Goal: Communication & Community: Answer question/provide support

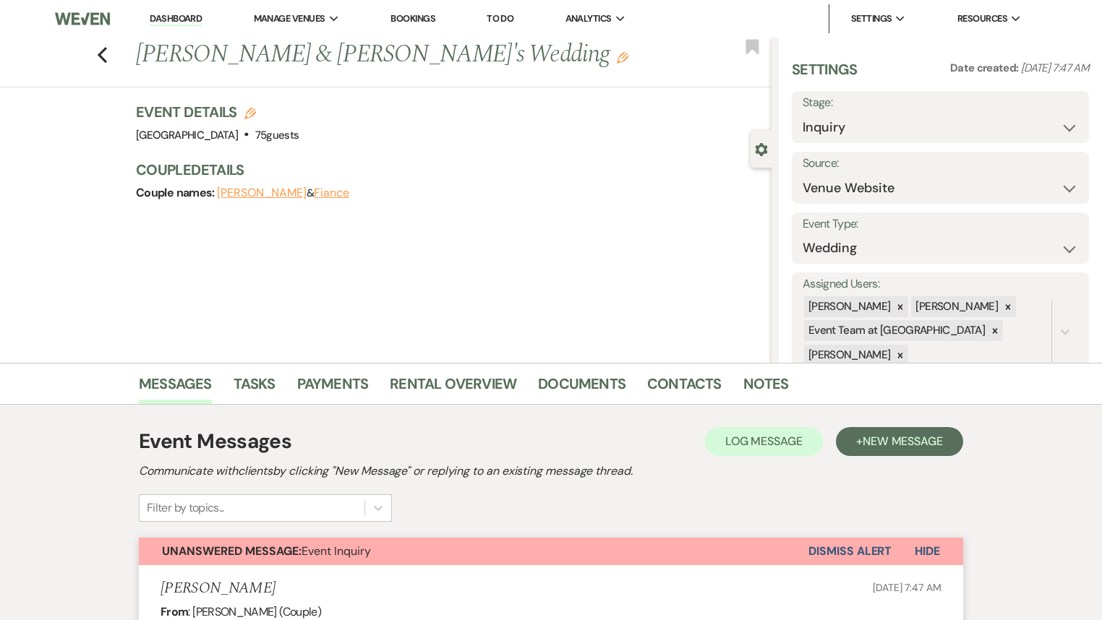
select select "5"
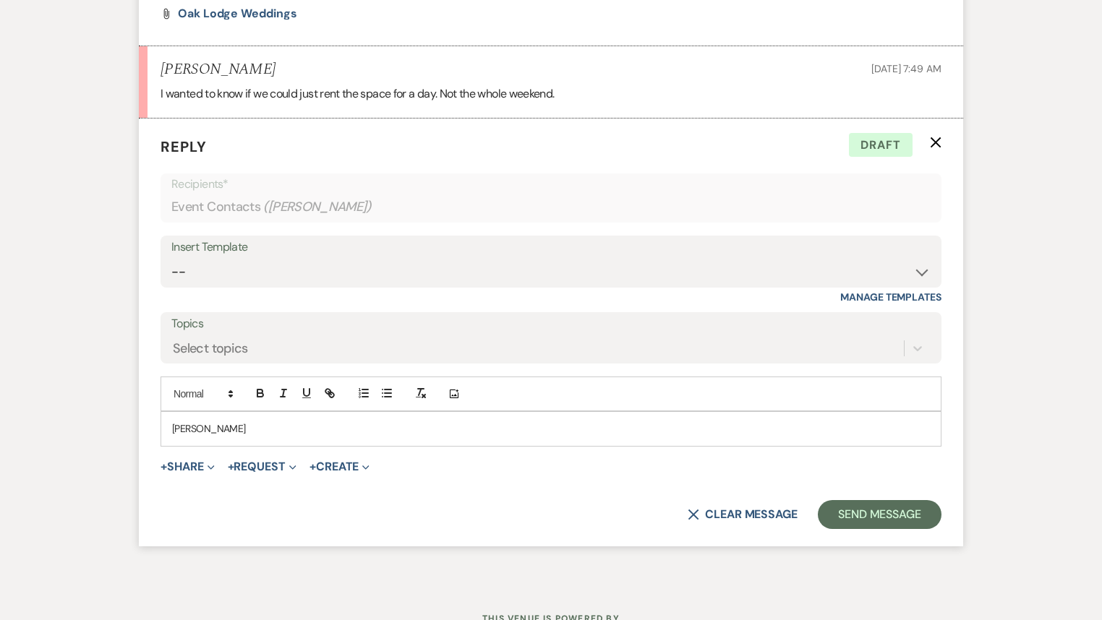
scroll to position [1177, 0]
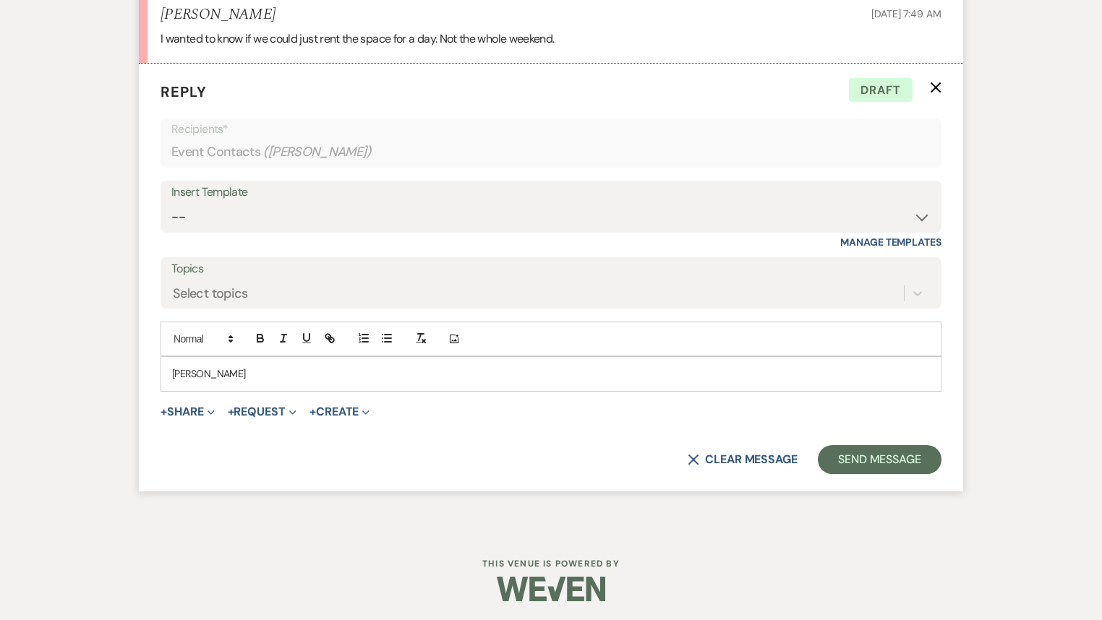
click at [252, 377] on p "[PERSON_NAME]" at bounding box center [551, 374] width 758 height 16
drag, startPoint x: 248, startPoint y: 374, endPoint x: 97, endPoint y: 415, distance: 156.6
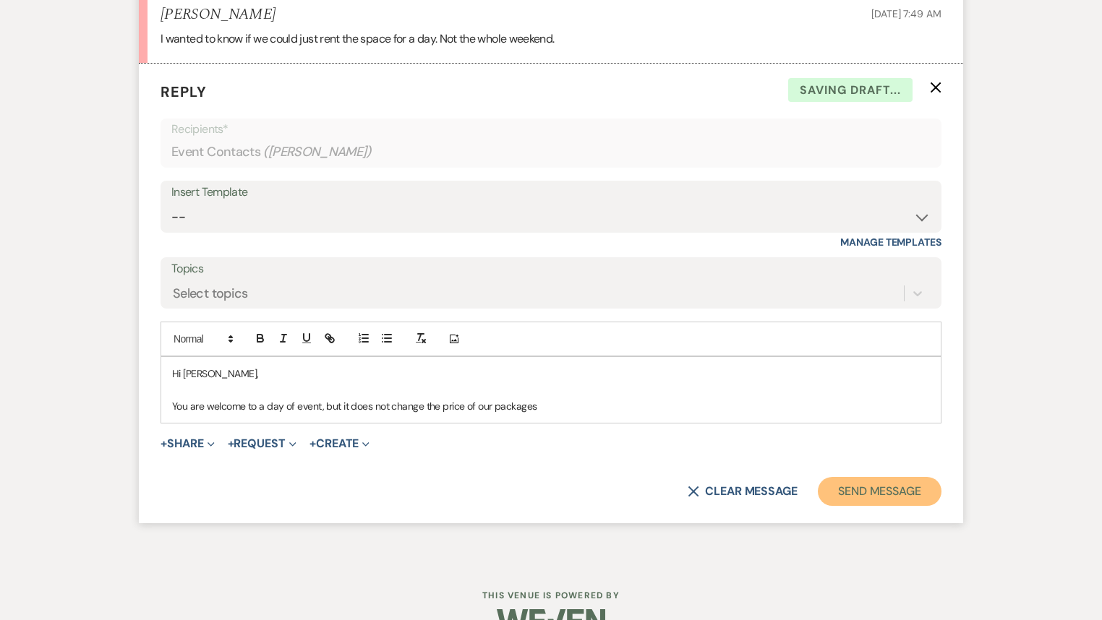
click at [865, 492] on button "Send Message" at bounding box center [880, 491] width 124 height 29
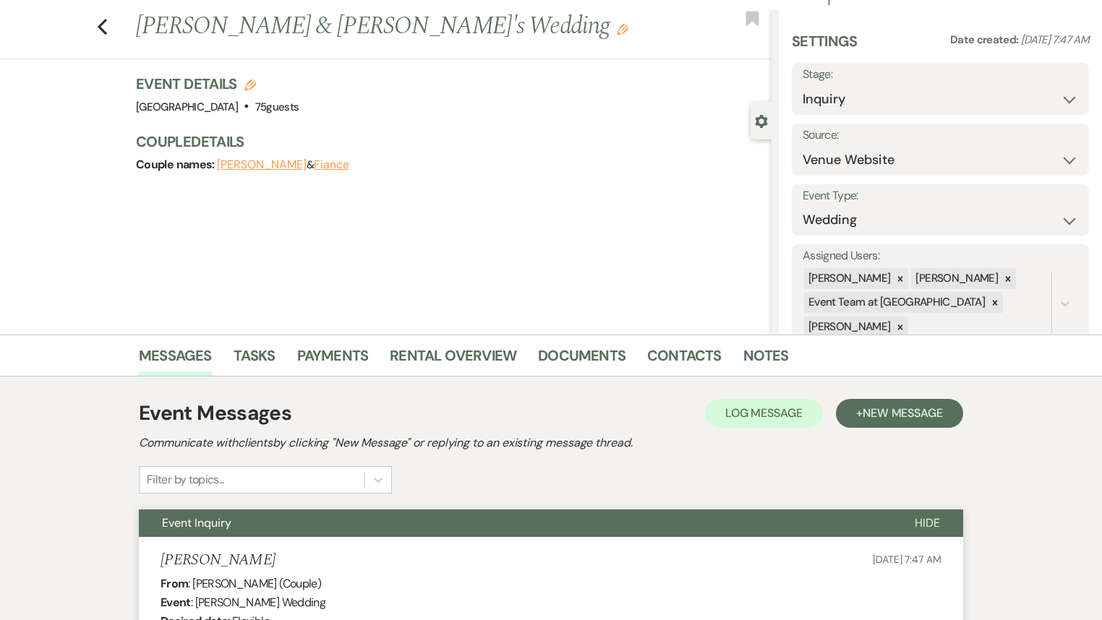
scroll to position [0, 0]
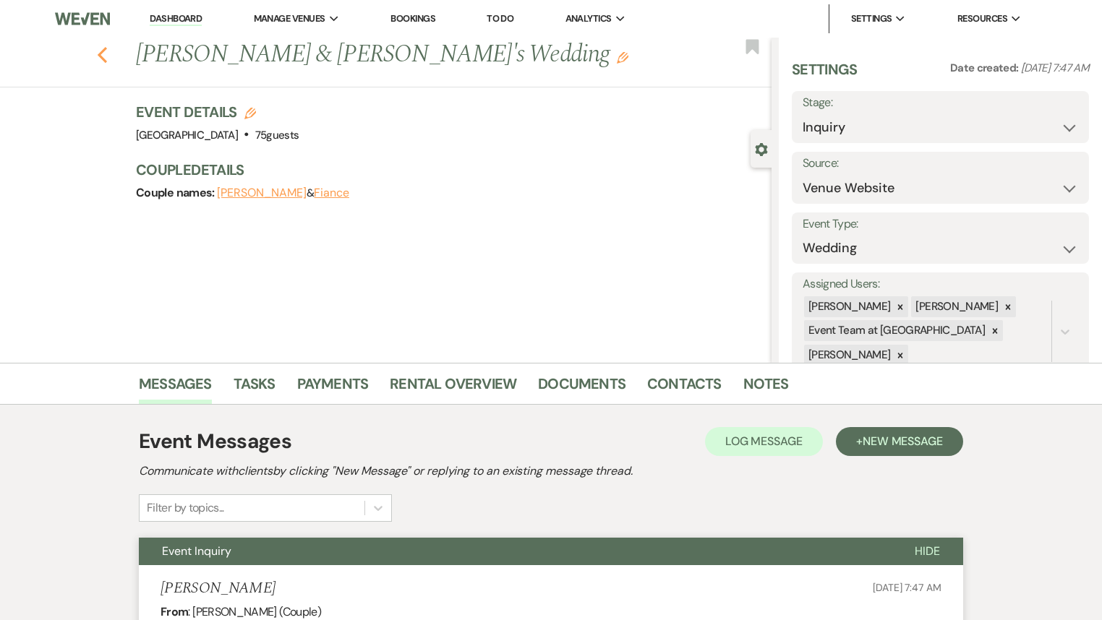
click at [103, 57] on icon "Previous" at bounding box center [102, 54] width 11 height 17
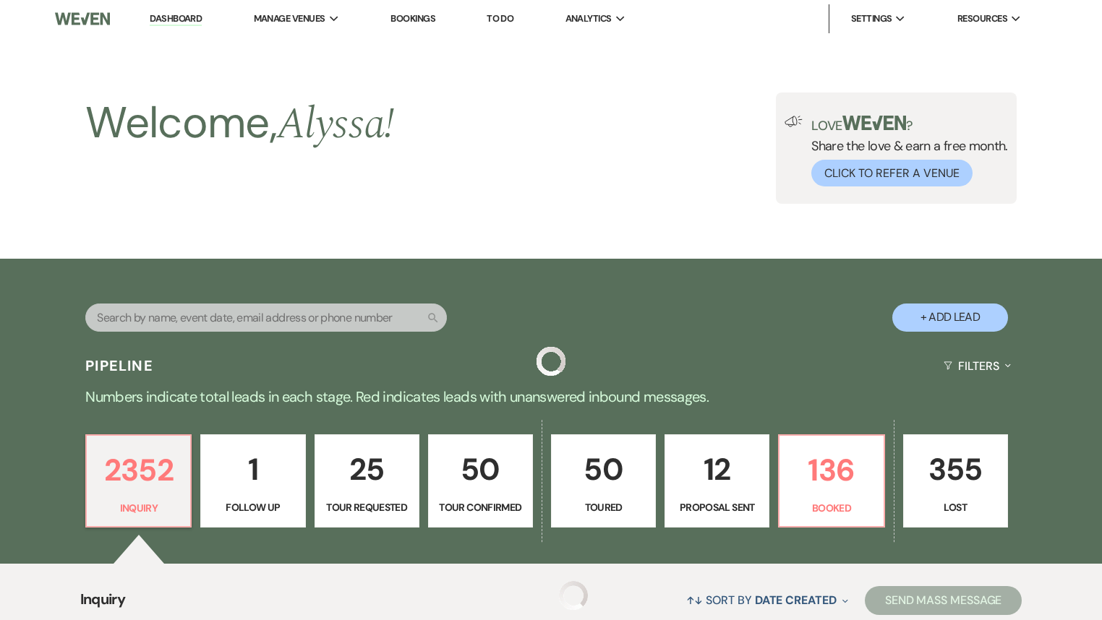
scroll to position [156, 0]
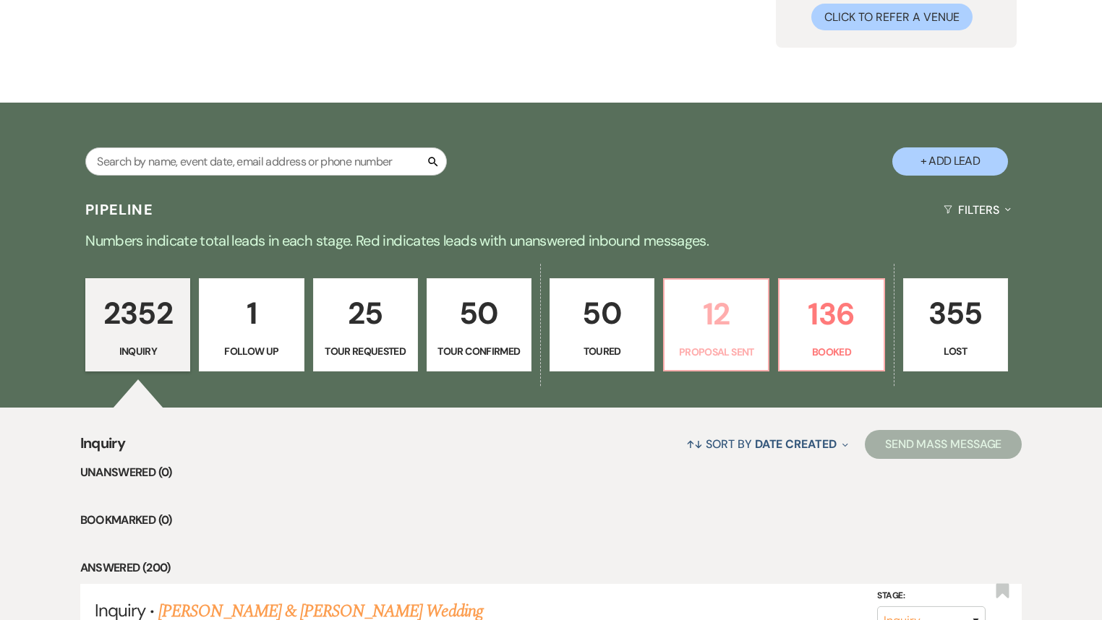
click at [720, 347] on p "Proposal Sent" at bounding box center [716, 352] width 86 height 16
select select "6"
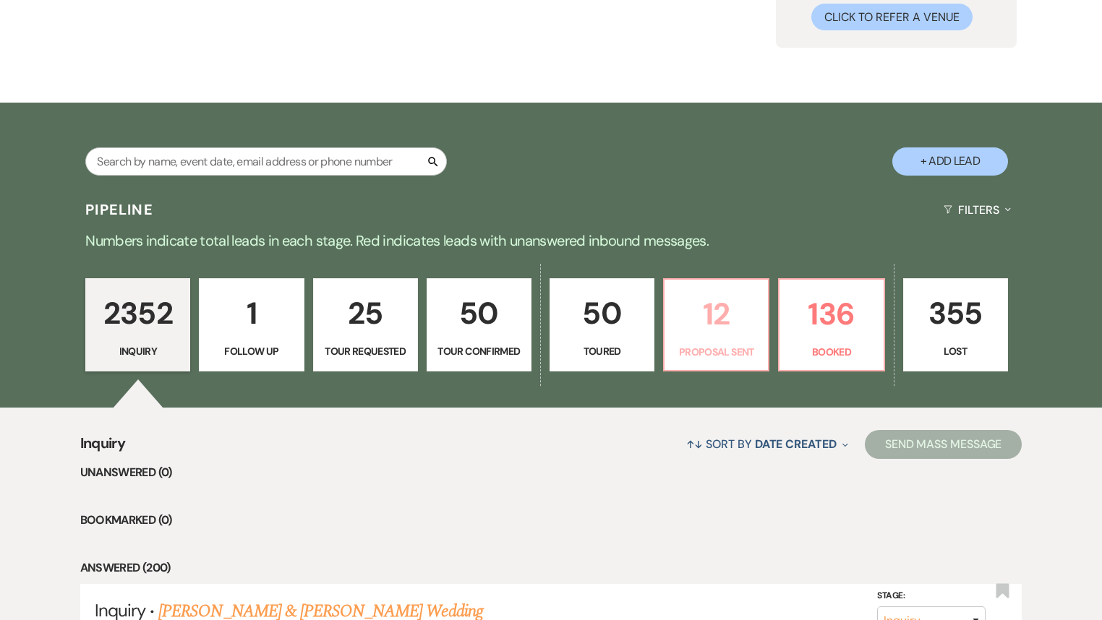
select select "6"
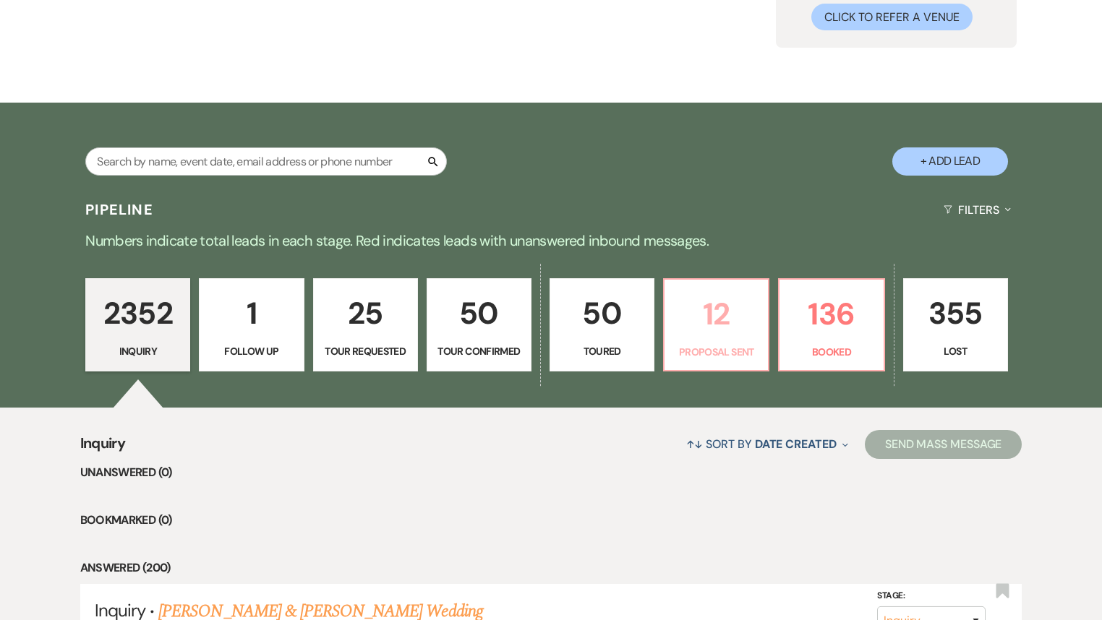
select select "6"
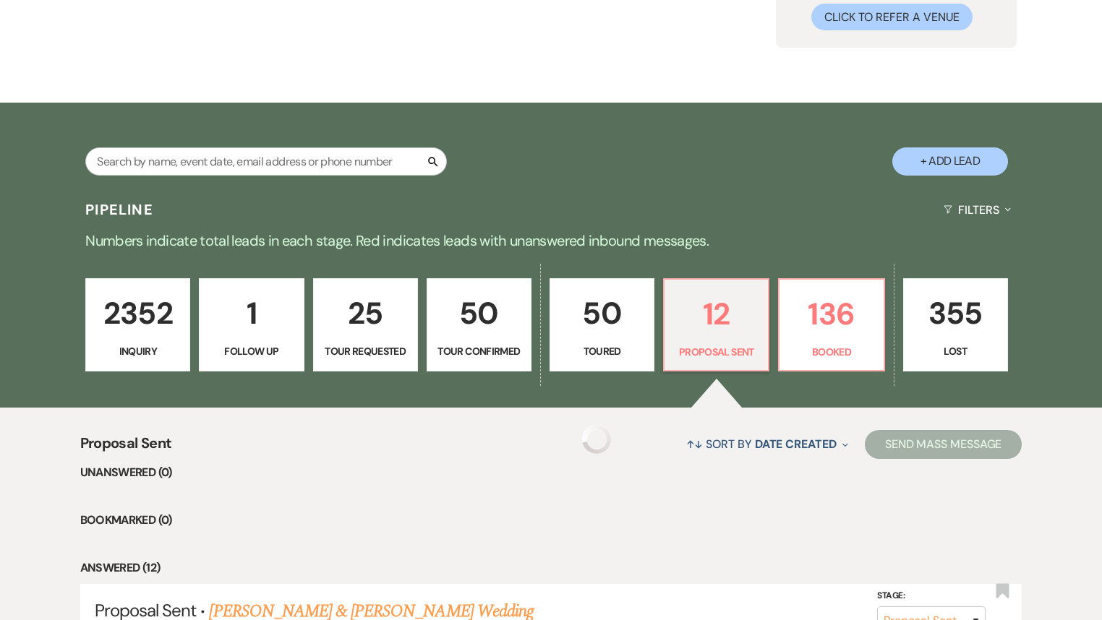
select select "6"
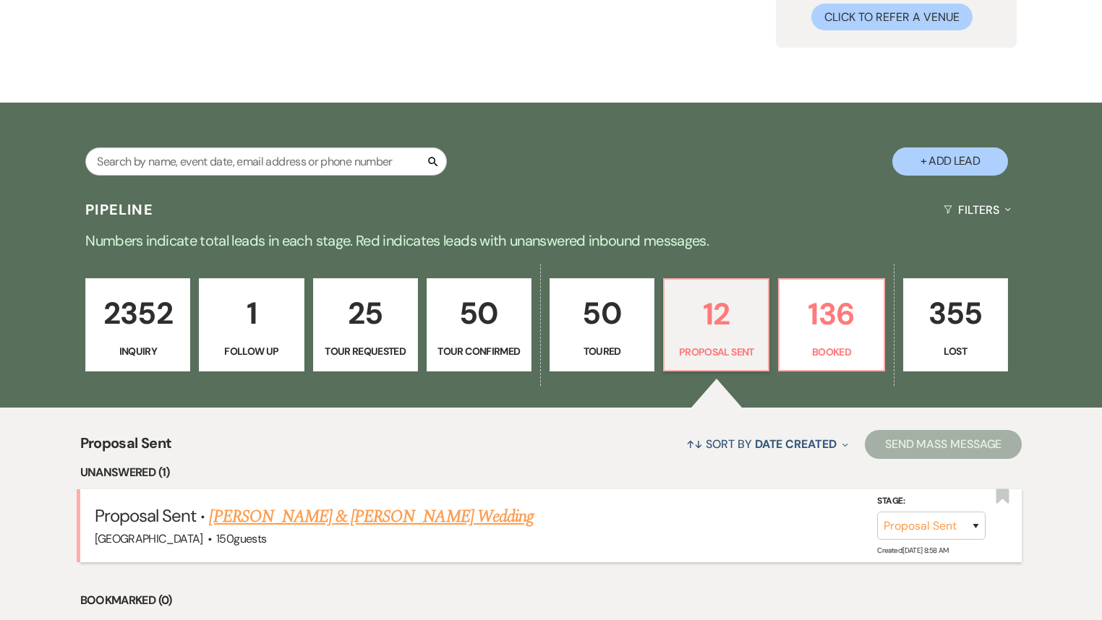
click at [367, 524] on link "[PERSON_NAME] & [PERSON_NAME] Wedding" at bounding box center [371, 517] width 324 height 26
select select "6"
select select "5"
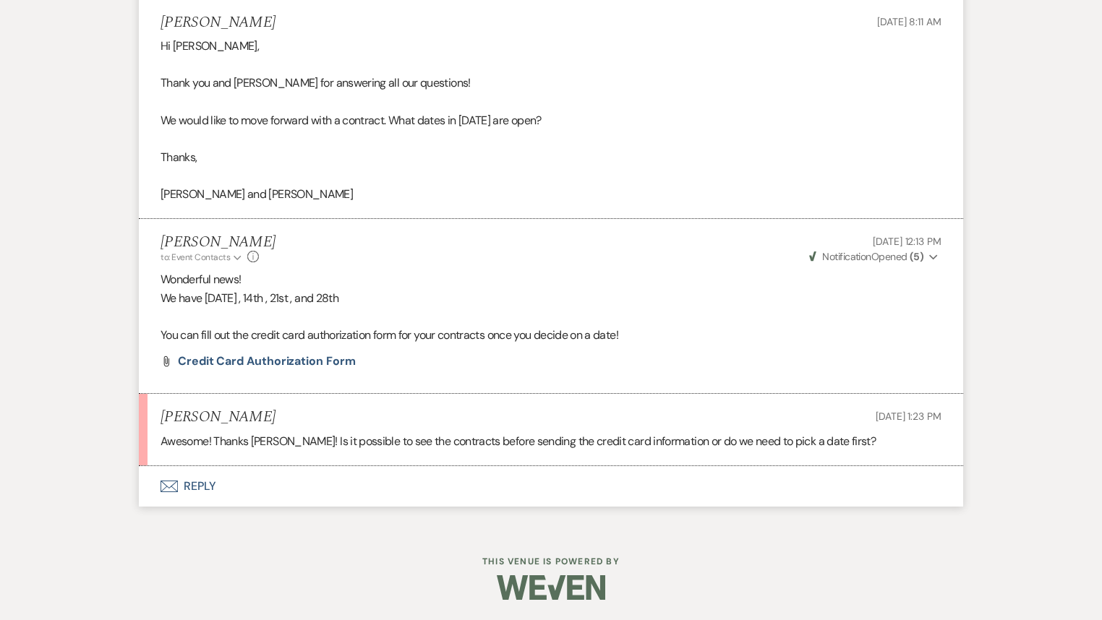
scroll to position [6464, 0]
click at [209, 484] on button "Envelope Reply" at bounding box center [551, 485] width 824 height 40
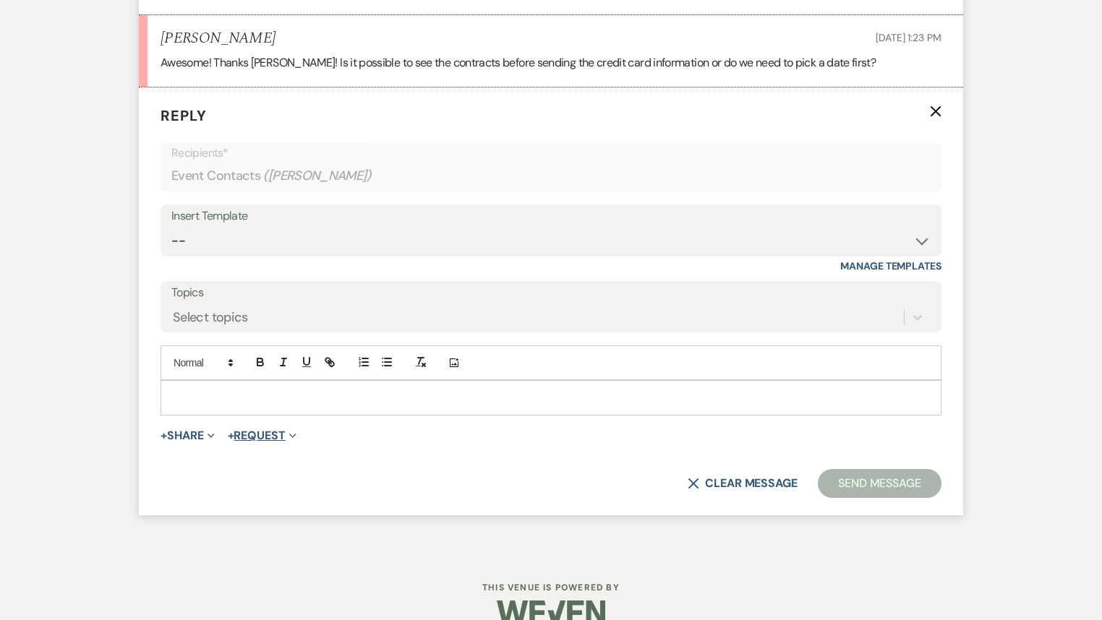
scroll to position [6833, 0]
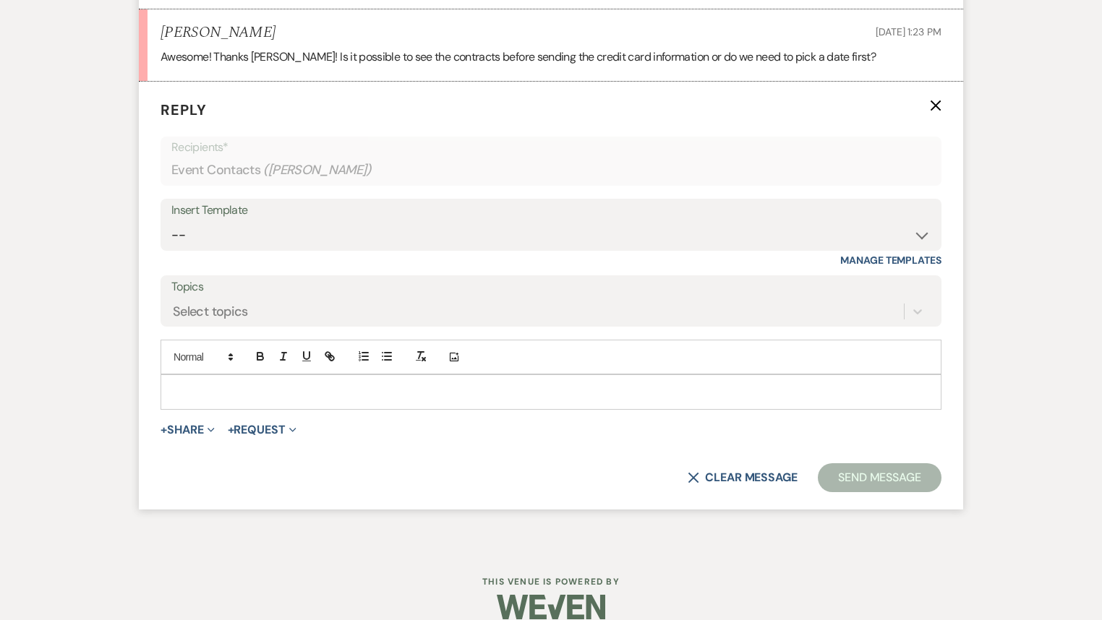
click at [268, 400] on p at bounding box center [551, 392] width 758 height 16
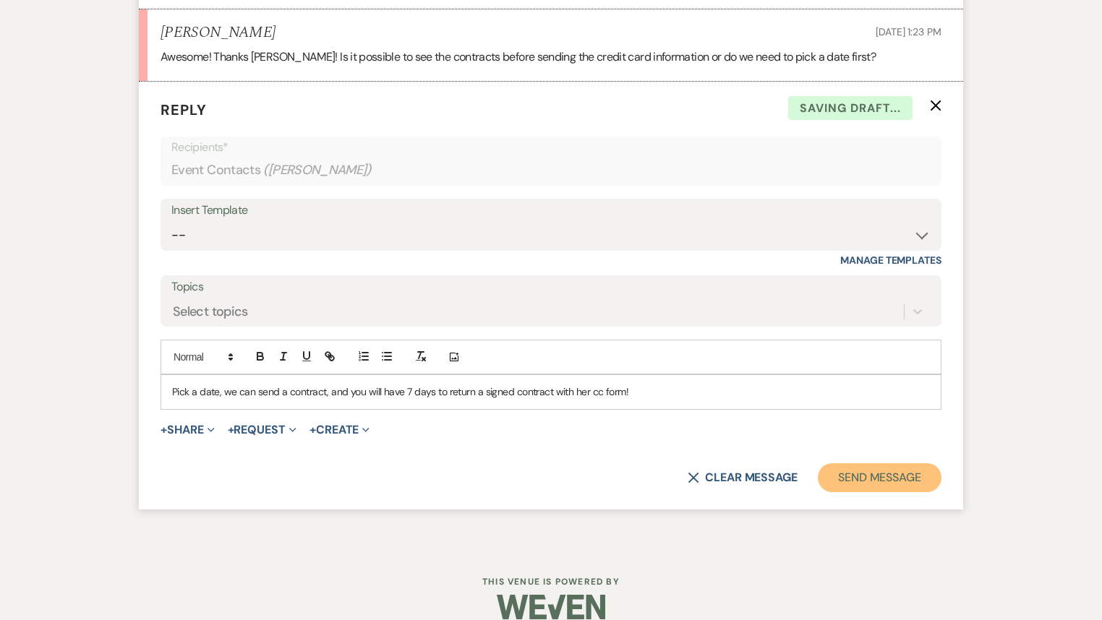
click at [898, 492] on button "Send Message" at bounding box center [880, 477] width 124 height 29
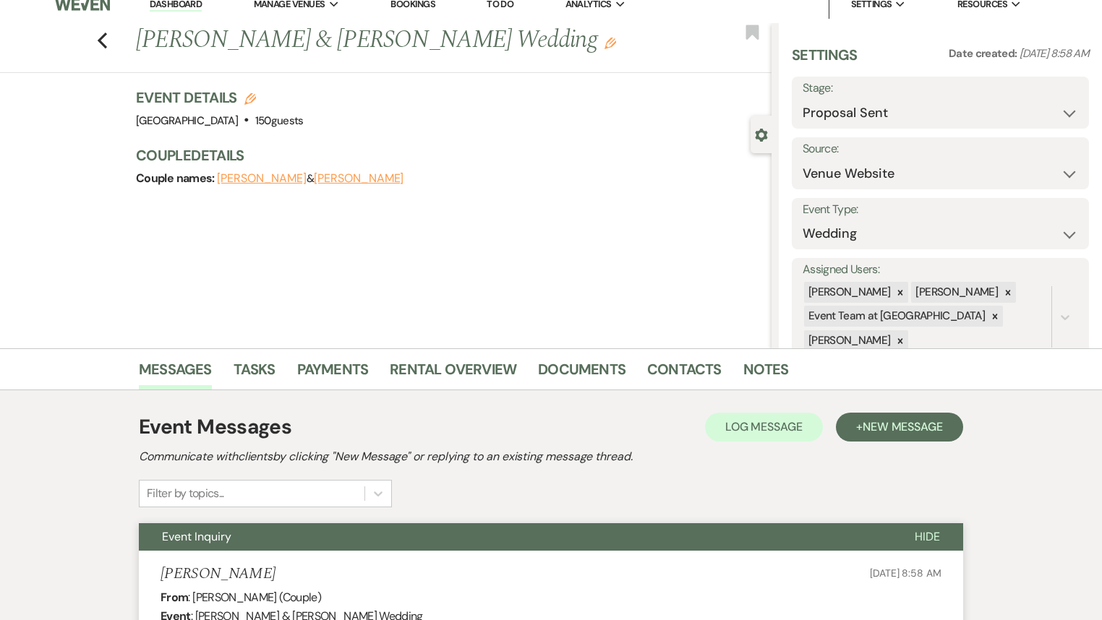
scroll to position [0, 0]
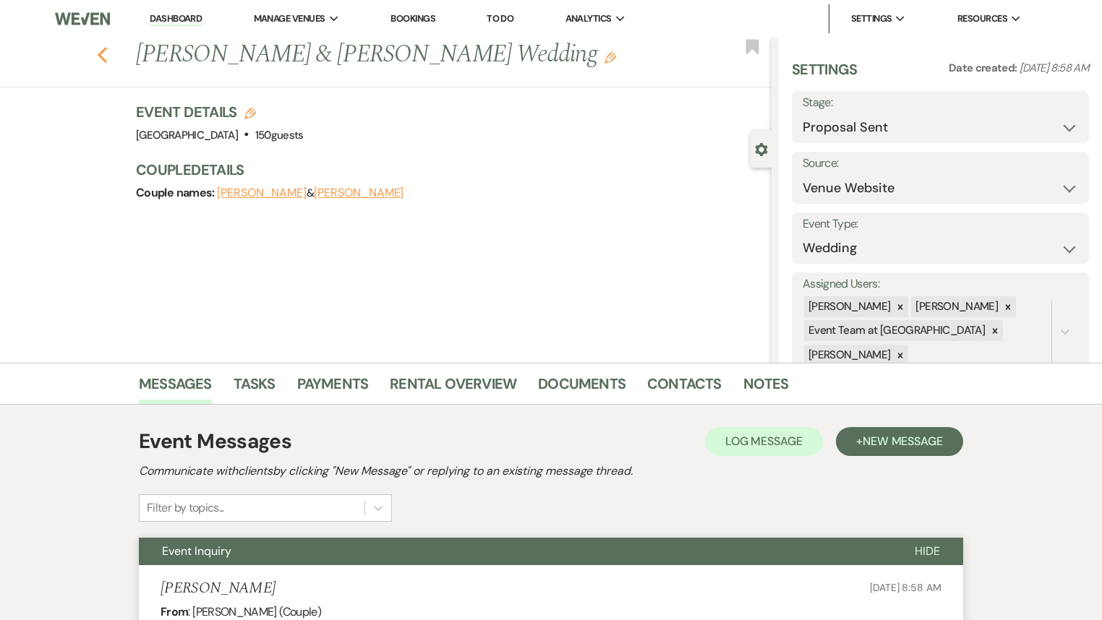
click at [106, 54] on icon "Previous" at bounding box center [102, 54] width 11 height 17
select select "6"
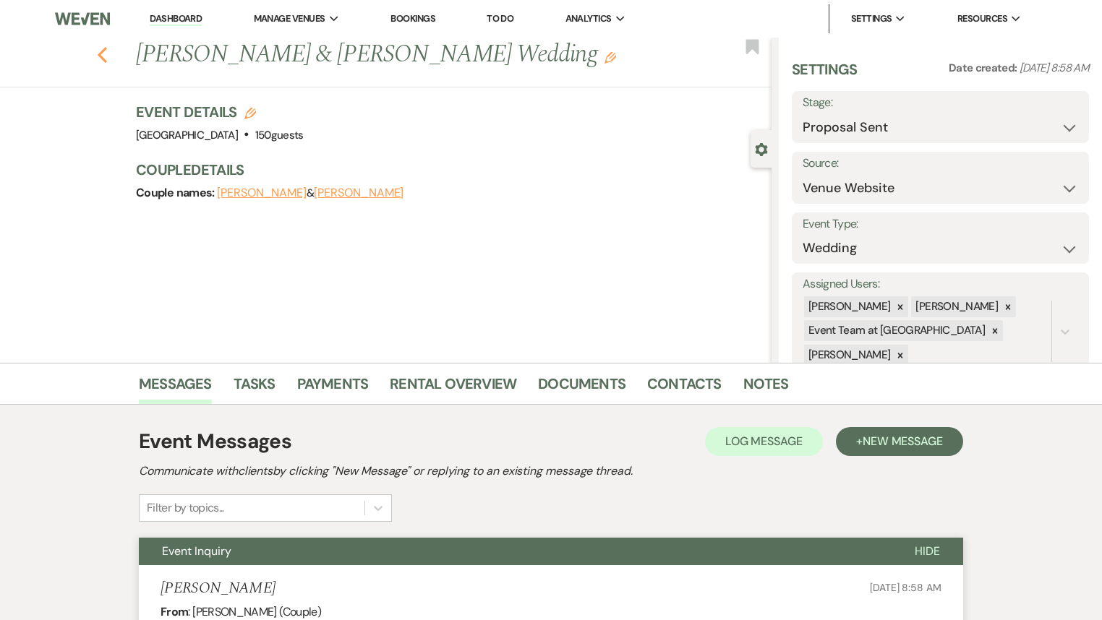
select select "6"
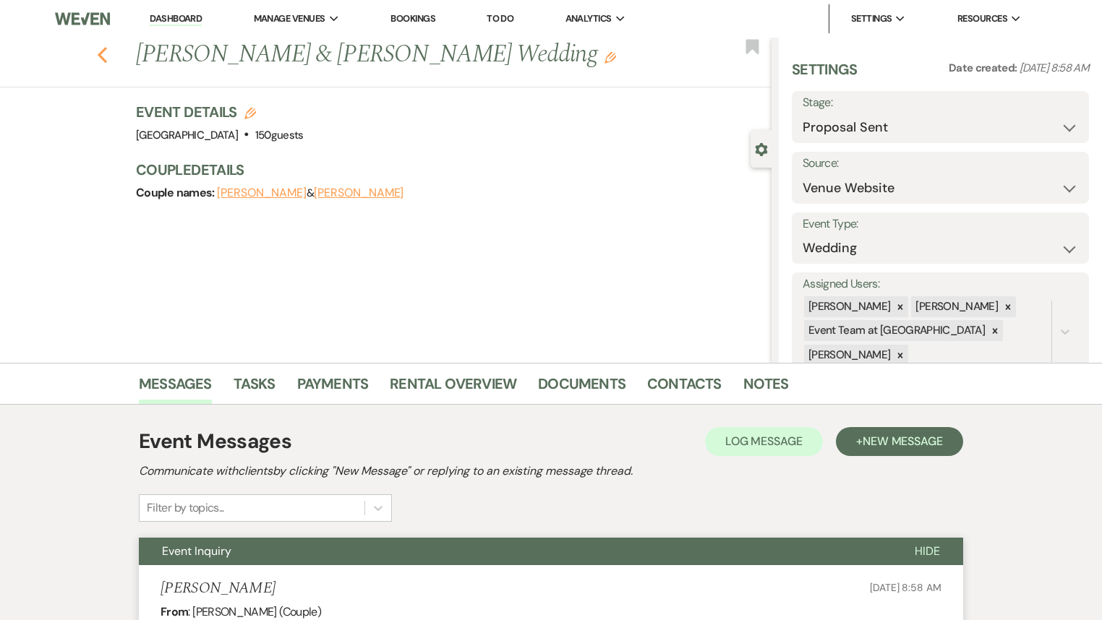
select select "6"
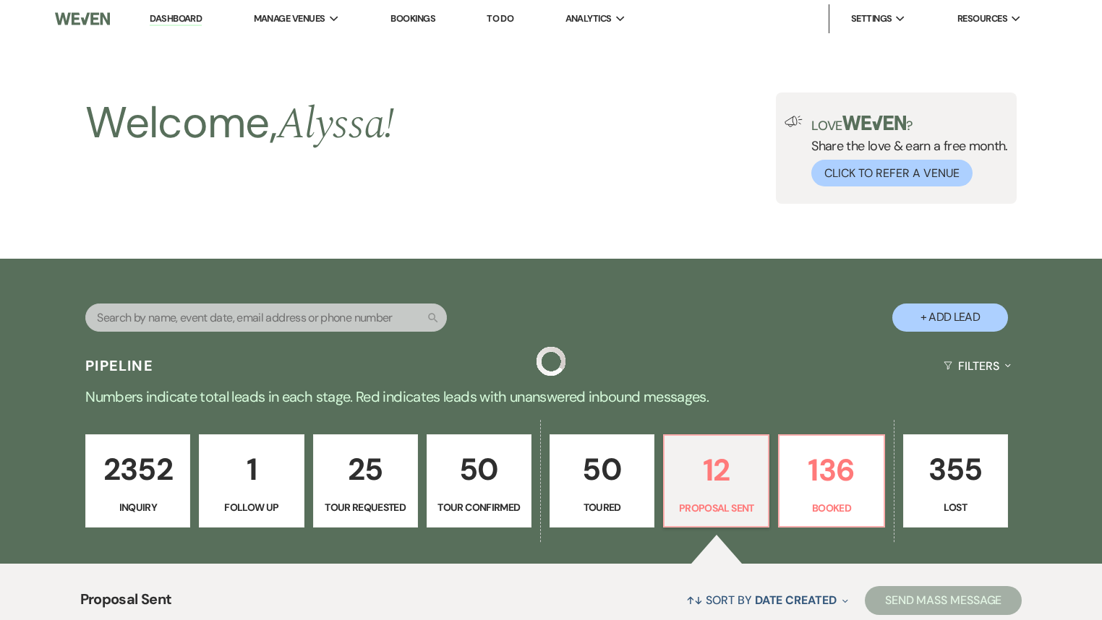
scroll to position [156, 0]
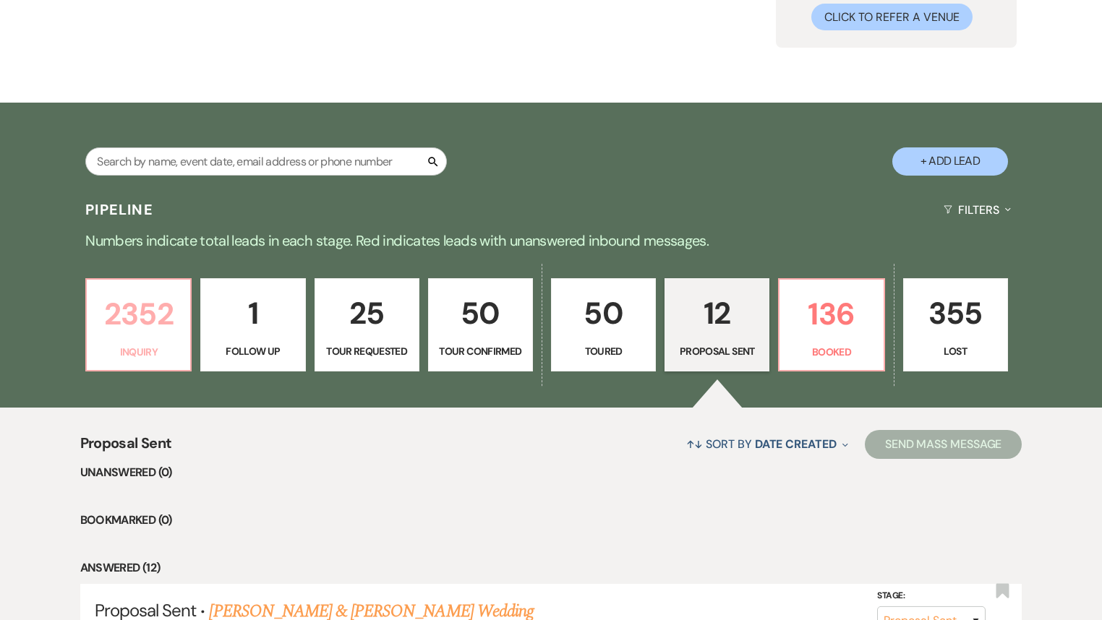
click at [147, 348] on p "Inquiry" at bounding box center [138, 352] width 86 height 16
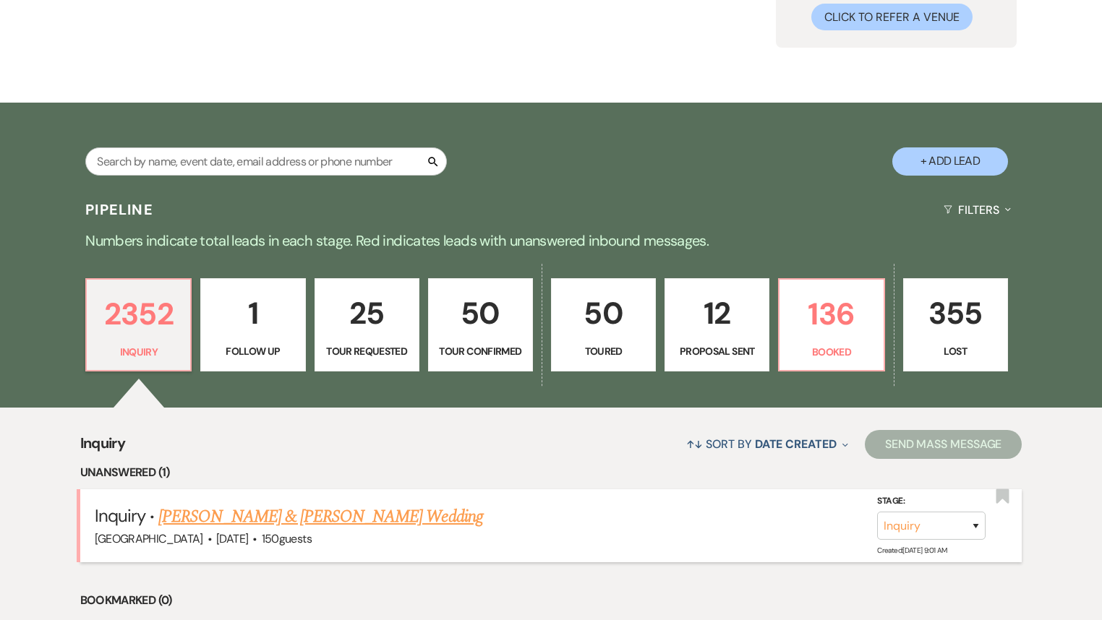
click at [405, 520] on link "[PERSON_NAME] & [PERSON_NAME] Wedding" at bounding box center [320, 517] width 324 height 26
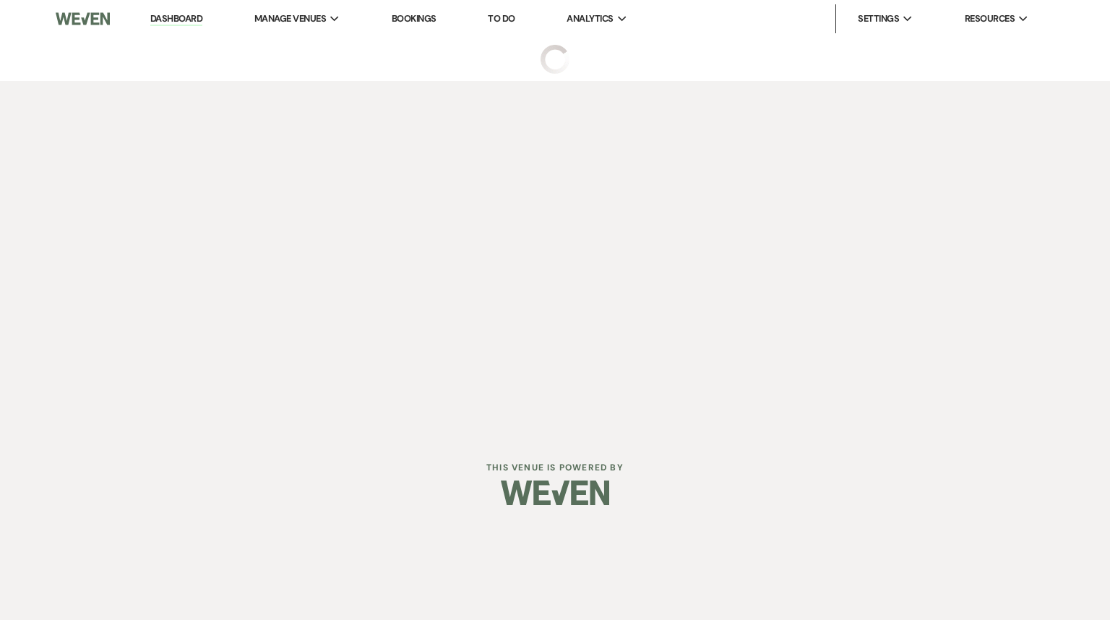
select select "5"
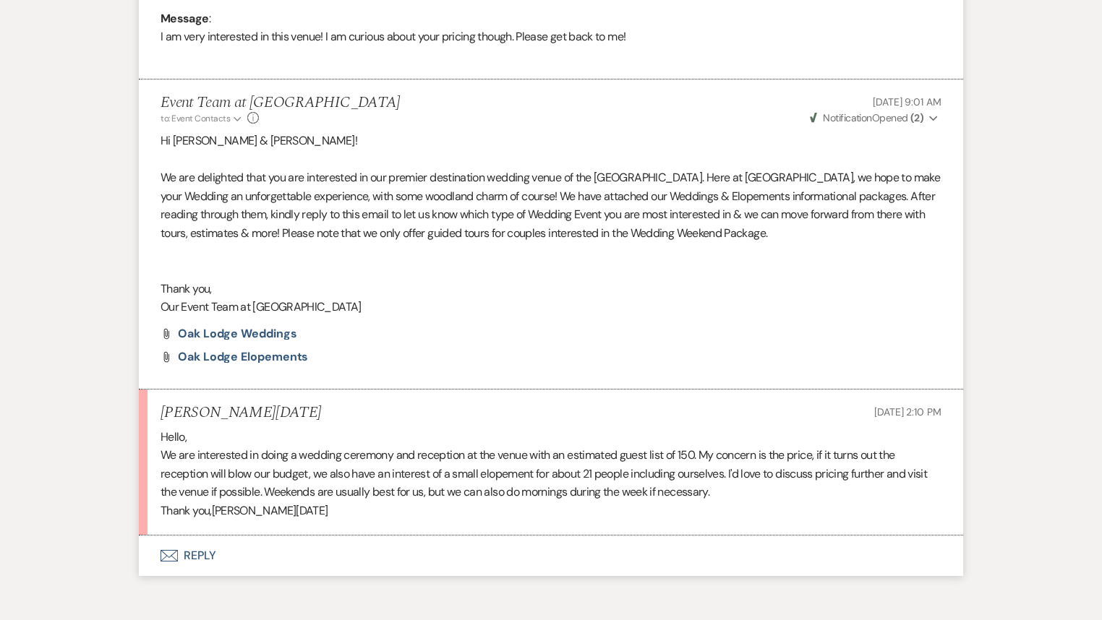
scroll to position [830, 0]
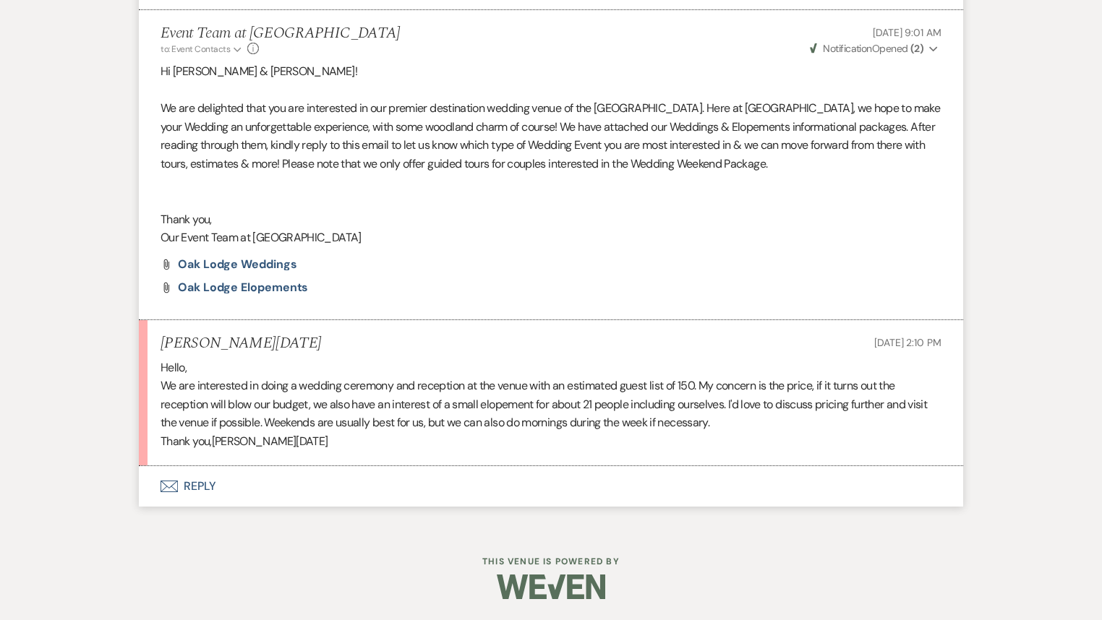
click at [194, 480] on button "Envelope Reply" at bounding box center [551, 486] width 824 height 40
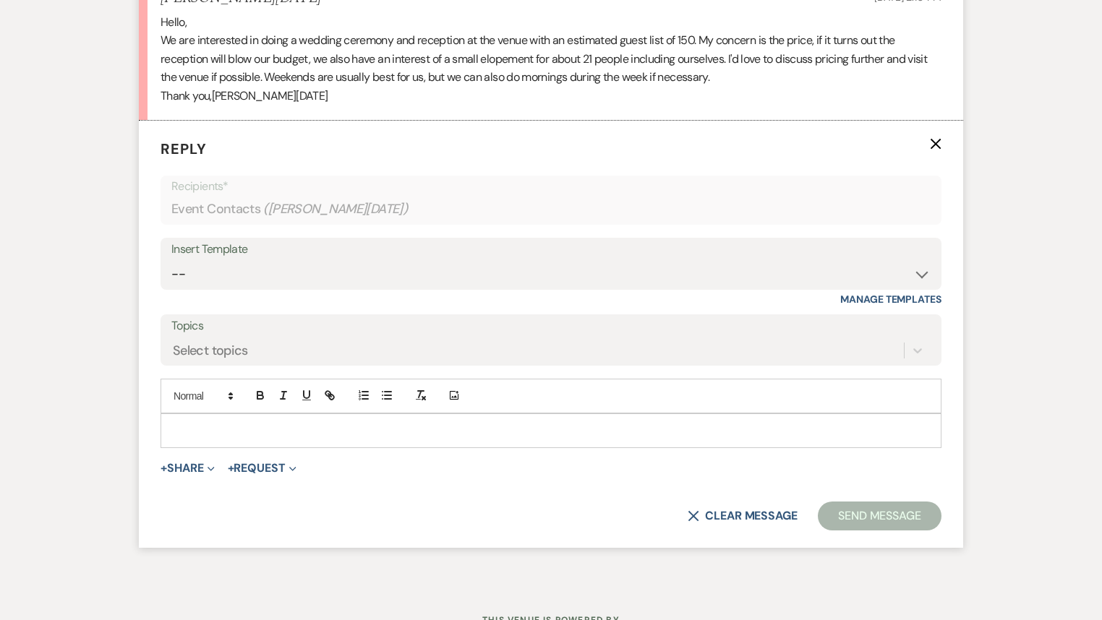
scroll to position [1198, 0]
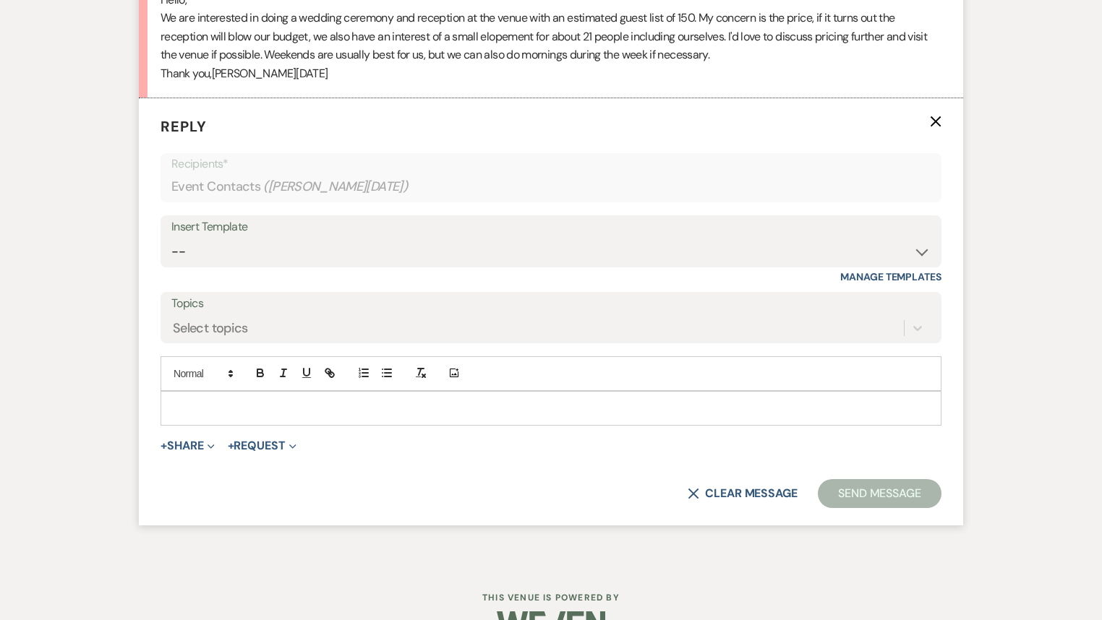
click at [231, 402] on p at bounding box center [551, 408] width 758 height 16
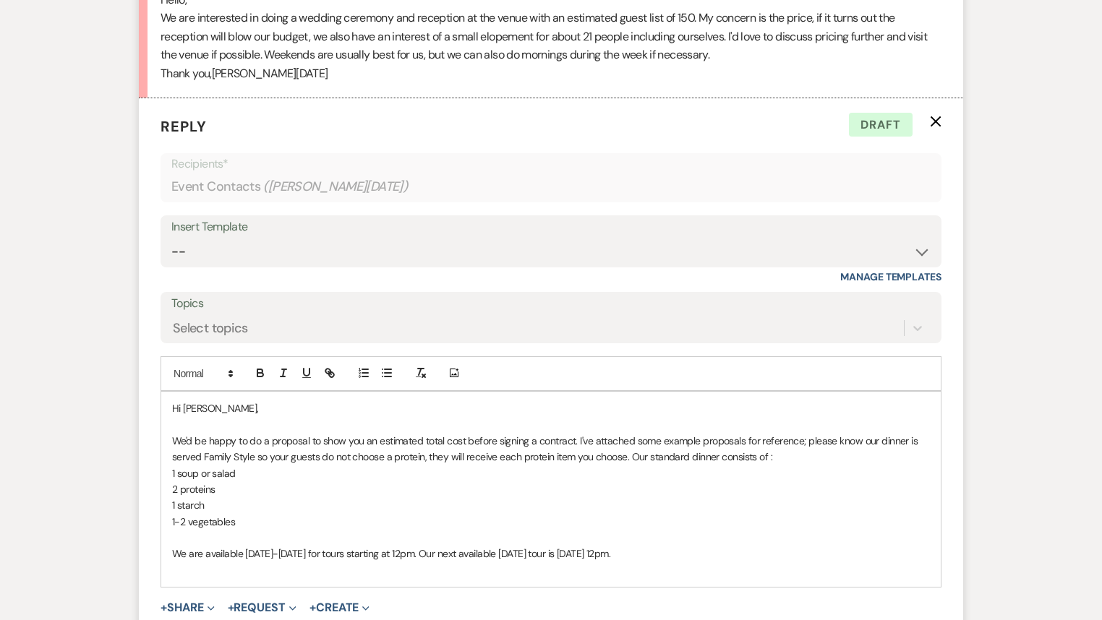
click at [690, 547] on p "We are available [DATE]-[DATE] for tours starting at 12pm. Our next available […" at bounding box center [551, 554] width 758 height 16
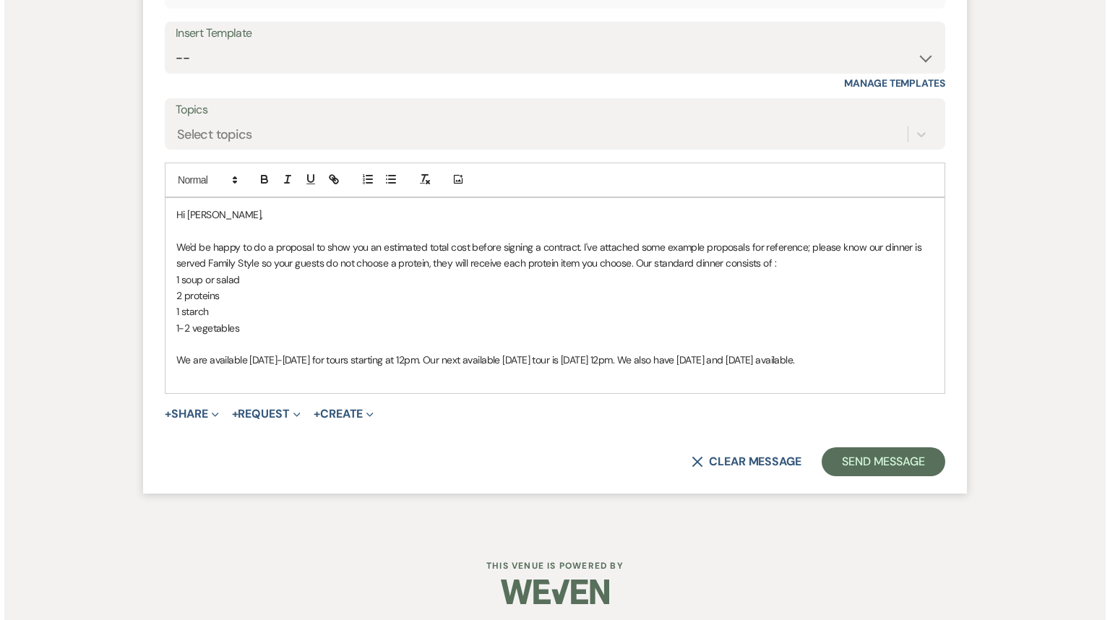
scroll to position [1394, 0]
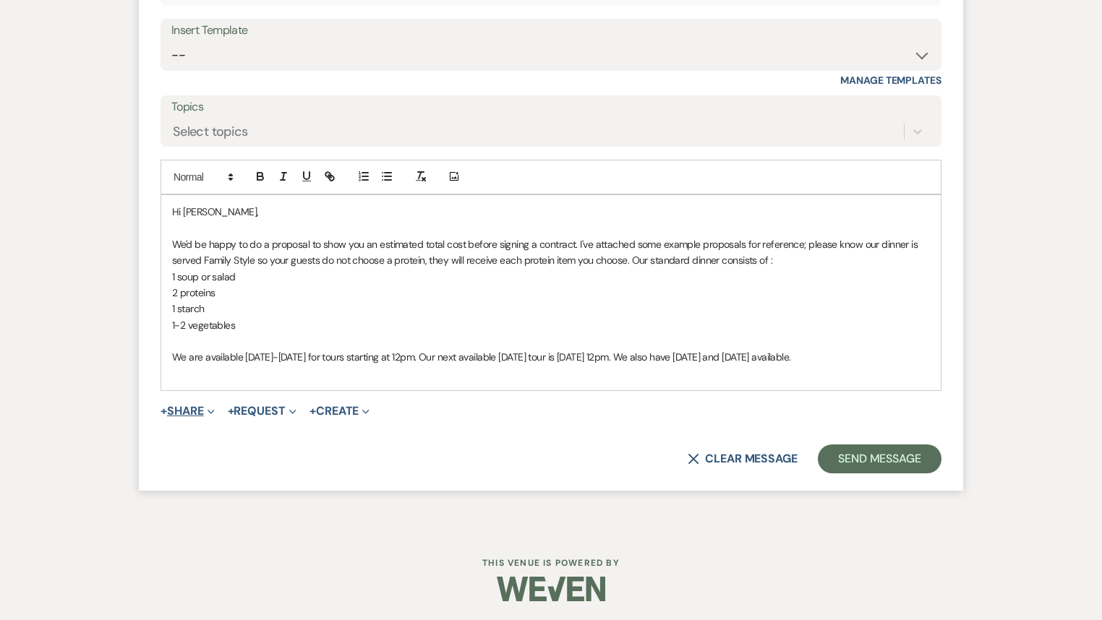
click at [176, 408] on button "+ Share Expand" at bounding box center [187, 412] width 54 height 12
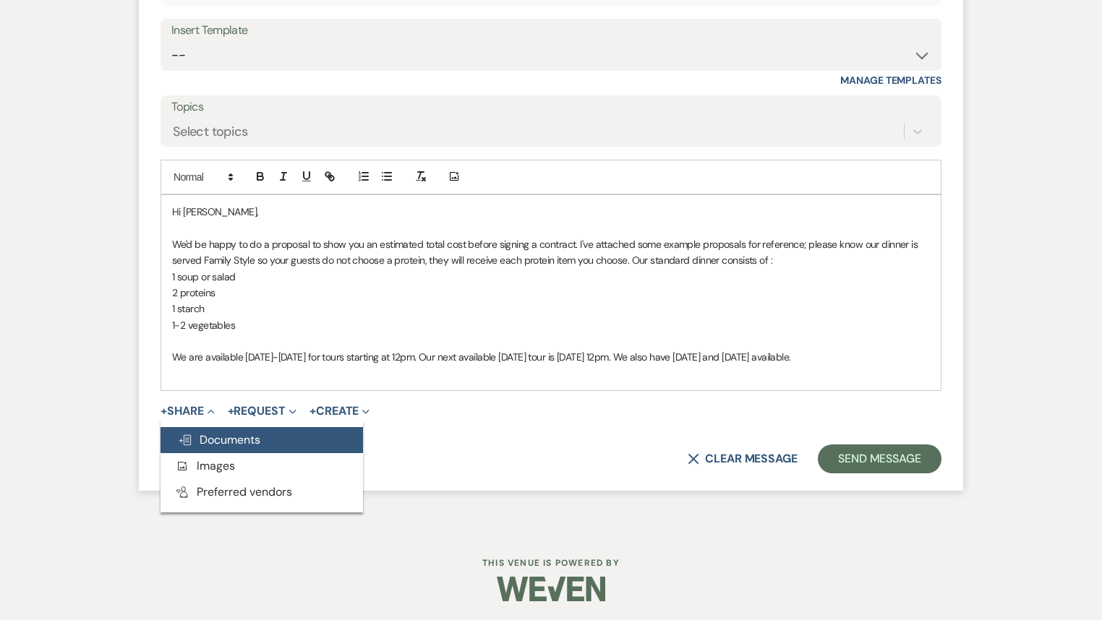
click at [198, 432] on span "Doc Upload Documents" at bounding box center [219, 439] width 82 height 15
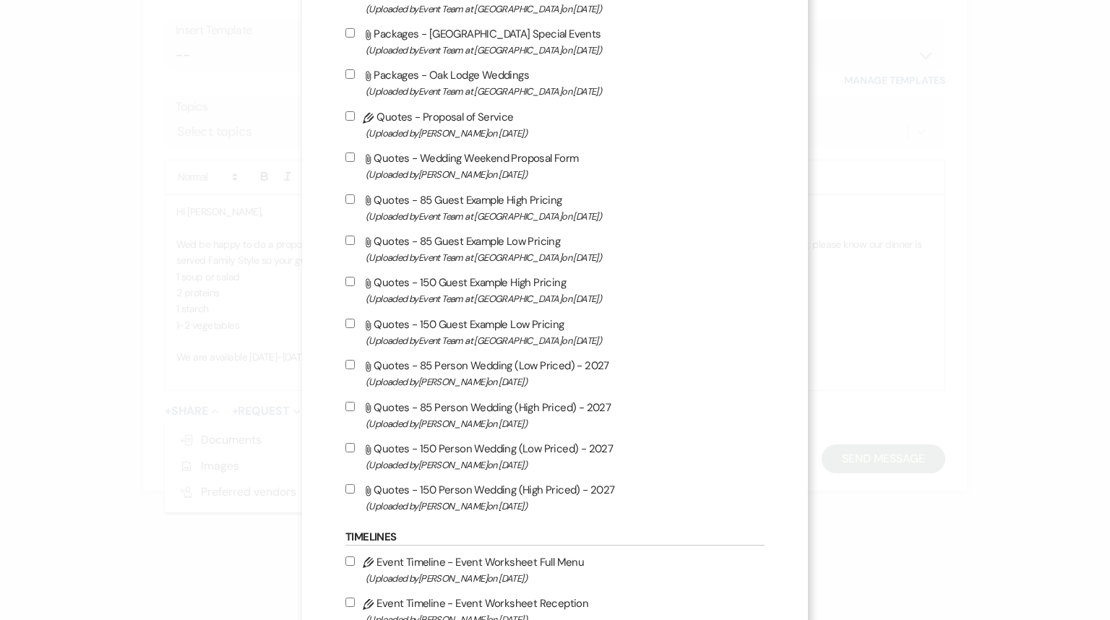
scroll to position [867, 0]
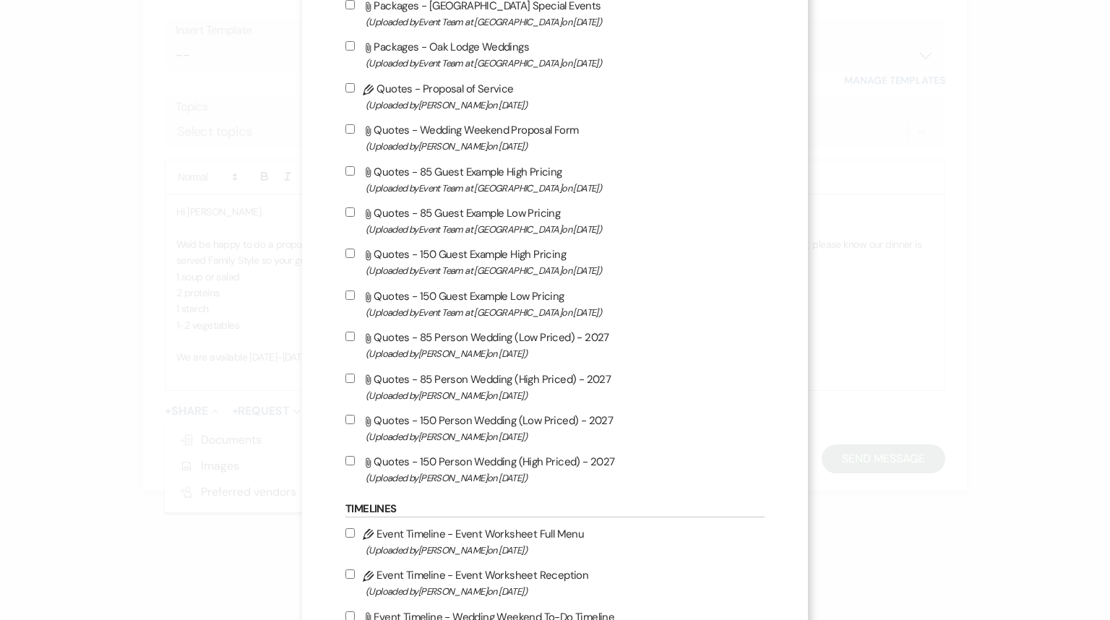
click at [346, 217] on input "Attach File Quotes - 85 Guest Example Low Pricing (Uploaded by Event Team at [G…" at bounding box center [350, 211] width 9 height 9
checkbox input "true"
click at [346, 176] on input "Attach File Quotes - 85 Guest Example High Pricing (Uploaded by Event Team at […" at bounding box center [350, 170] width 9 height 9
checkbox input "true"
click at [346, 300] on input "Attach File Quotes - 150 Guest Example Low Pricing (Uploaded by Event Team at […" at bounding box center [350, 295] width 9 height 9
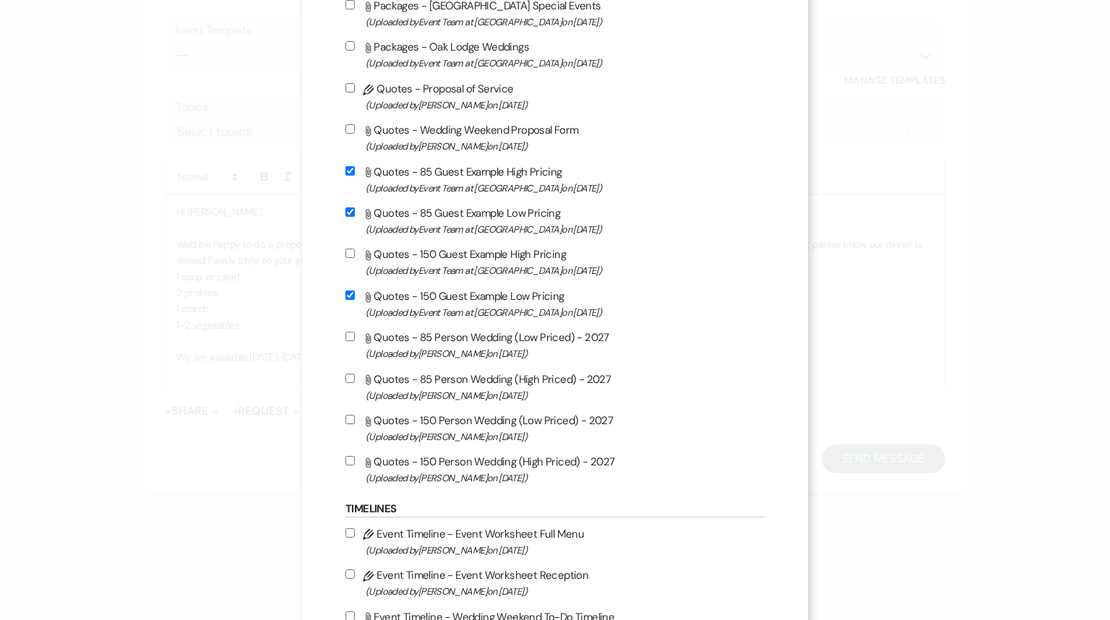
checkbox input "true"
click at [346, 258] on input "Attach File Quotes - 150 Guest Example High Pricing (Uploaded by Event Team at …" at bounding box center [350, 253] width 9 height 9
checkbox input "true"
drag, startPoint x: 344, startPoint y: 298, endPoint x: 348, endPoint y: 278, distance: 20.6
click at [346, 296] on input "Attach File Quotes - 150 Guest Example Low Pricing (Uploaded by Event Team at […" at bounding box center [350, 295] width 9 height 9
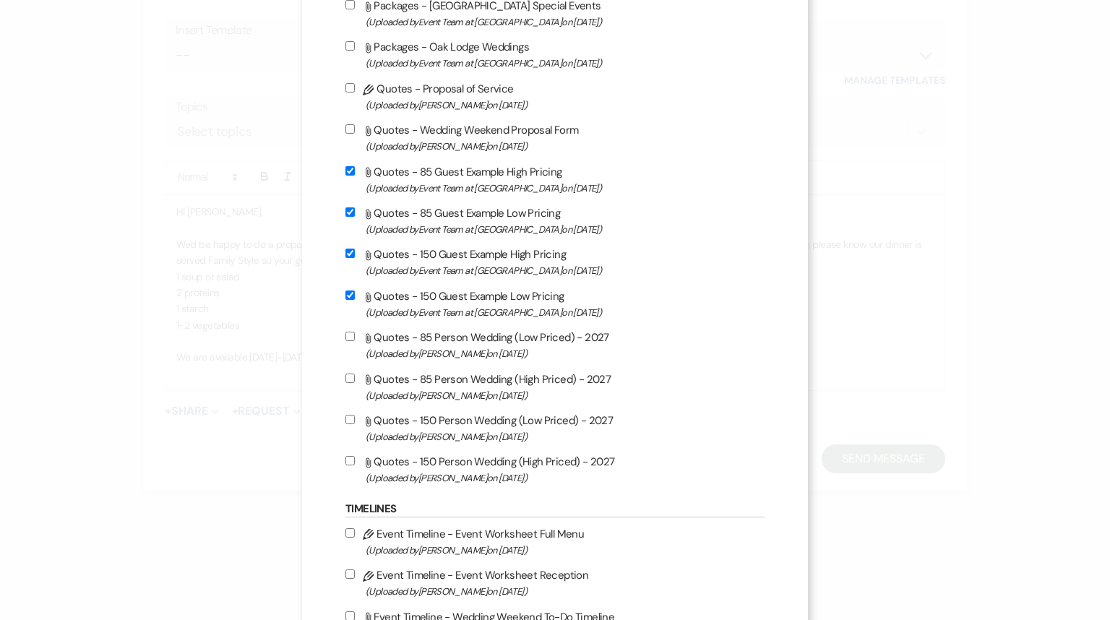
checkbox input "false"
click at [346, 258] on input "Attach File Quotes - 150 Guest Example High Pricing (Uploaded by Event Team at …" at bounding box center [350, 253] width 9 height 9
checkbox input "false"
click at [346, 215] on input "Attach File Quotes - 85 Guest Example Low Pricing (Uploaded by Event Team at [G…" at bounding box center [350, 211] width 9 height 9
checkbox input "false"
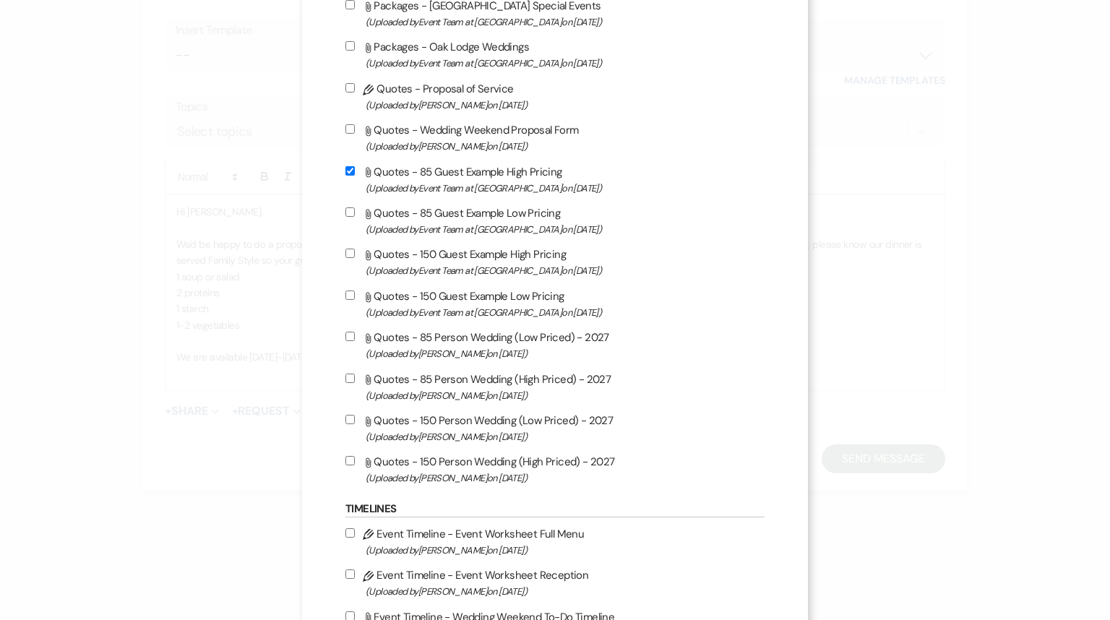
drag, startPoint x: 346, startPoint y: 176, endPoint x: 345, endPoint y: 185, distance: 8.8
click at [346, 176] on input "Attach File Quotes - 85 Guest Example High Pricing (Uploaded by Event Team at […" at bounding box center [350, 170] width 9 height 9
checkbox input "false"
click at [348, 340] on input "Attach File Quotes - 85 Person Wedding (Low Priced) - 2027 (Uploaded by [PERSON…" at bounding box center [350, 336] width 9 height 9
checkbox input "true"
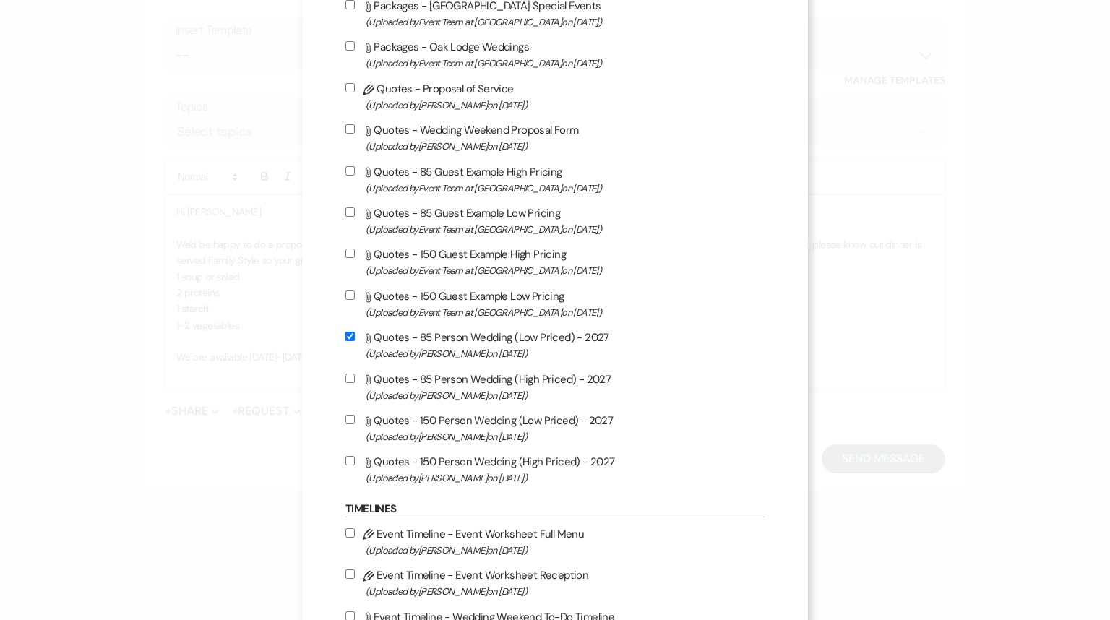
click at [346, 383] on input "Attach File Quotes - 85 Person Wedding (High Priced) - 2027 (Uploaded by [PERSO…" at bounding box center [350, 378] width 9 height 9
checkbox input "true"
click at [346, 424] on input "Attach File Quotes - 150 Person Wedding (Low Priced) - 2027 (Uploaded by [PERSO…" at bounding box center [350, 419] width 9 height 9
checkbox input "true"
click at [346, 466] on input "Attach File Quotes - 150 Person Wedding (High Priced) - 2027 (Uploaded by [PERS…" at bounding box center [350, 460] width 9 height 9
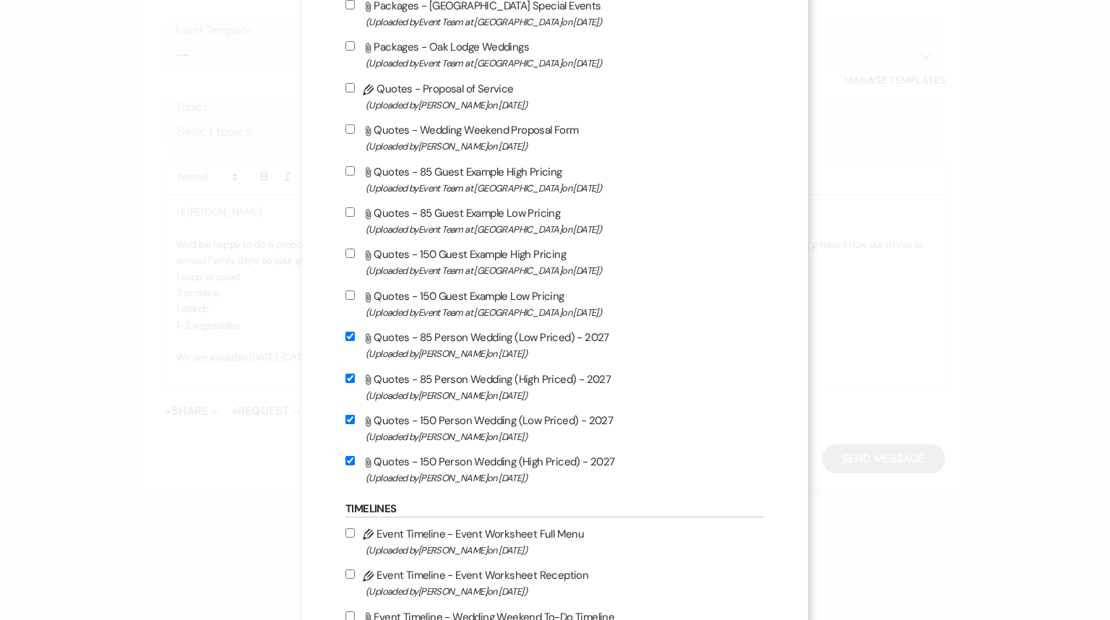
checkbox input "true"
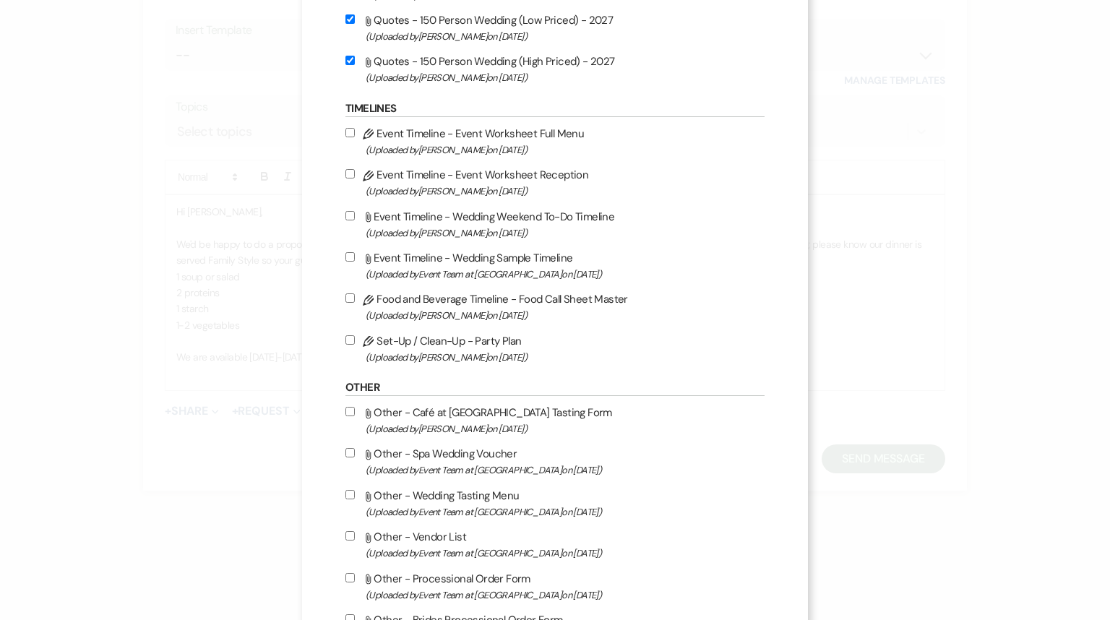
scroll to position [1272, 0]
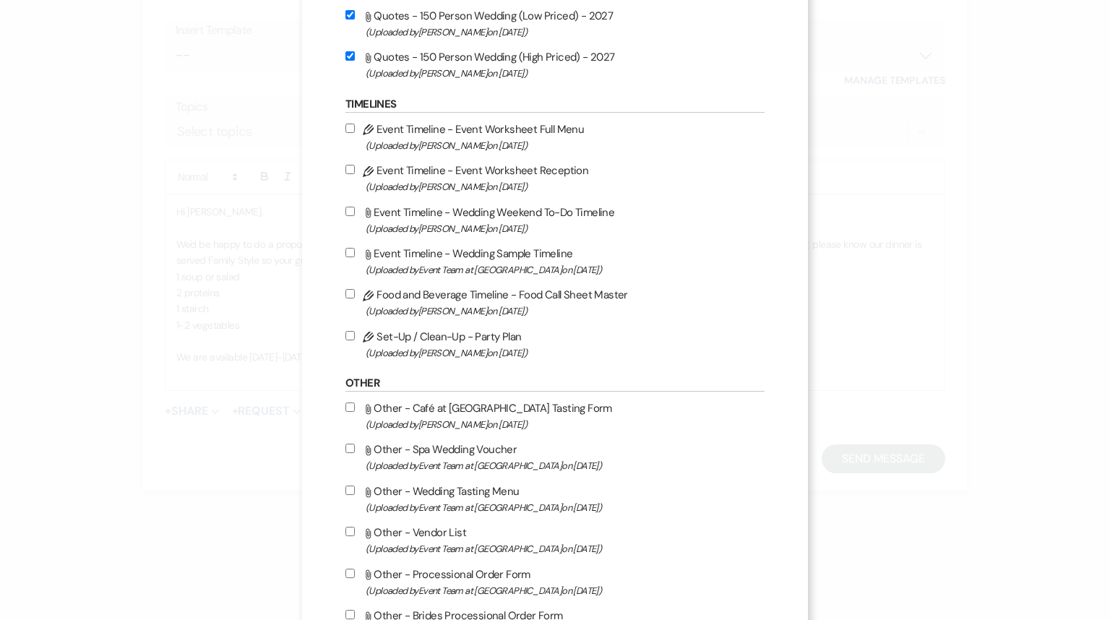
click at [346, 257] on input "Attach File Event Timeline - Wedding Sample Timeline (Uploaded by Event Team at…" at bounding box center [350, 252] width 9 height 9
checkbox input "true"
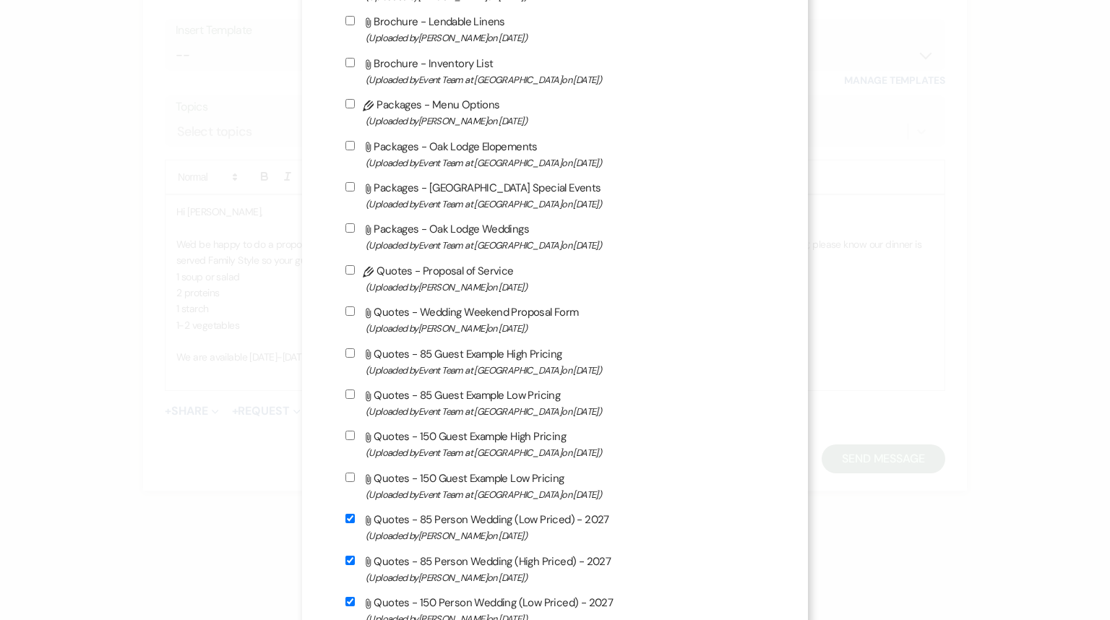
scroll to position [646, 0]
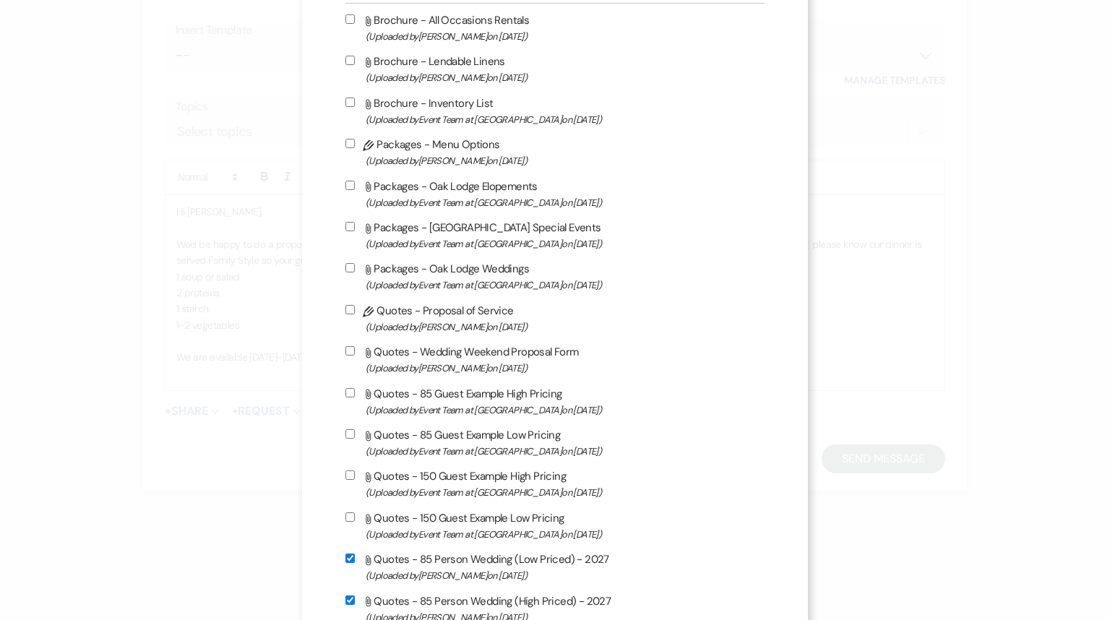
click at [347, 355] on input "Attach File Quotes - Wedding Weekend Proposal Form (Uploaded by [PERSON_NAME] o…" at bounding box center [350, 350] width 9 height 9
checkbox input "true"
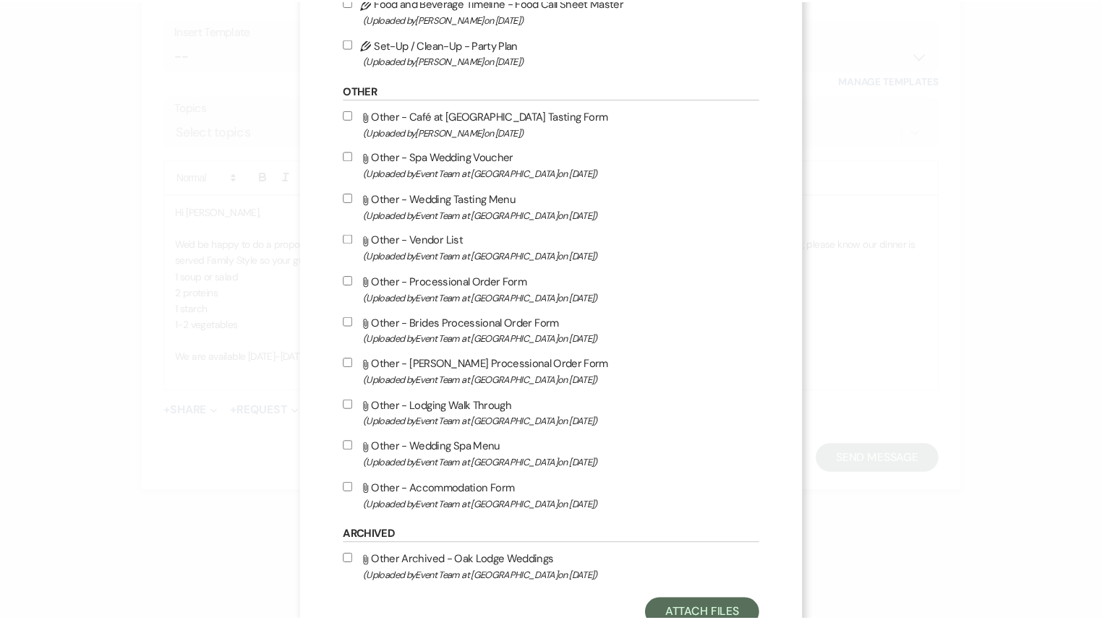
scroll to position [1629, 0]
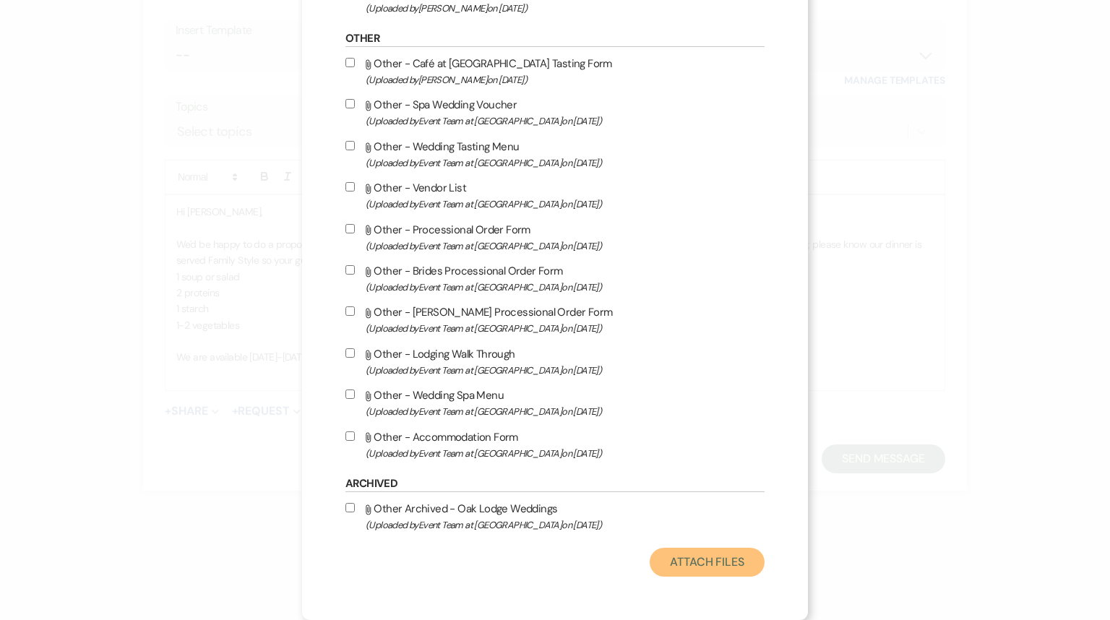
click at [708, 565] on button "Attach Files" at bounding box center [707, 562] width 115 height 29
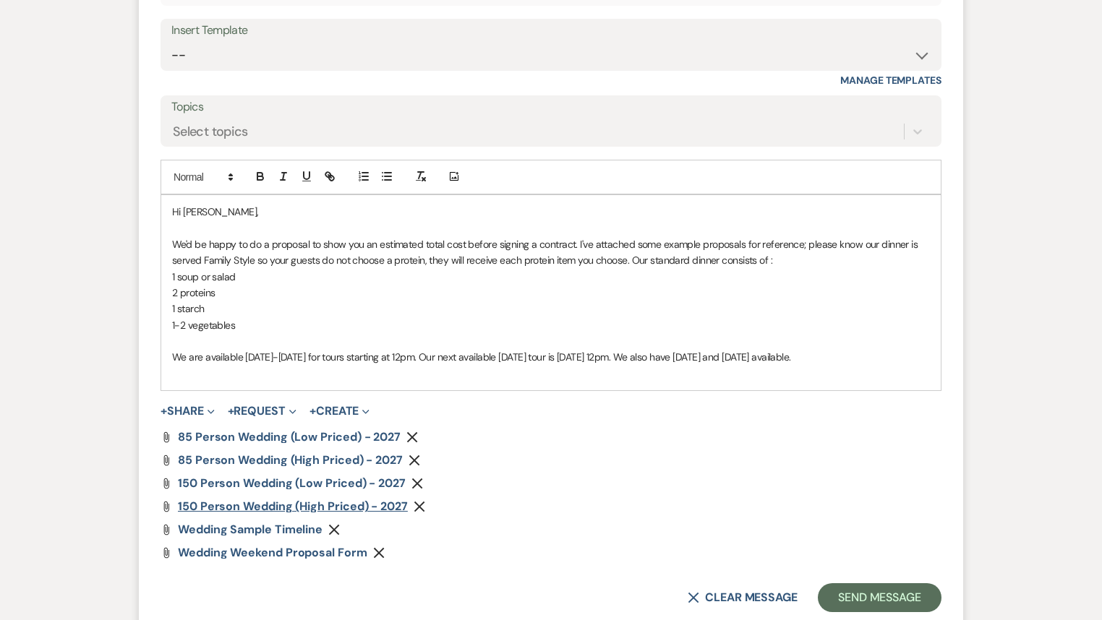
click at [246, 506] on span "150 Person Wedding (High Priced) - 2027" at bounding box center [293, 506] width 230 height 15
click at [420, 503] on icon "Remove" at bounding box center [420, 507] width 12 height 12
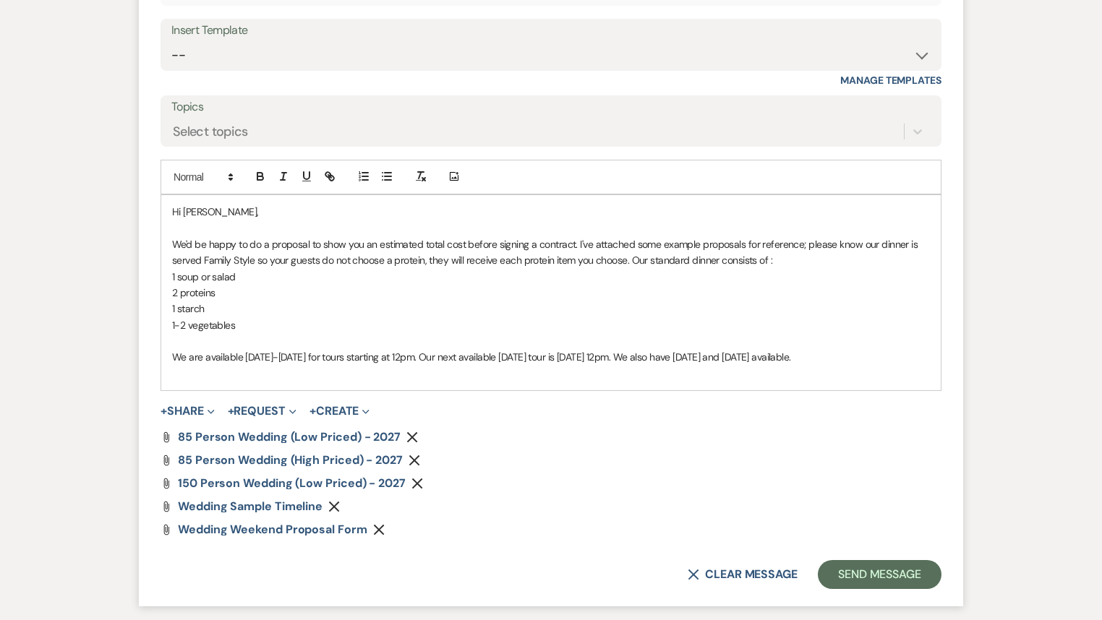
click at [410, 435] on use "button" at bounding box center [412, 437] width 11 height 11
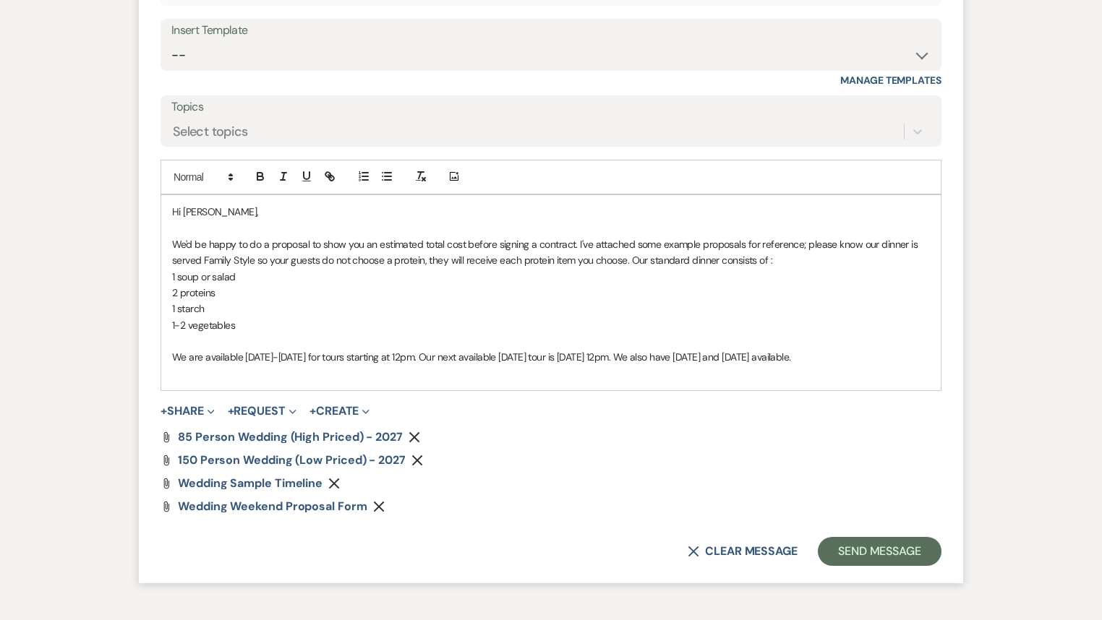
click at [414, 440] on icon "Remove" at bounding box center [414, 438] width 12 height 12
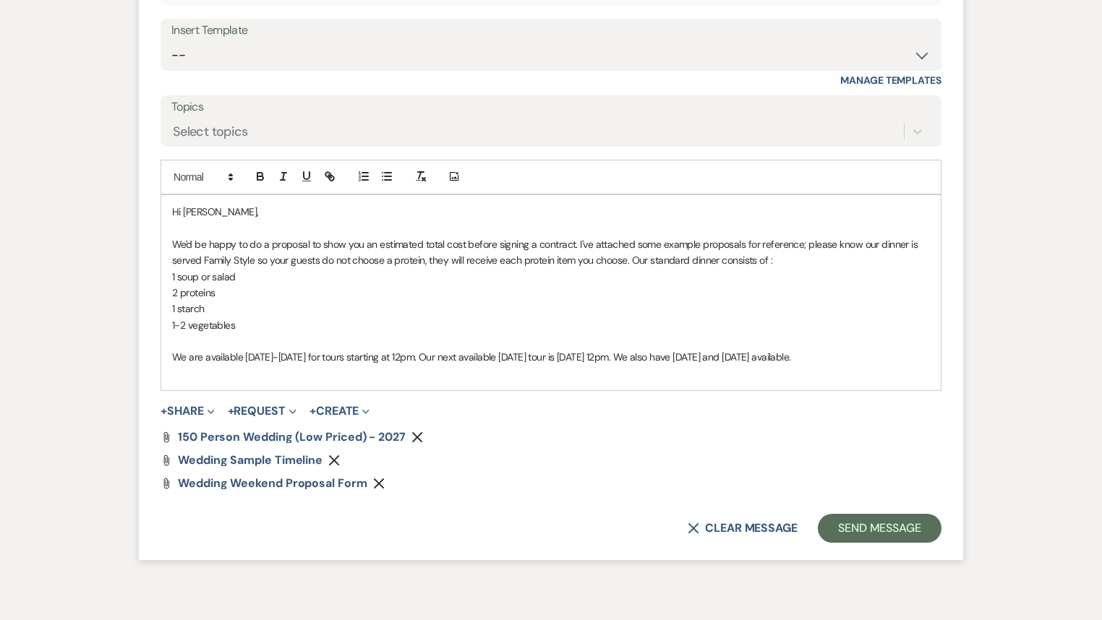
click at [416, 435] on use "button" at bounding box center [417, 437] width 11 height 11
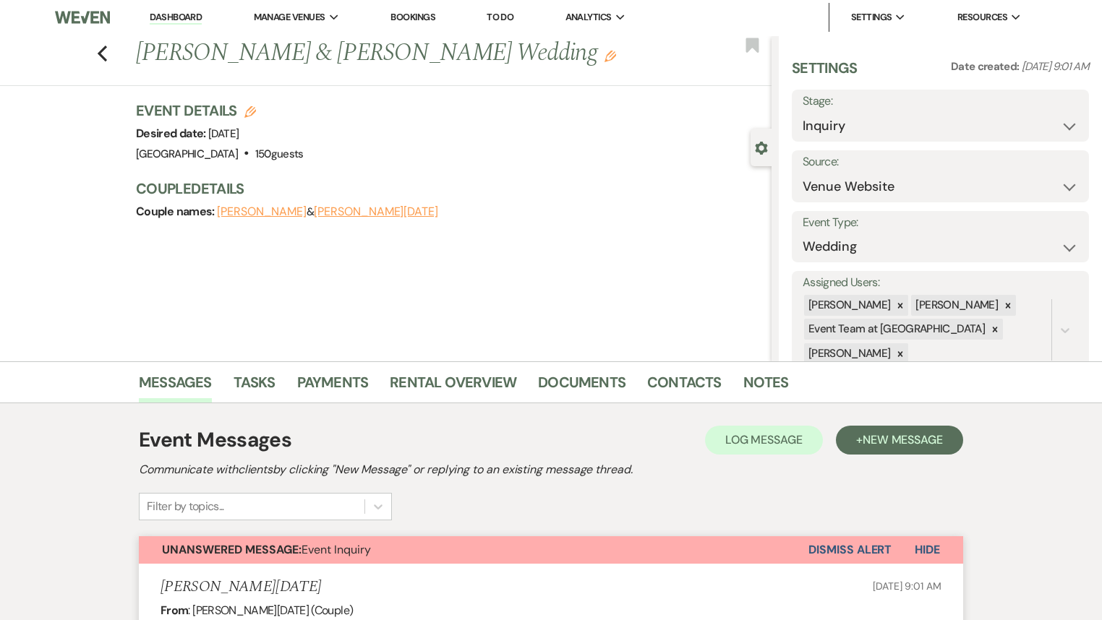
scroll to position [0, 0]
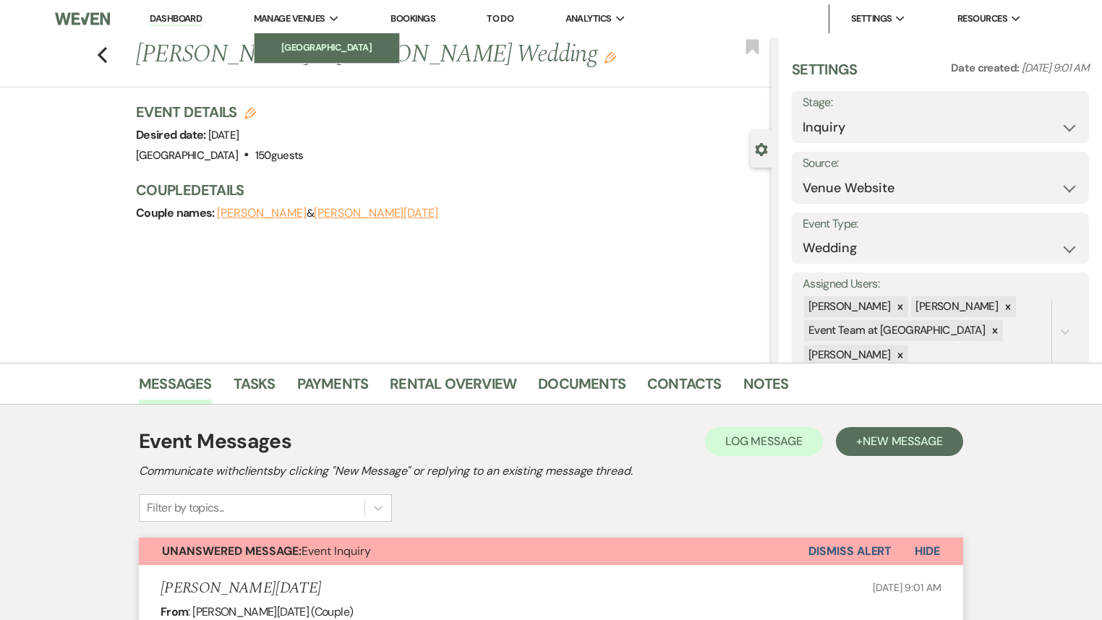
click at [320, 57] on link "[GEOGRAPHIC_DATA]" at bounding box center [326, 47] width 145 height 29
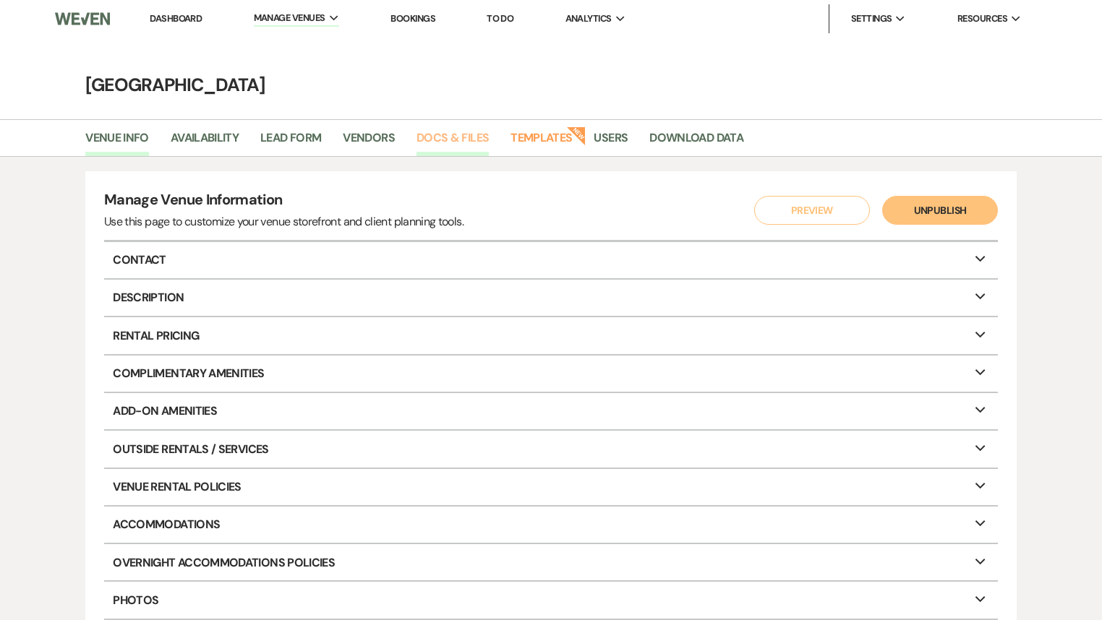
click at [458, 137] on link "Docs & Files" at bounding box center [452, 142] width 72 height 27
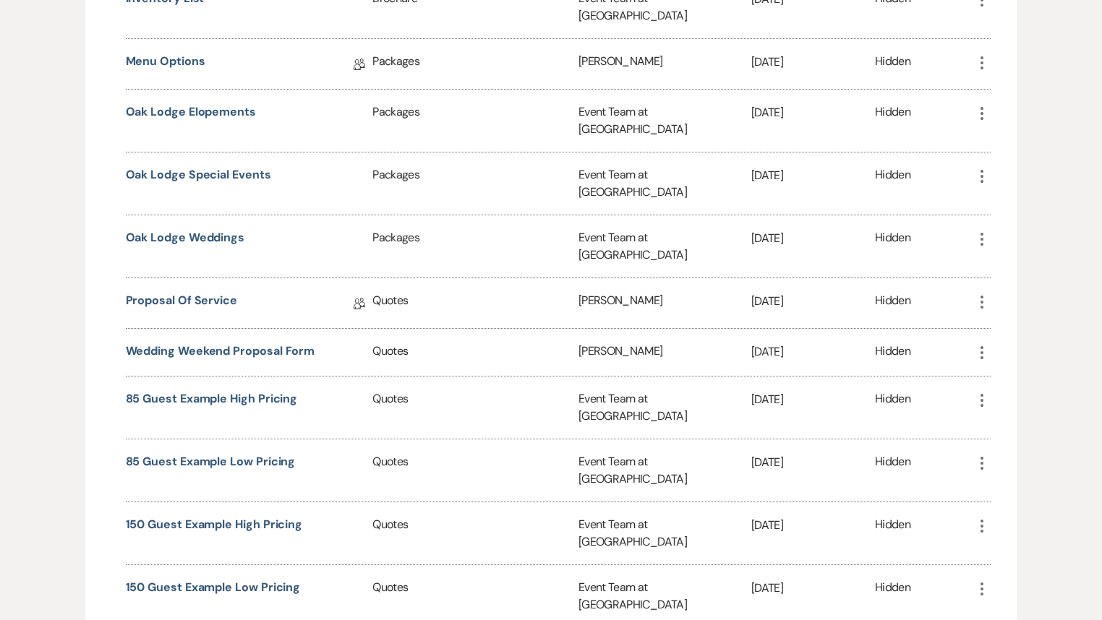
scroll to position [1272, 0]
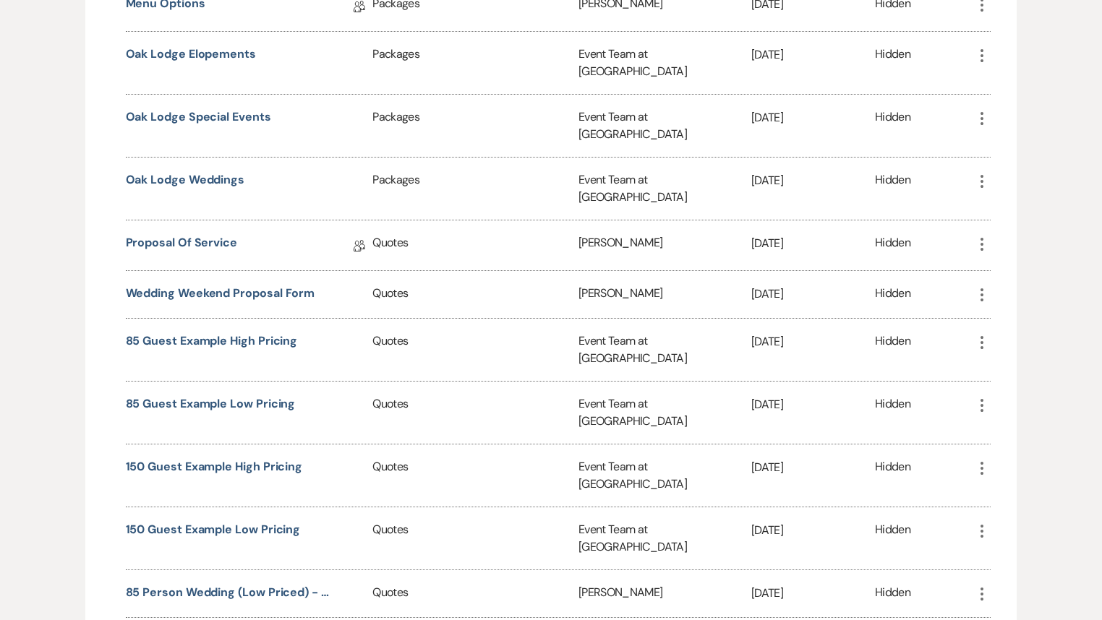
click at [980, 334] on icon "More" at bounding box center [981, 342] width 17 height 17
click at [1019, 384] on button "Archive Archive" at bounding box center [1022, 396] width 98 height 25
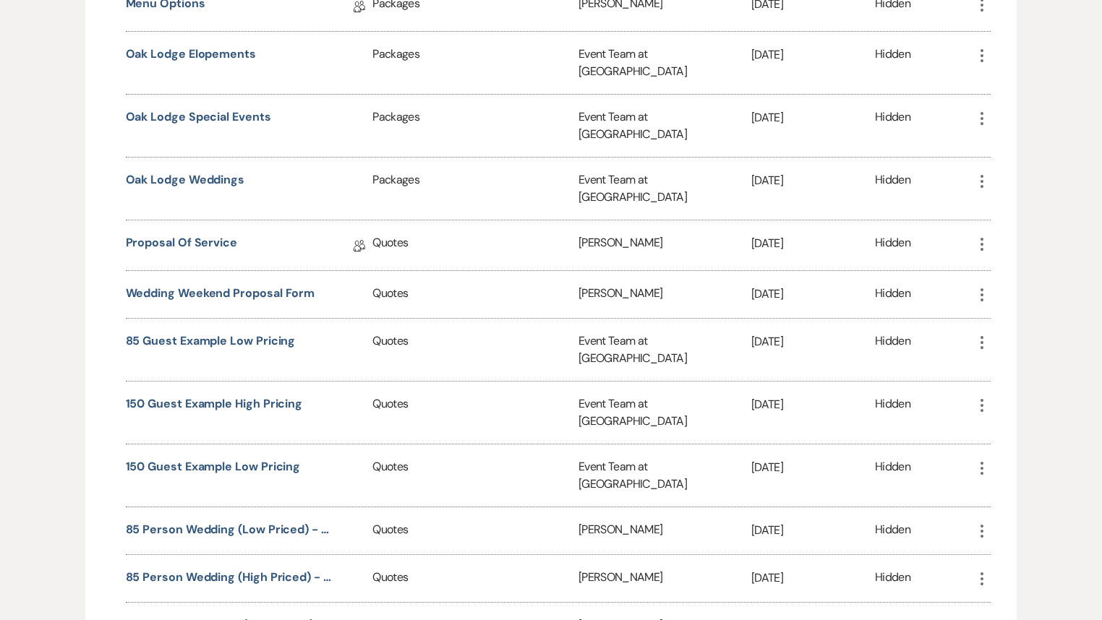
click at [980, 334] on icon "More" at bounding box center [981, 342] width 17 height 17
click at [1003, 384] on button "Archive Archive" at bounding box center [1022, 396] width 98 height 25
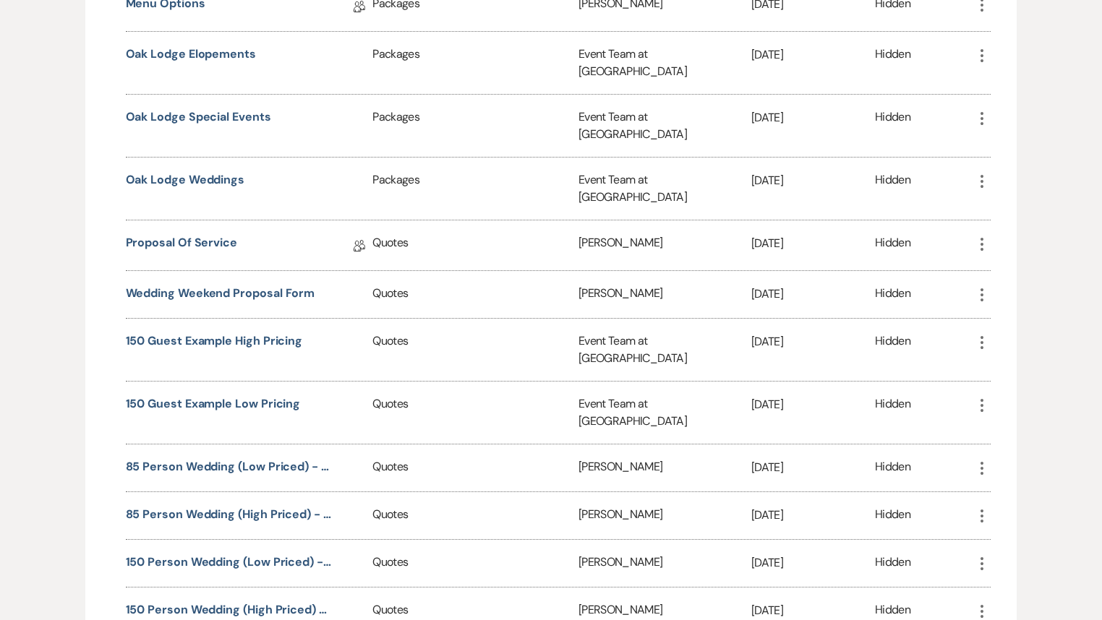
click at [980, 334] on icon "More" at bounding box center [981, 342] width 17 height 17
click at [1006, 384] on button "Archive Archive" at bounding box center [1022, 396] width 98 height 25
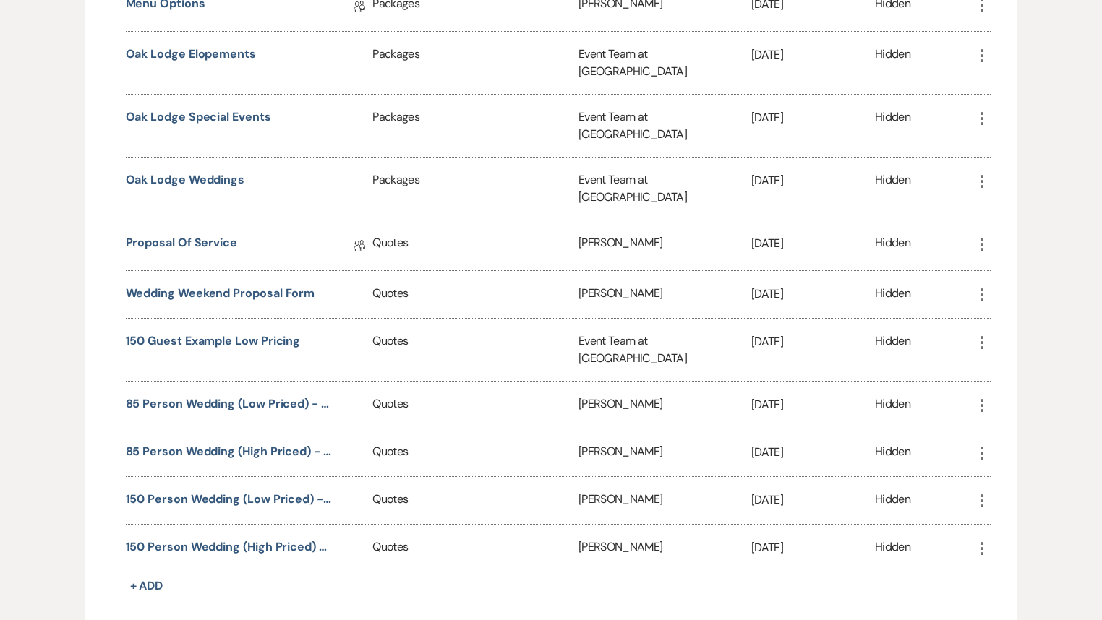
click at [982, 334] on icon "More" at bounding box center [981, 342] width 17 height 17
click at [1010, 384] on button "Archive Archive" at bounding box center [1022, 396] width 98 height 25
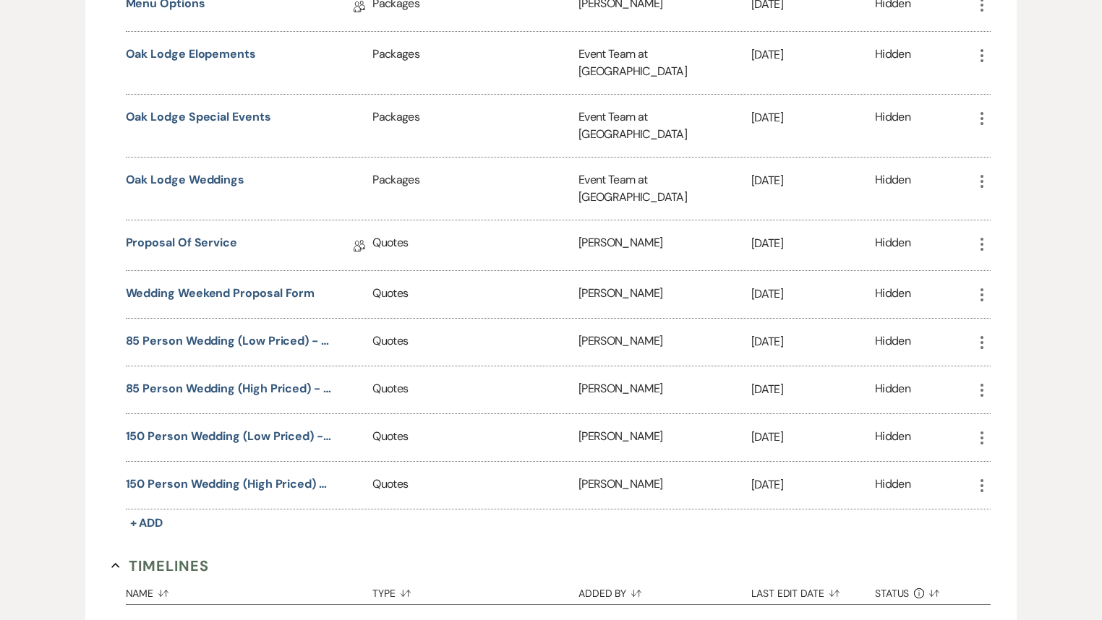
click at [980, 336] on use "button" at bounding box center [981, 342] width 3 height 13
click at [1011, 408] on button "Close Delete X Delete" at bounding box center [1022, 420] width 98 height 25
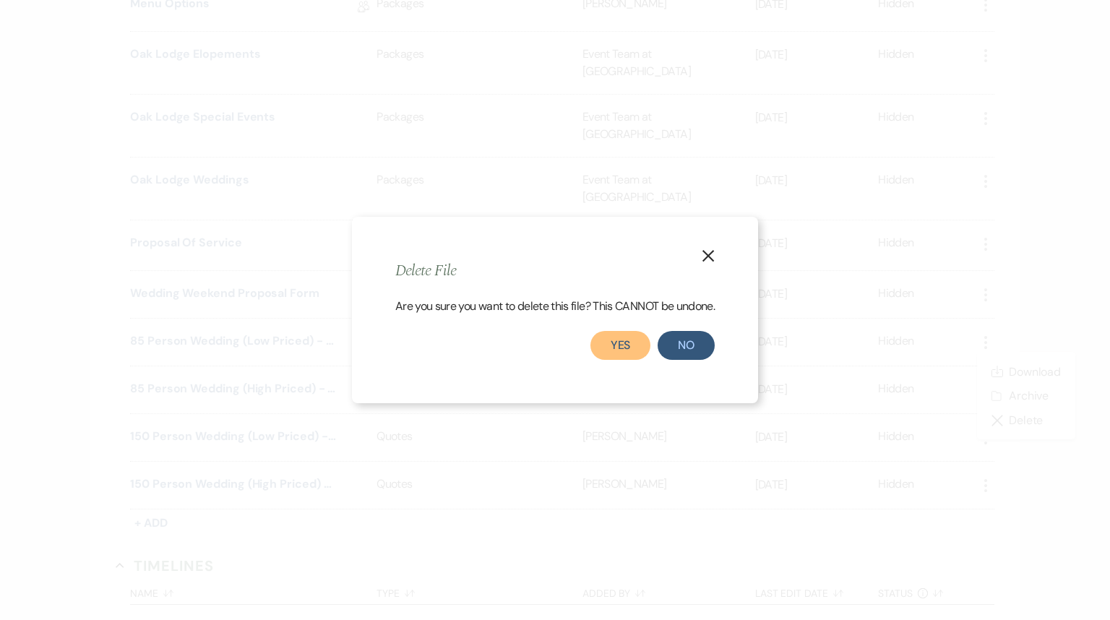
click at [623, 350] on button "Yes" at bounding box center [621, 345] width 61 height 29
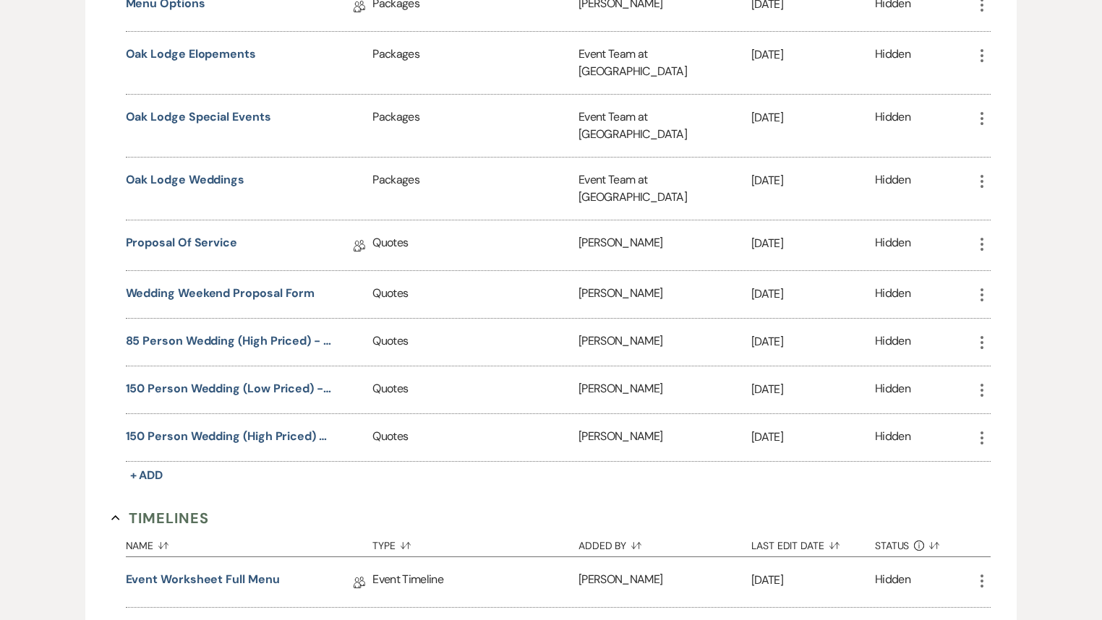
click at [981, 334] on icon "More" at bounding box center [981, 342] width 17 height 17
click at [1001, 415] on icon "Close Delete X" at bounding box center [996, 421] width 12 height 12
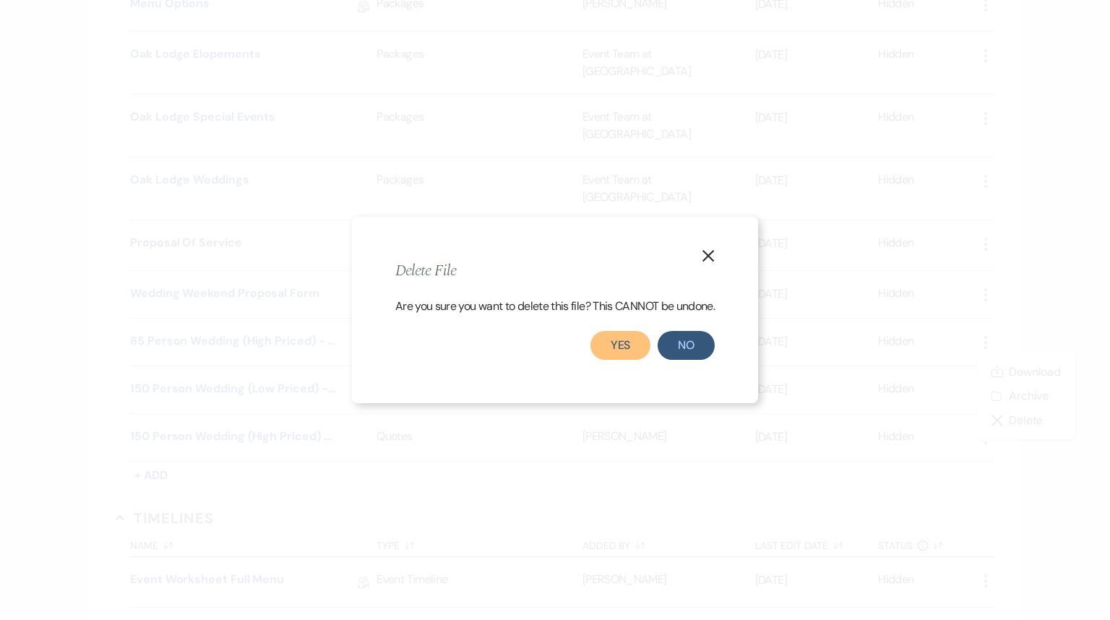
drag, startPoint x: 645, startPoint y: 341, endPoint x: 662, endPoint y: 337, distance: 17.9
click at [646, 341] on button "Yes" at bounding box center [621, 345] width 61 height 29
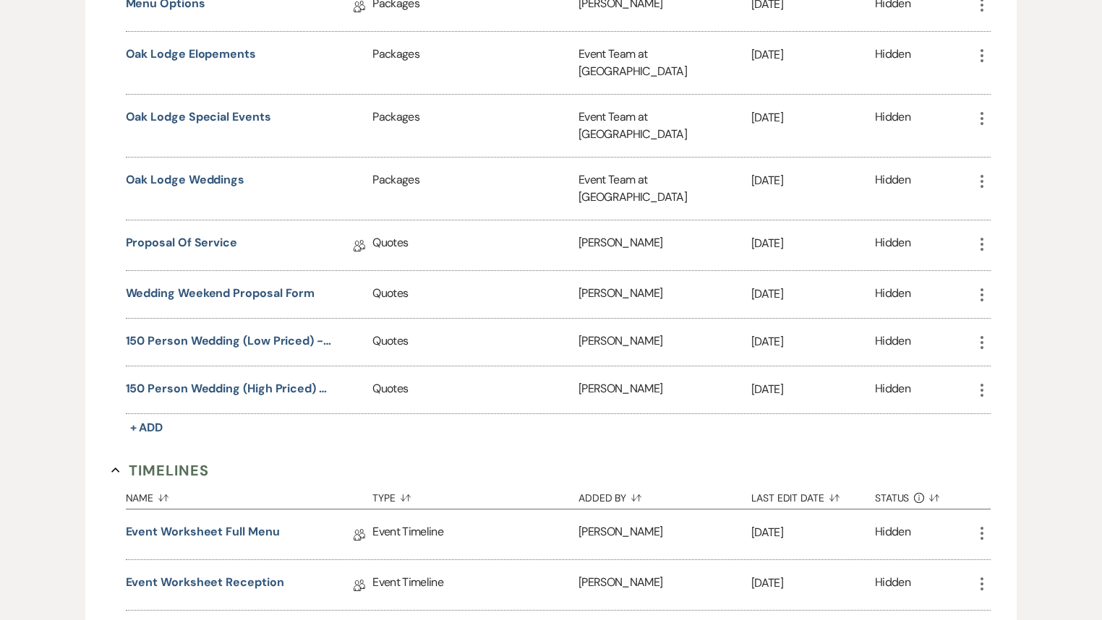
click at [980, 334] on icon "More" at bounding box center [981, 342] width 17 height 17
click at [1009, 408] on button "Close Delete X Delete" at bounding box center [1022, 420] width 98 height 25
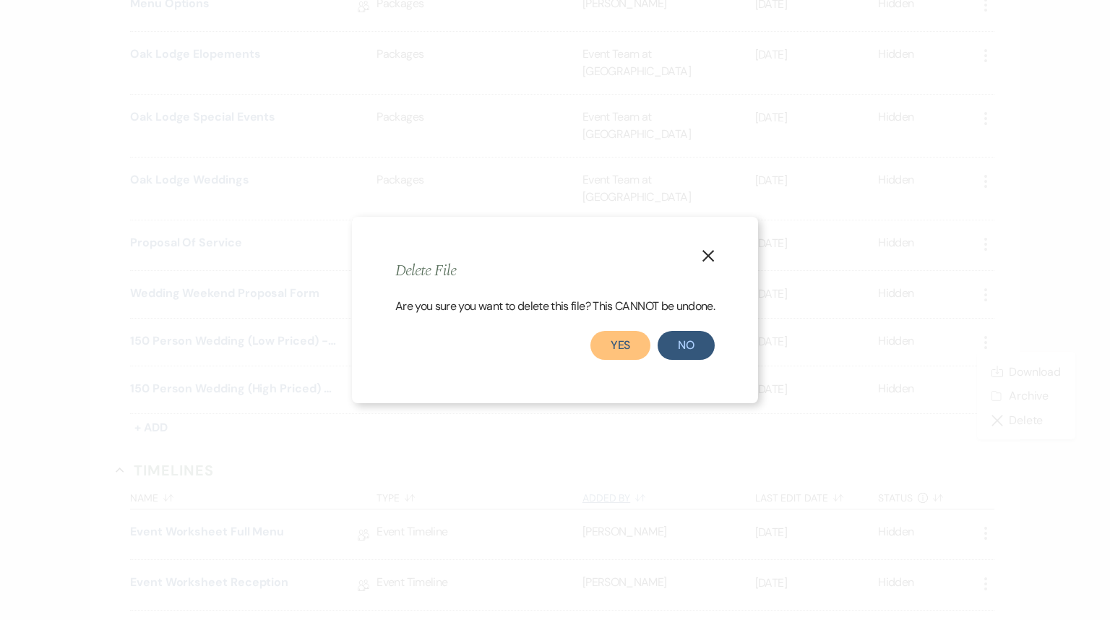
drag, startPoint x: 628, startPoint y: 346, endPoint x: 643, endPoint y: 344, distance: 14.6
click at [627, 346] on button "Yes" at bounding box center [621, 345] width 61 height 29
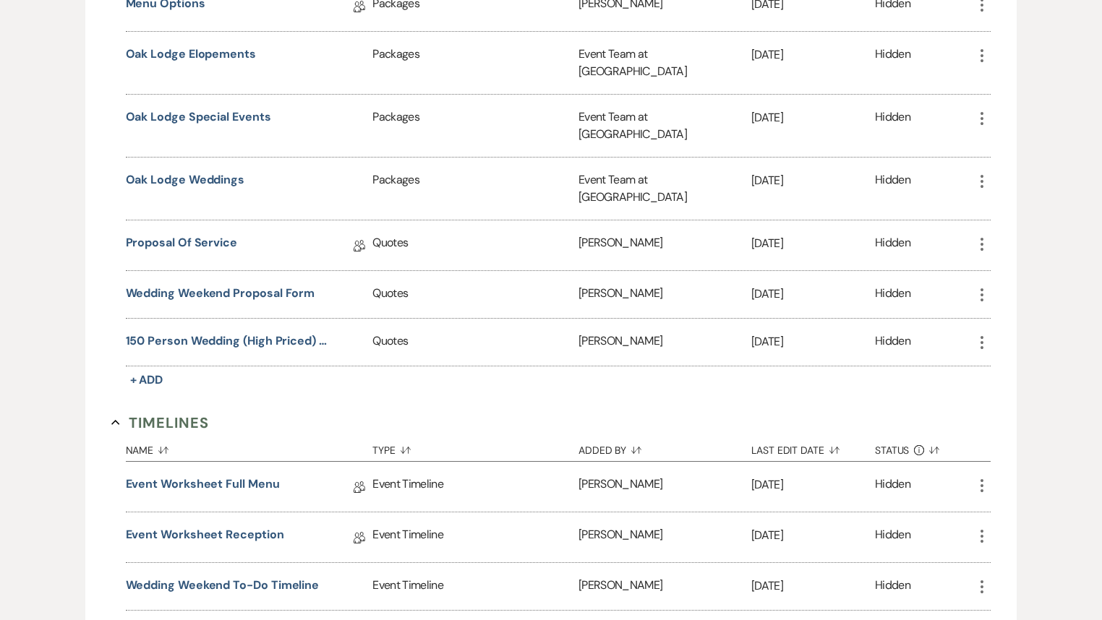
click at [982, 336] on use "button" at bounding box center [981, 342] width 3 height 13
click at [998, 415] on icon "Close Delete X" at bounding box center [996, 421] width 12 height 12
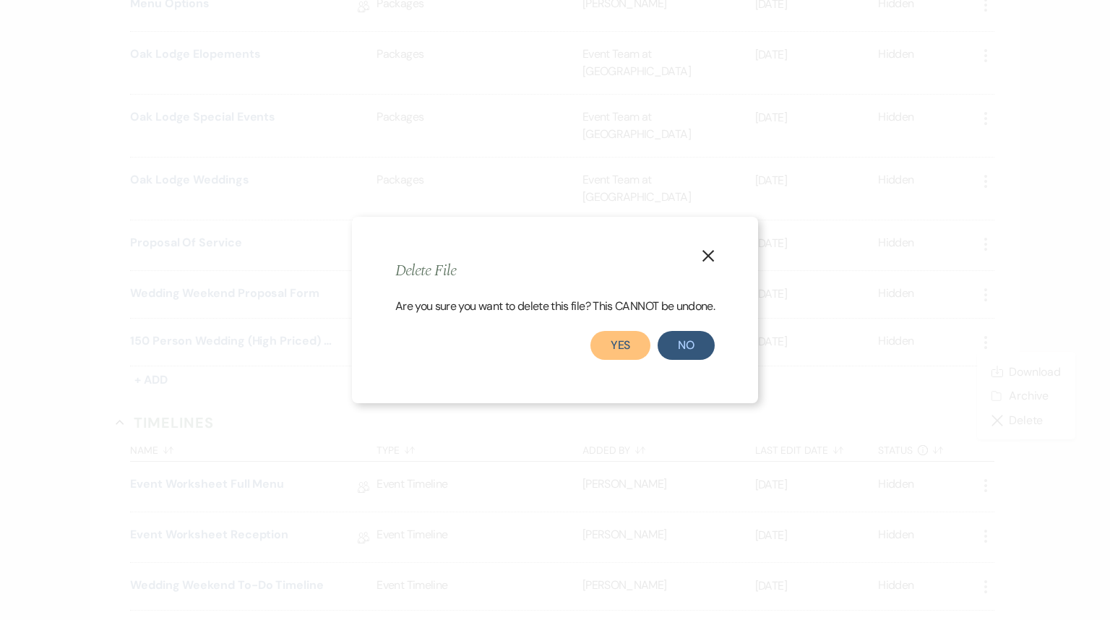
click at [621, 342] on button "Yes" at bounding box center [621, 345] width 61 height 29
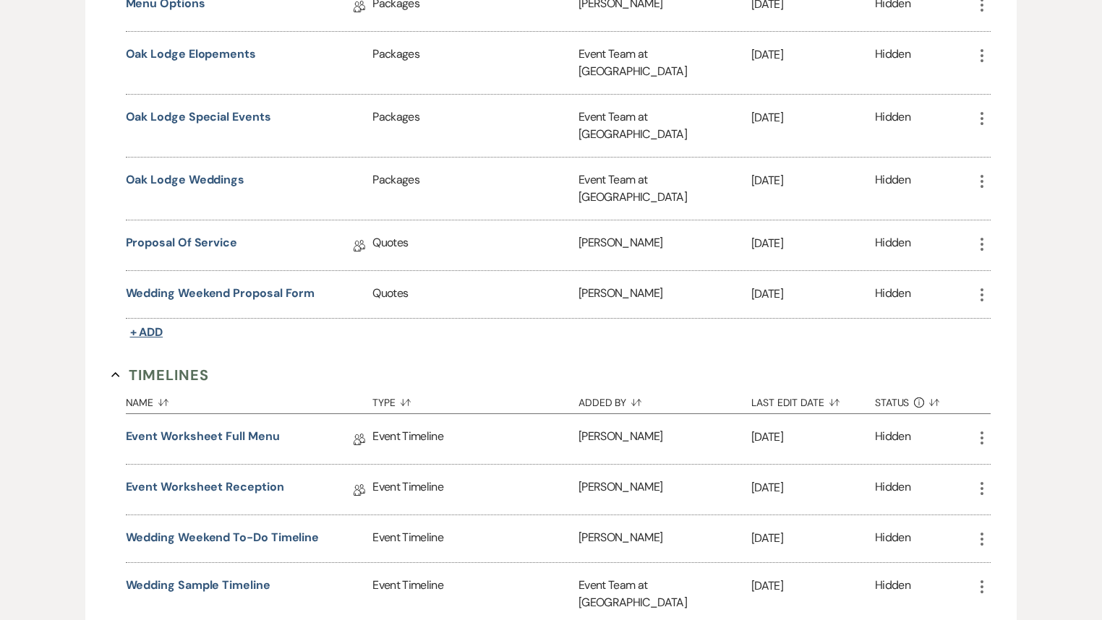
click at [156, 325] on span "+ Add" at bounding box center [146, 332] width 33 height 15
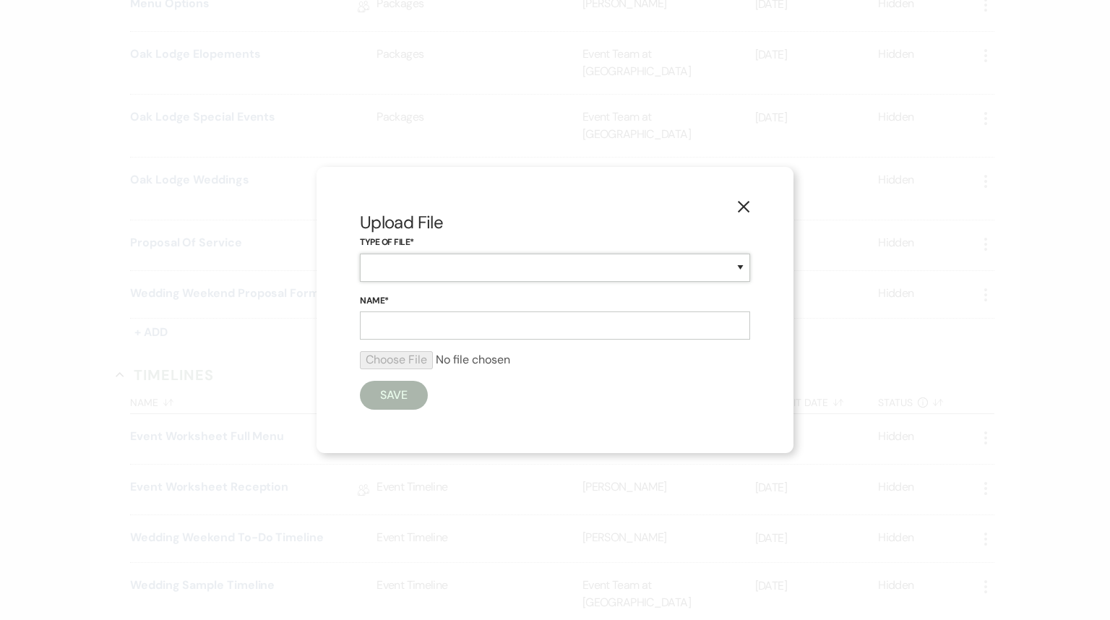
click at [416, 262] on select "Beverage Brochure Menu Packages Product Specifications Quotes" at bounding box center [555, 268] width 390 height 28
select select "20"
click at [360, 254] on select "Beverage Brochure Menu Packages Product Specifications Quotes" at bounding box center [555, 268] width 390 height 28
click at [412, 326] on input "Name*" at bounding box center [555, 326] width 390 height 28
click at [367, 327] on input "85 Sample" at bounding box center [555, 326] width 390 height 28
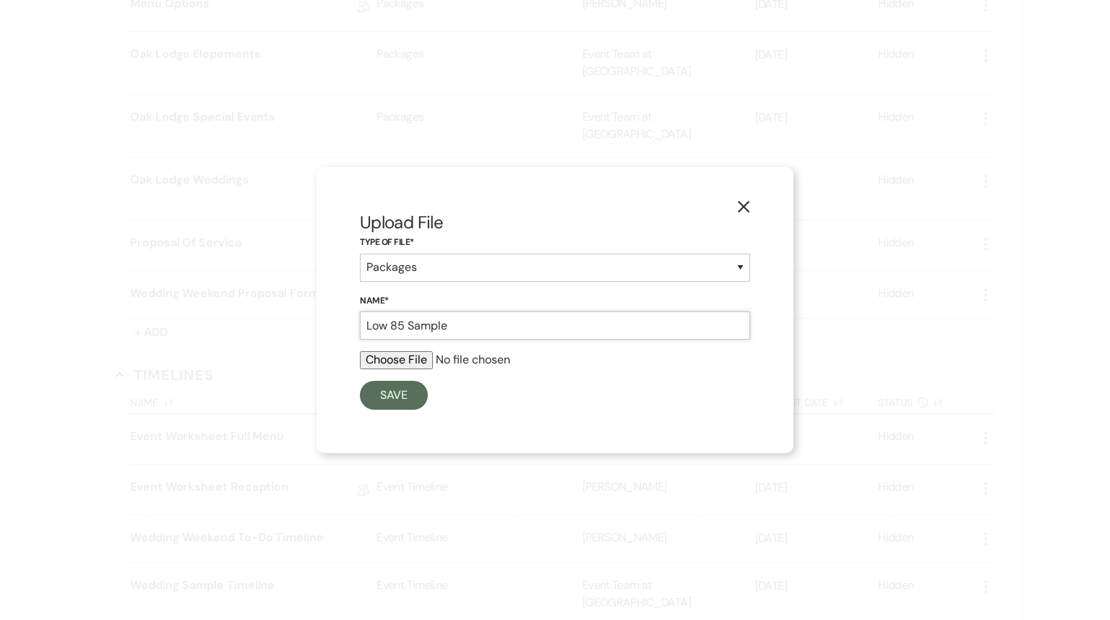
type input "Low 85 Sample"
click at [411, 360] on input "file" at bounding box center [555, 359] width 390 height 17
type input "C:\fakepath\85 Person Wedding (Low Priced) - 2027.pdf"
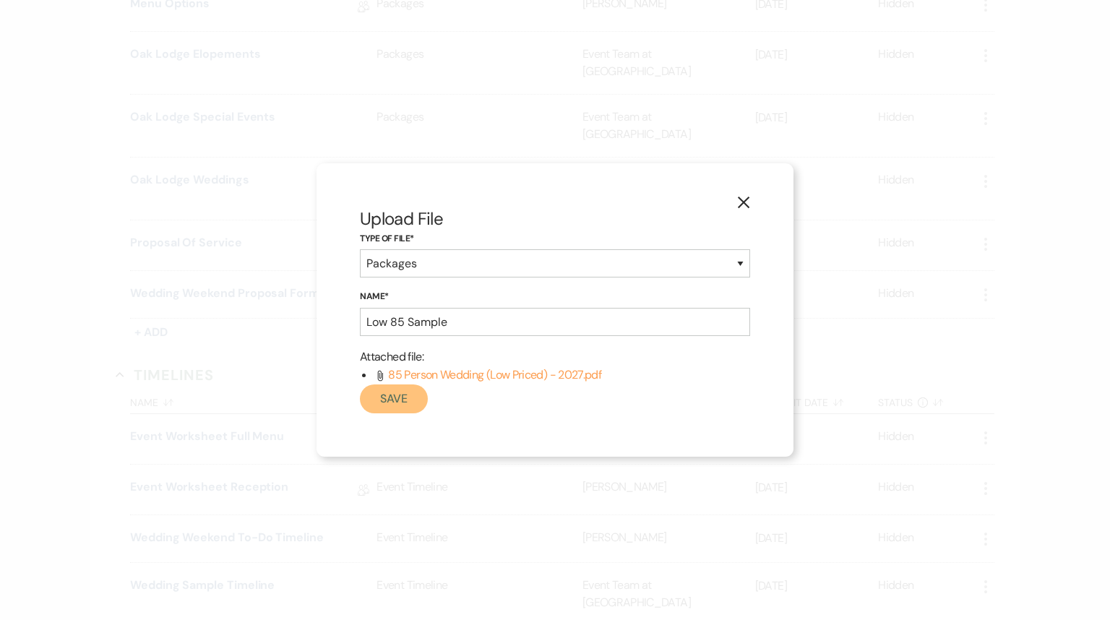
click at [402, 405] on button "Save" at bounding box center [394, 399] width 68 height 29
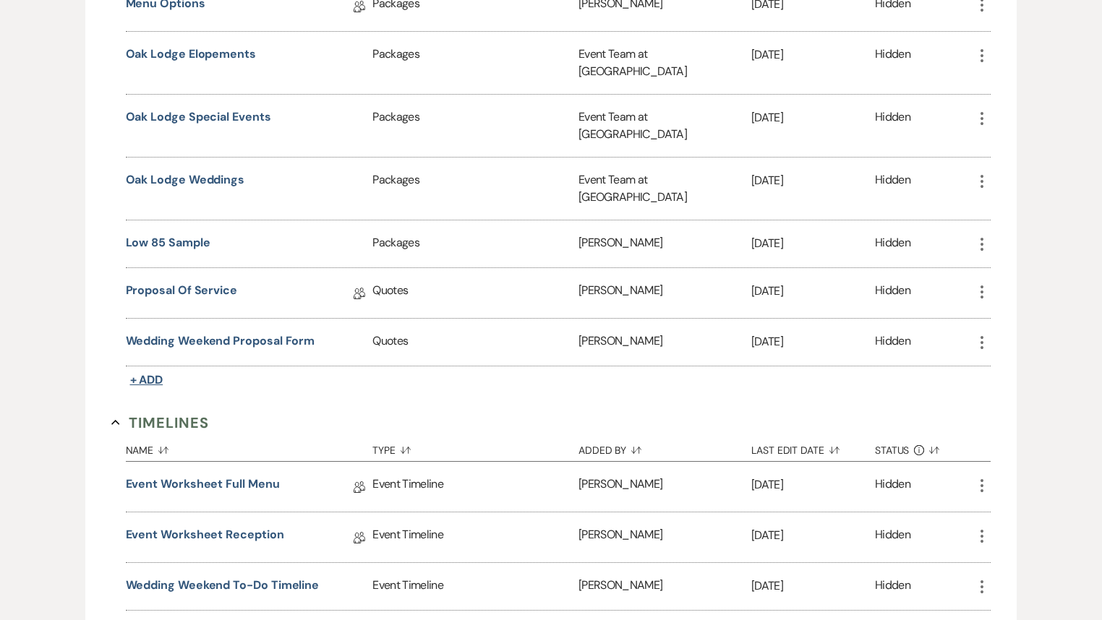
click at [145, 372] on span "+ Add" at bounding box center [146, 379] width 33 height 15
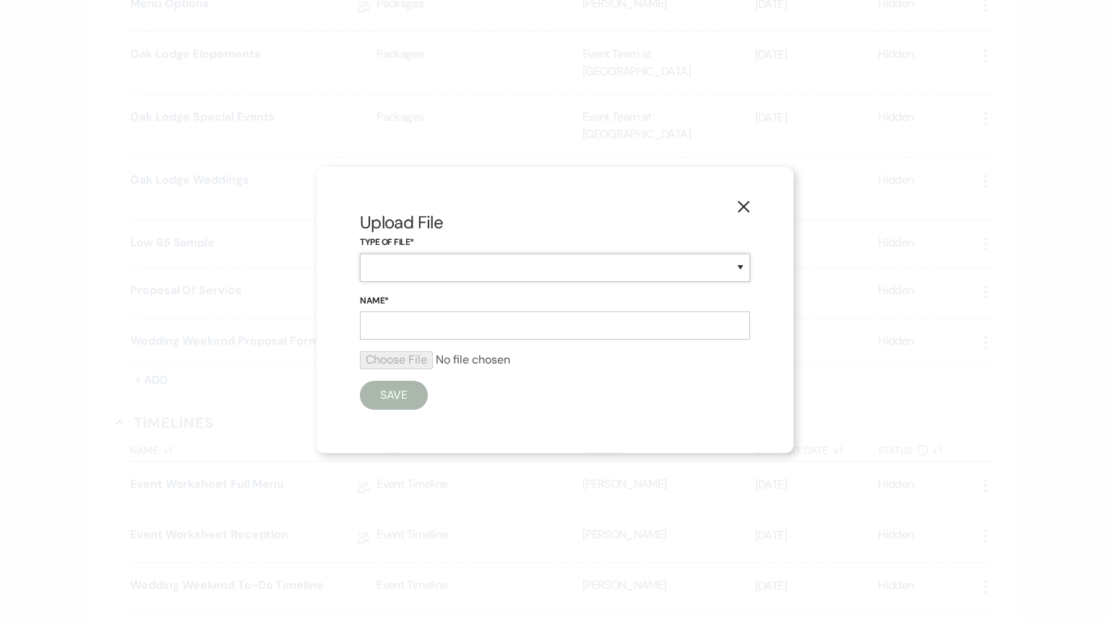
click at [440, 271] on select "Beverage Brochure Menu Packages Product Specifications Quotes" at bounding box center [555, 268] width 390 height 28
select select "20"
click at [360, 254] on select "Beverage Brochure Menu Packages Product Specifications Quotes" at bounding box center [555, 268] width 390 height 28
click at [424, 326] on input "Name*" at bounding box center [555, 326] width 390 height 28
type input "High 85 Sample"
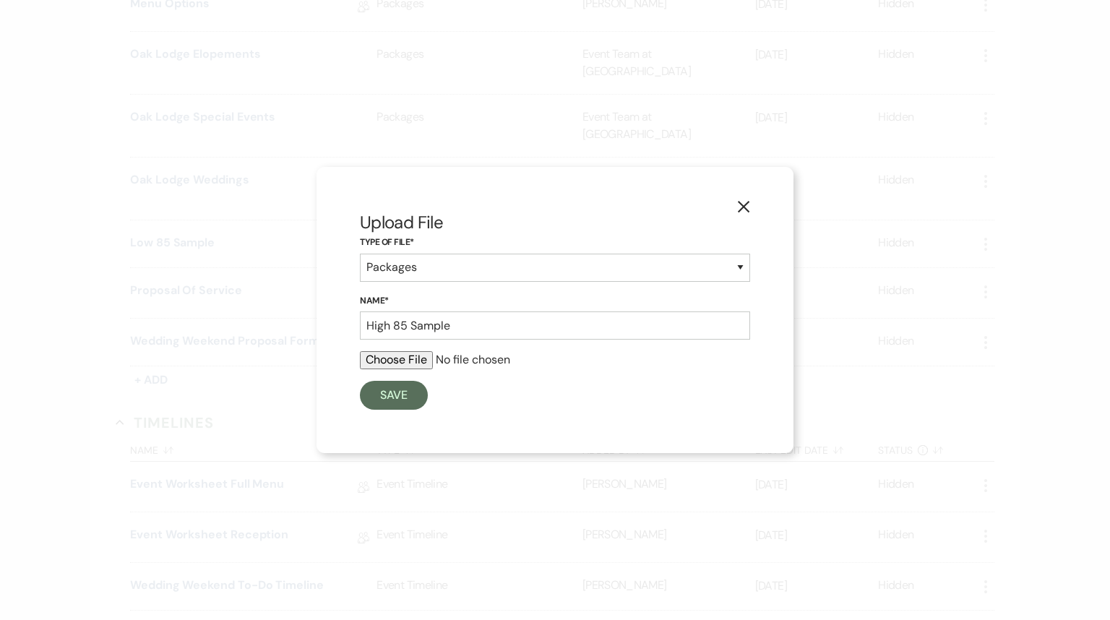
click at [408, 365] on input "file" at bounding box center [555, 359] width 390 height 17
type input "C:\fakepath\85 person wedding (High Priced) - 2027.pdf"
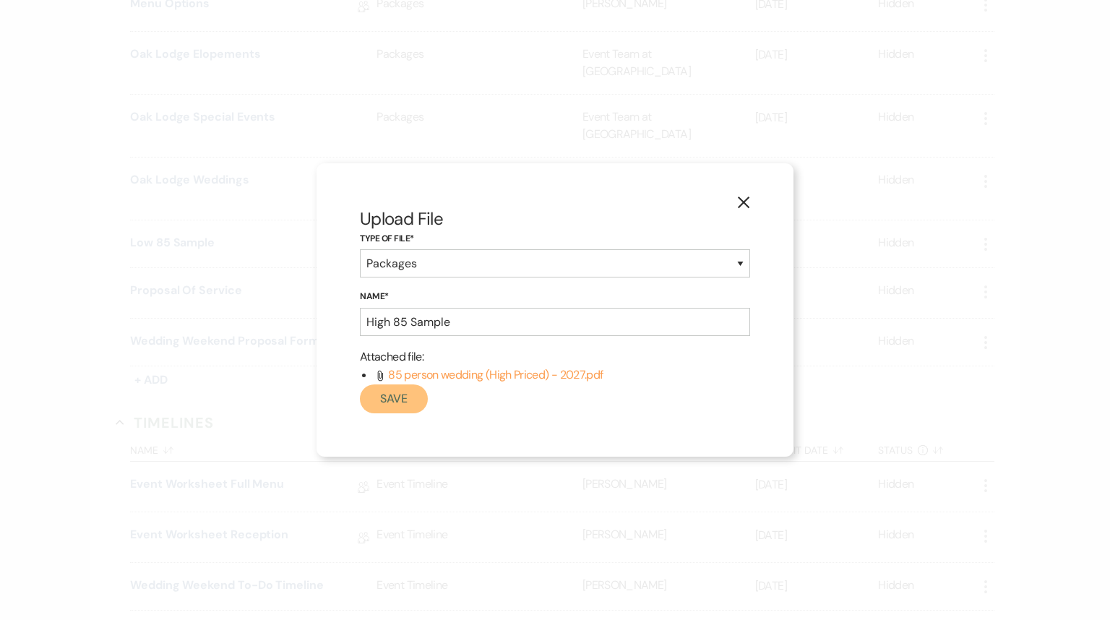
click at [385, 399] on button "Save" at bounding box center [394, 399] width 68 height 29
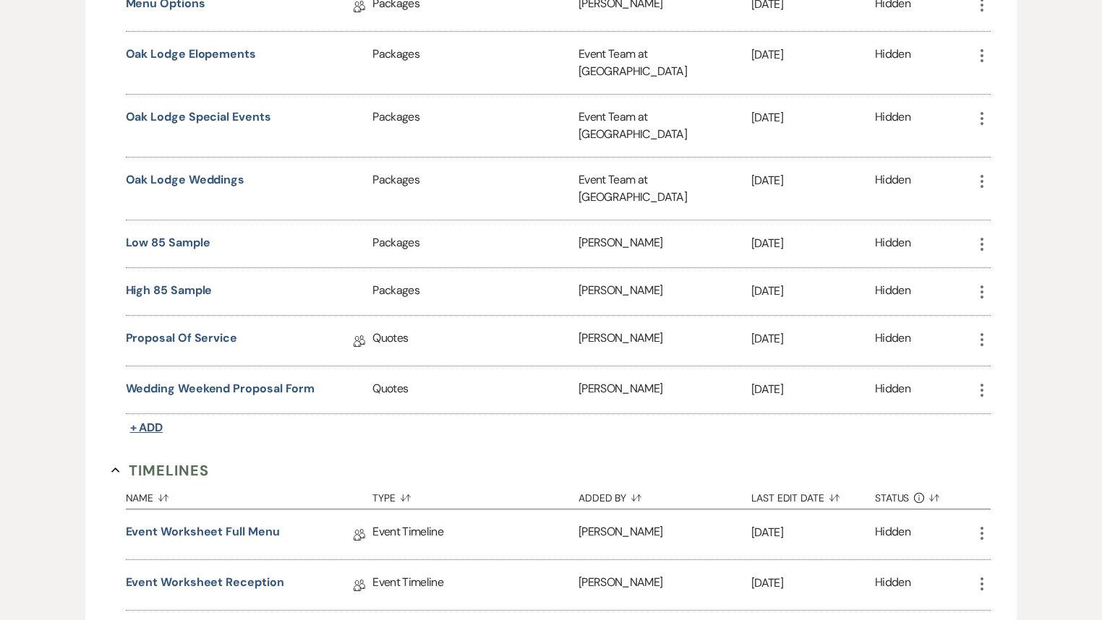
click at [148, 420] on span "+ Add" at bounding box center [146, 427] width 33 height 15
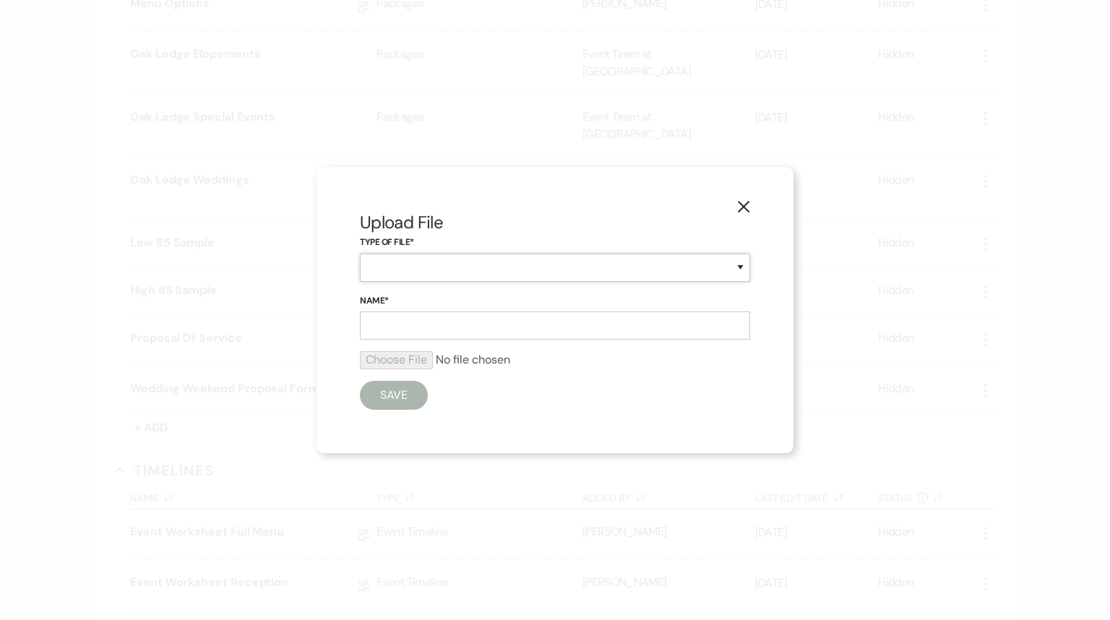
click at [400, 270] on select "Beverage Brochure Menu Packages Product Specifications Quotes" at bounding box center [555, 268] width 390 height 28
select select "20"
click at [360, 254] on select "Beverage Brochure Menu Packages Product Specifications Quotes" at bounding box center [555, 268] width 390 height 28
click at [390, 321] on input "Name*" at bounding box center [555, 326] width 390 height 28
type input "Low 150 Sample"
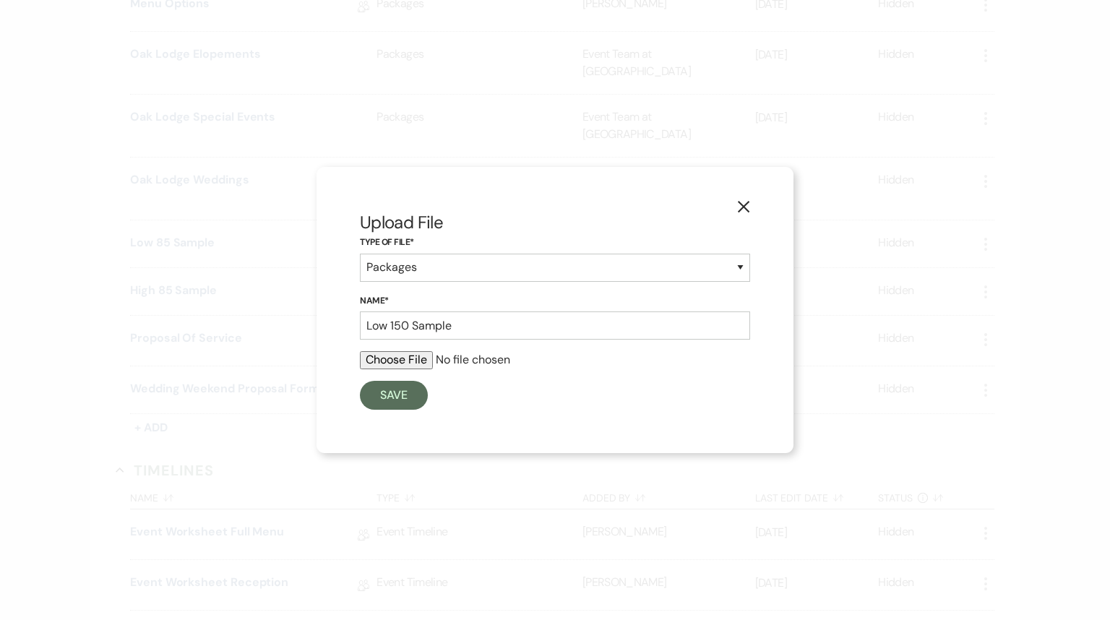
click at [406, 361] on input "file" at bounding box center [555, 359] width 390 height 17
type input "C:\fakepath\150 Person Wedding (Low Priced) - 2027.pdf"
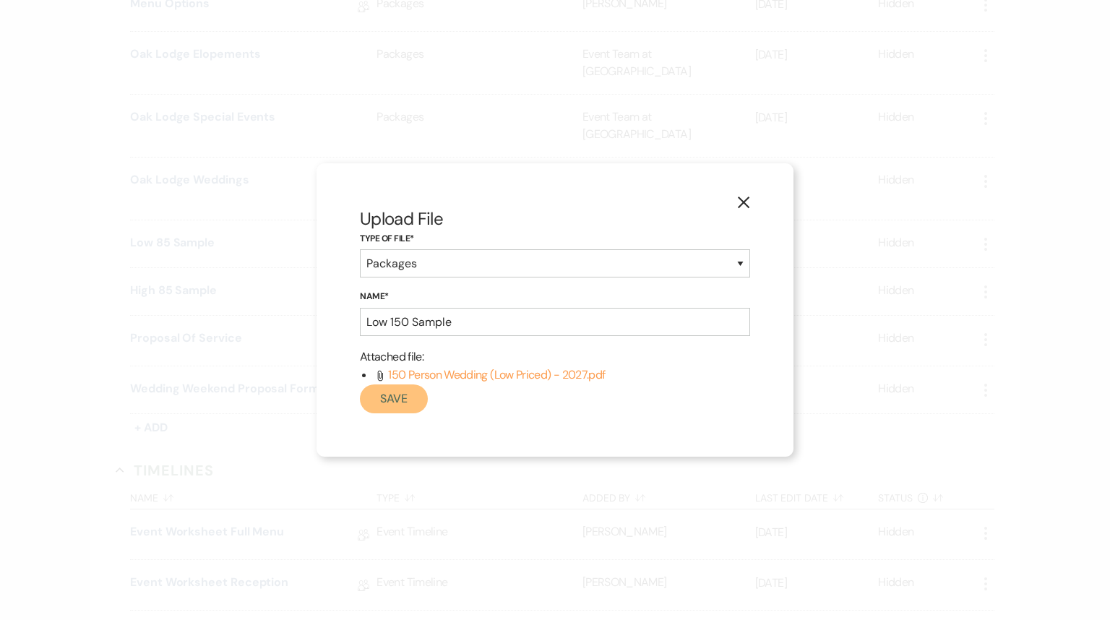
click at [404, 401] on button "Save" at bounding box center [394, 399] width 68 height 29
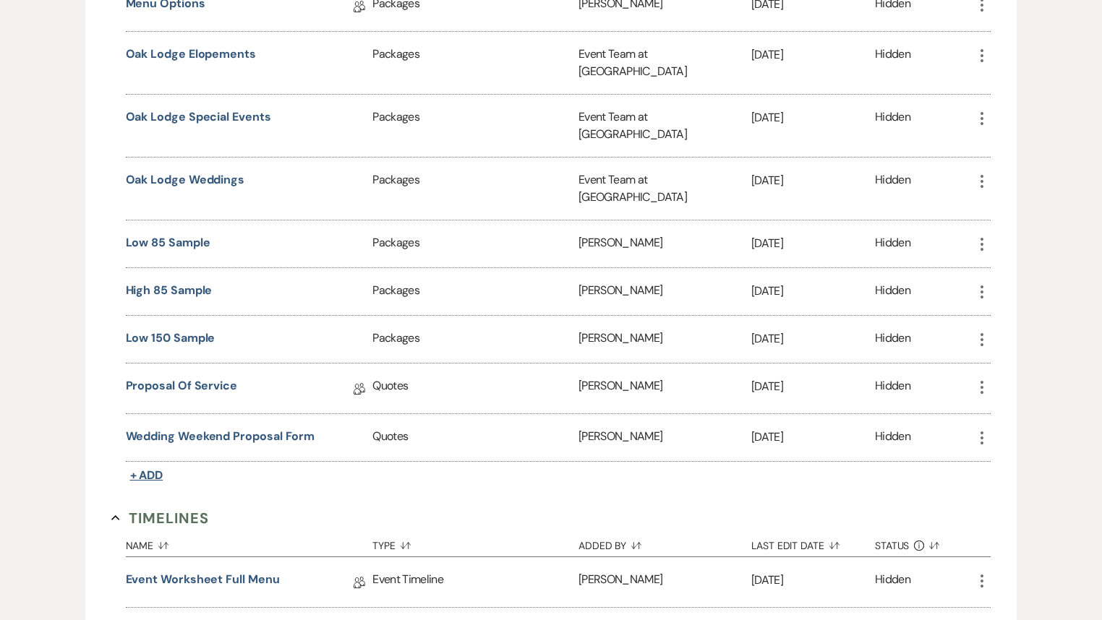
click at [162, 468] on span "+ Add" at bounding box center [146, 475] width 33 height 15
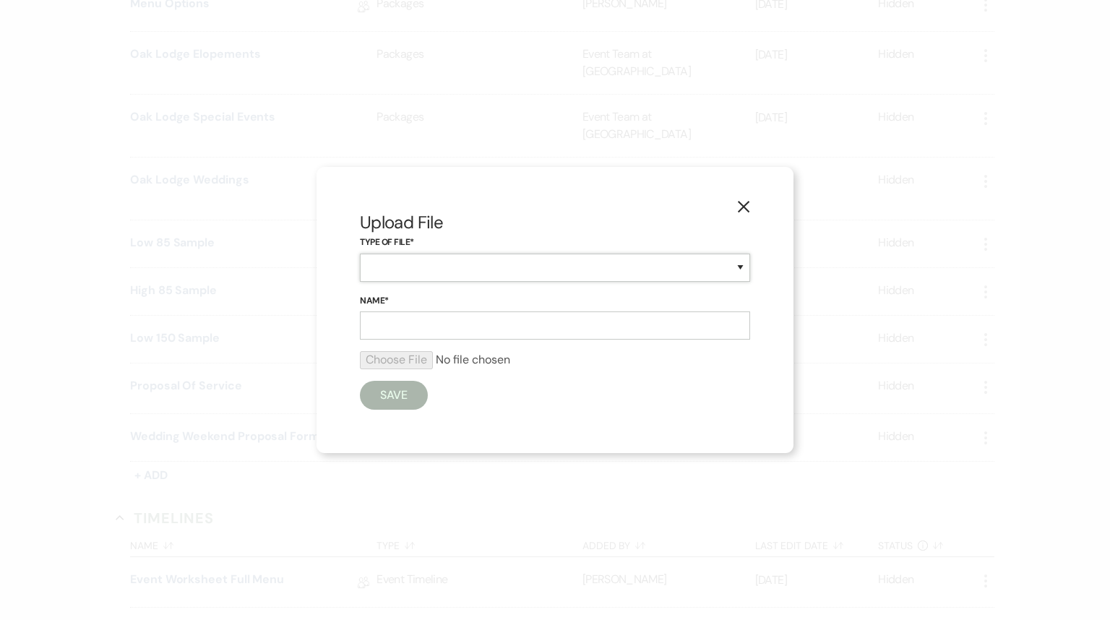
click at [390, 266] on select "Beverage Brochure Menu Packages Product Specifications Quotes" at bounding box center [555, 268] width 390 height 28
select select "20"
click at [360, 254] on select "Beverage Brochure Menu Packages Product Specifications Quotes" at bounding box center [555, 268] width 390 height 28
click at [382, 327] on input "Name*" at bounding box center [555, 326] width 390 height 28
type input "High 150 Sample"
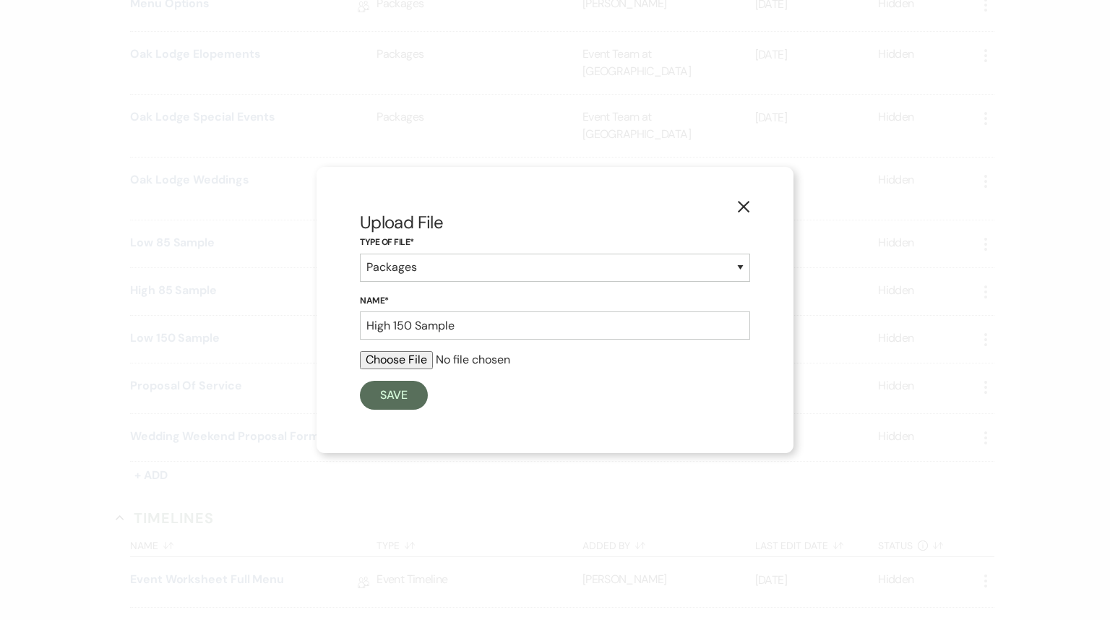
click at [397, 362] on input "file" at bounding box center [555, 359] width 390 height 17
type input "C:\fakepath\150 Person Wedding (High Priced) - 2027.pdf"
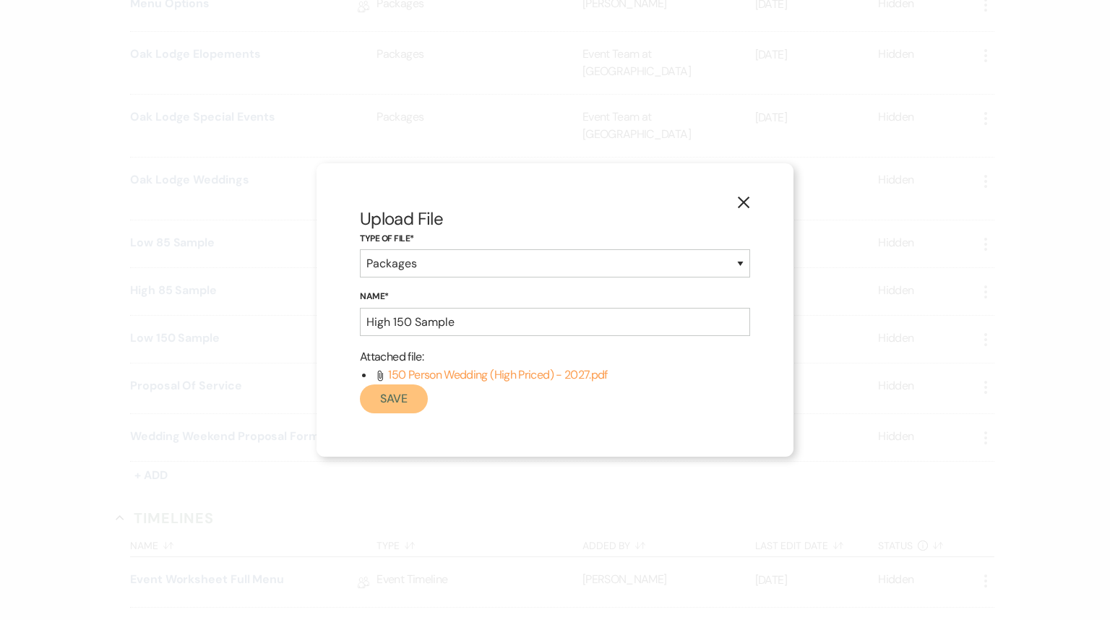
click at [391, 399] on button "Save" at bounding box center [394, 399] width 68 height 29
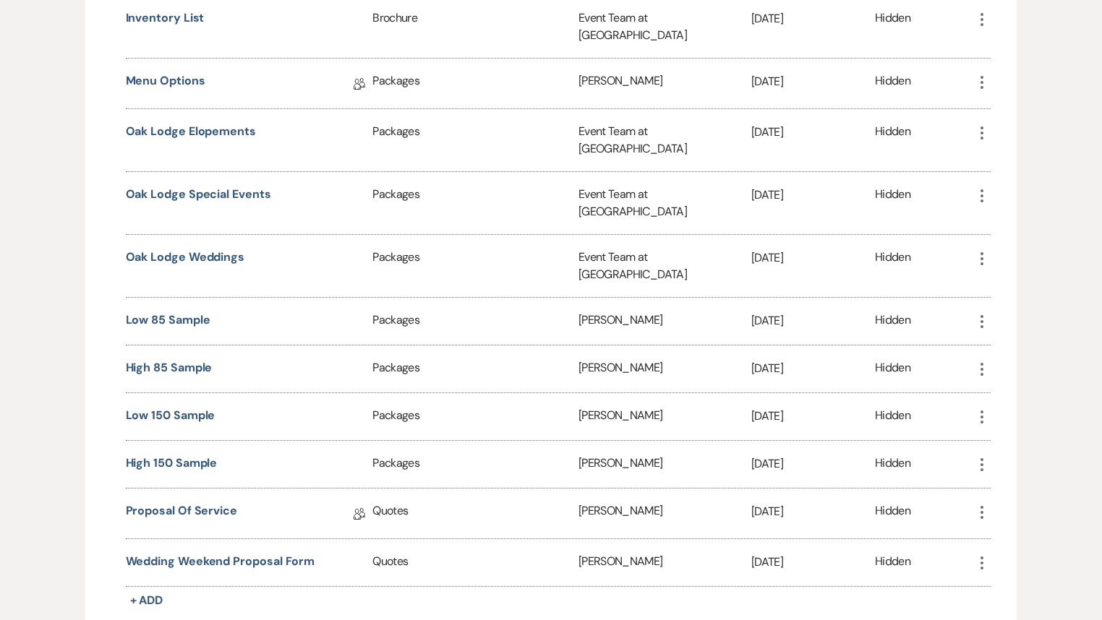
scroll to position [1214, 0]
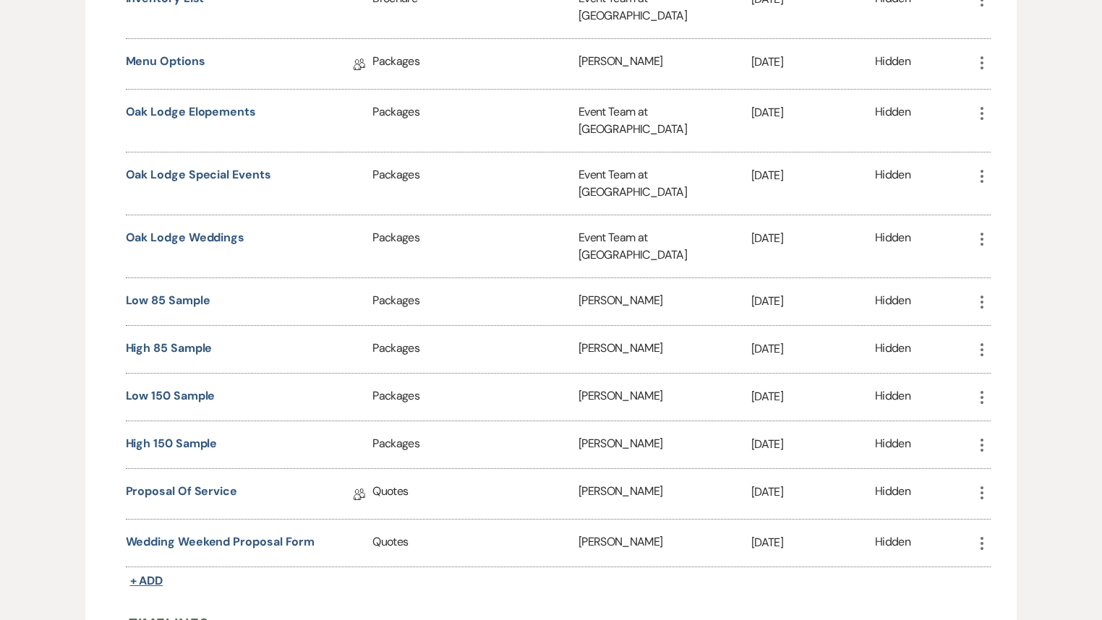
click at [155, 573] on span "+ Add" at bounding box center [146, 580] width 33 height 15
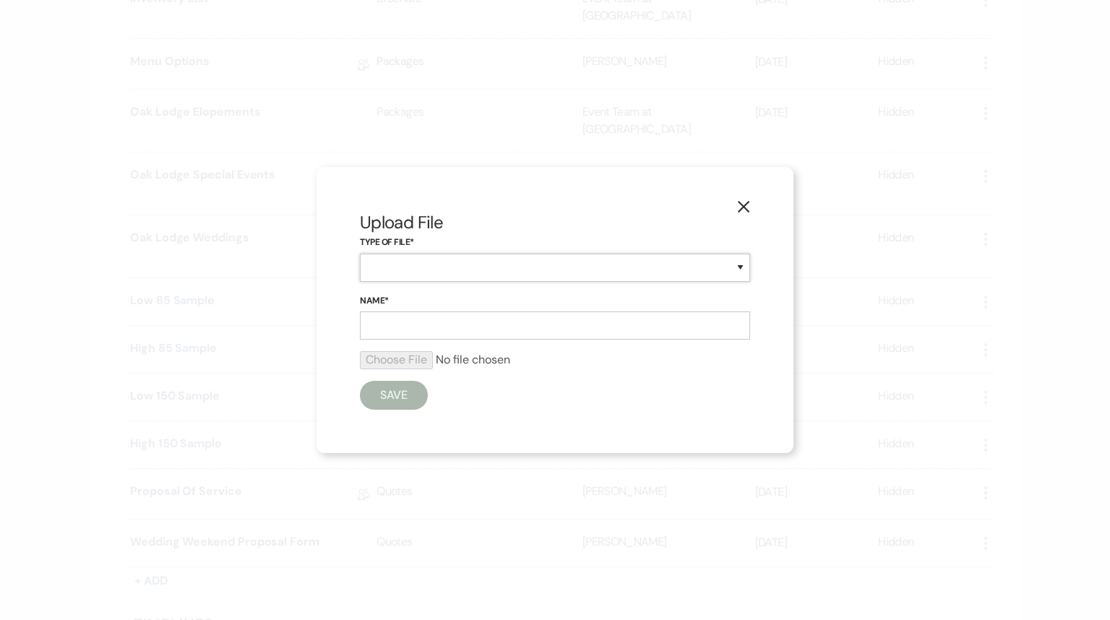
click at [429, 266] on select "Beverage Brochure Menu Packages Product Specifications Quotes" at bounding box center [555, 268] width 390 height 28
select select "20"
click at [360, 254] on select "Beverage Brochure Menu Packages Product Specifications Quotes" at bounding box center [555, 268] width 390 height 28
click at [373, 323] on input "Name*" at bounding box center [555, 326] width 390 height 28
type input "50 Rehearsal"
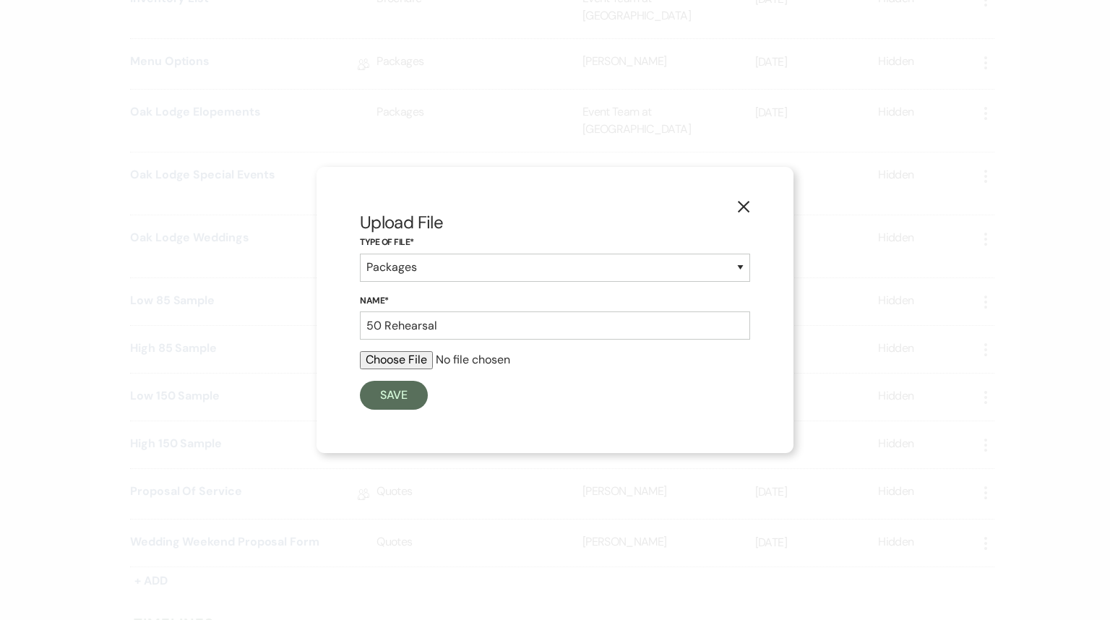
click at [408, 361] on input "file" at bounding box center [555, 359] width 390 height 17
type input "C:\fakepath\50 Person Rehearsal - 2027.pdf"
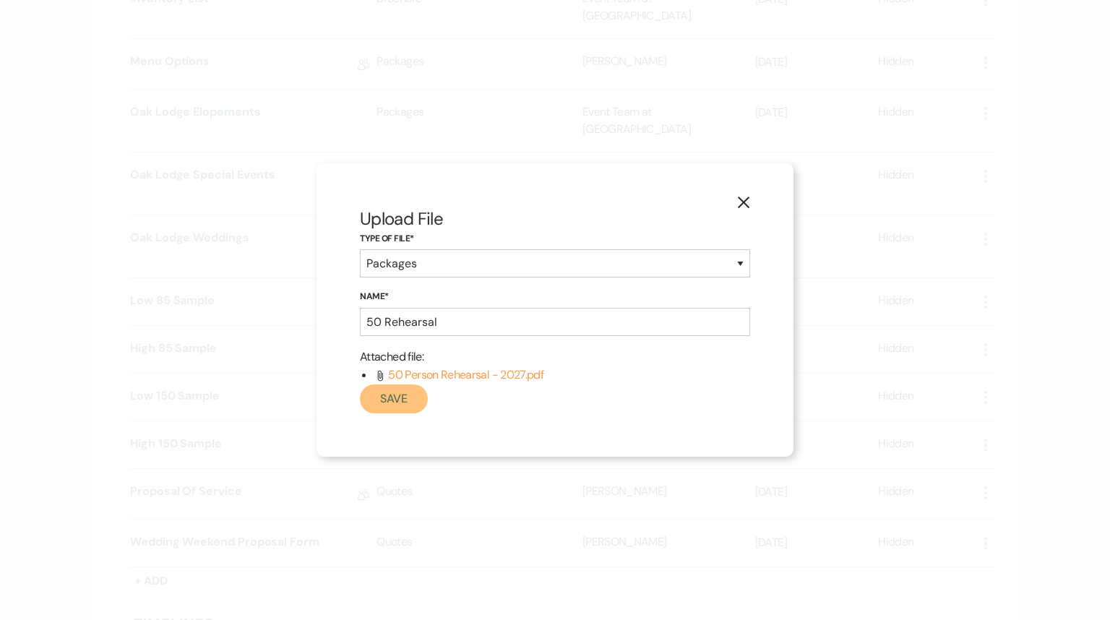
click at [418, 405] on button "Save" at bounding box center [394, 399] width 68 height 29
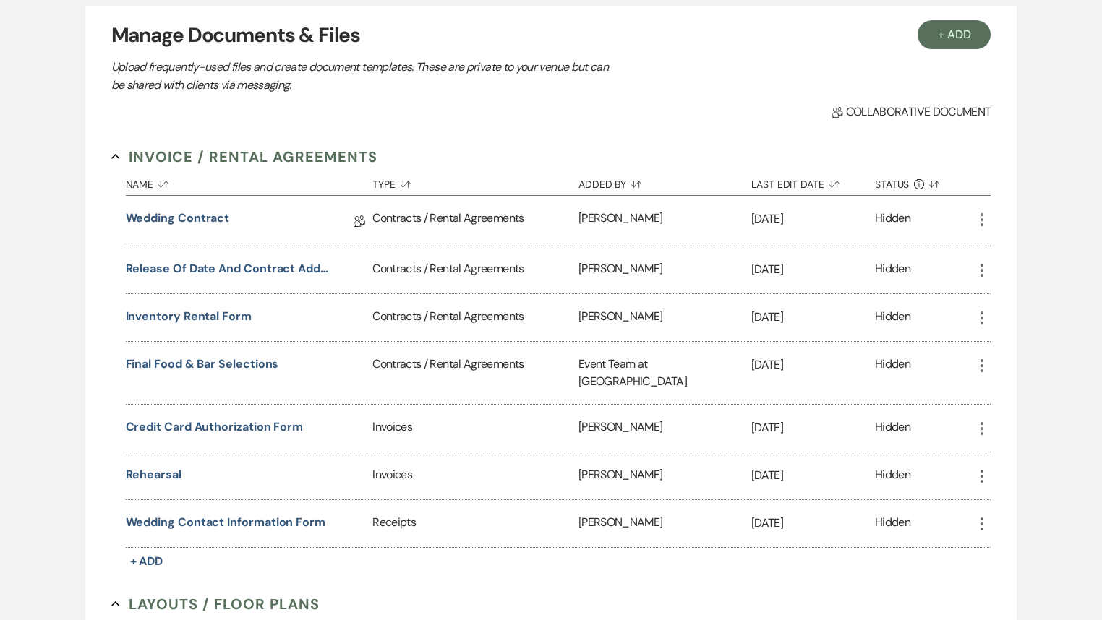
scroll to position [0, 0]
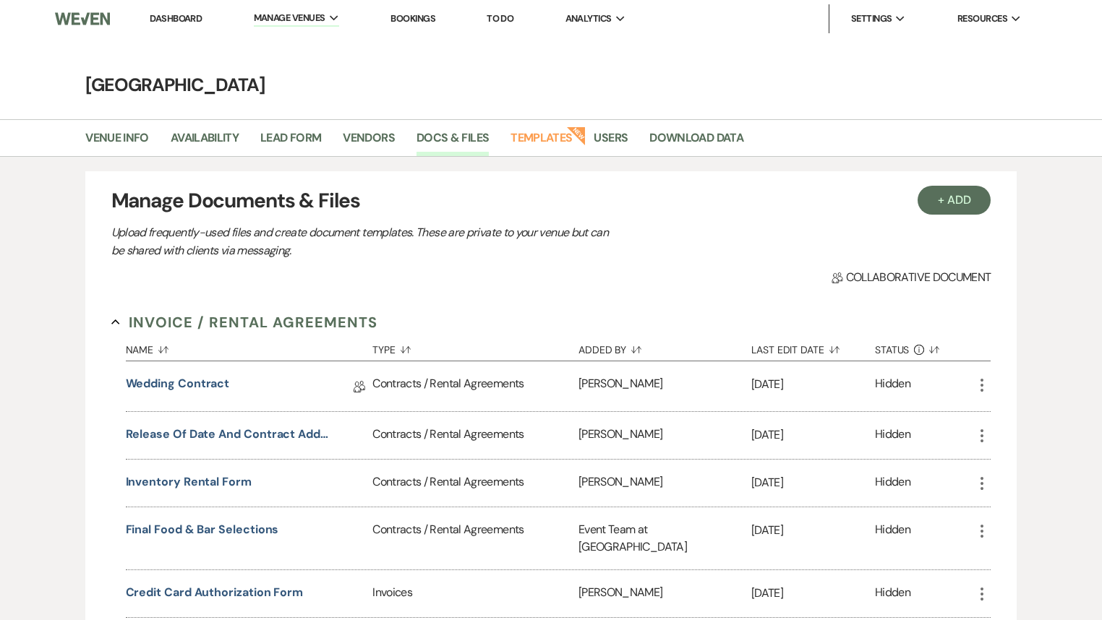
click at [167, 17] on link "Dashboard" at bounding box center [176, 18] width 52 height 12
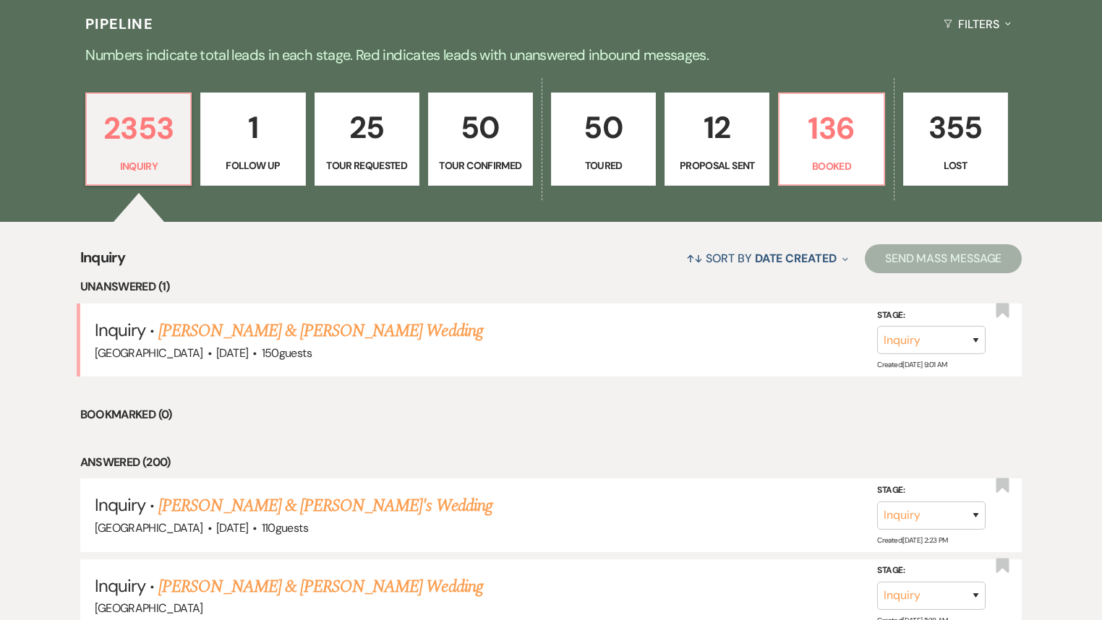
scroll to position [347, 0]
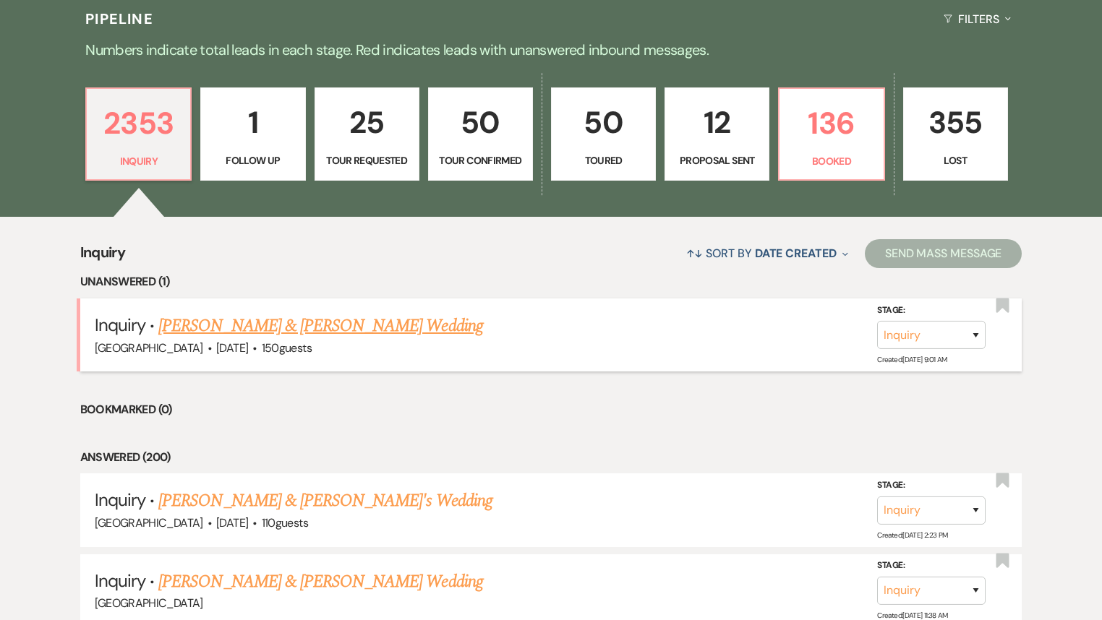
click at [351, 321] on link "[PERSON_NAME] & [PERSON_NAME] Wedding" at bounding box center [320, 326] width 324 height 26
select select "5"
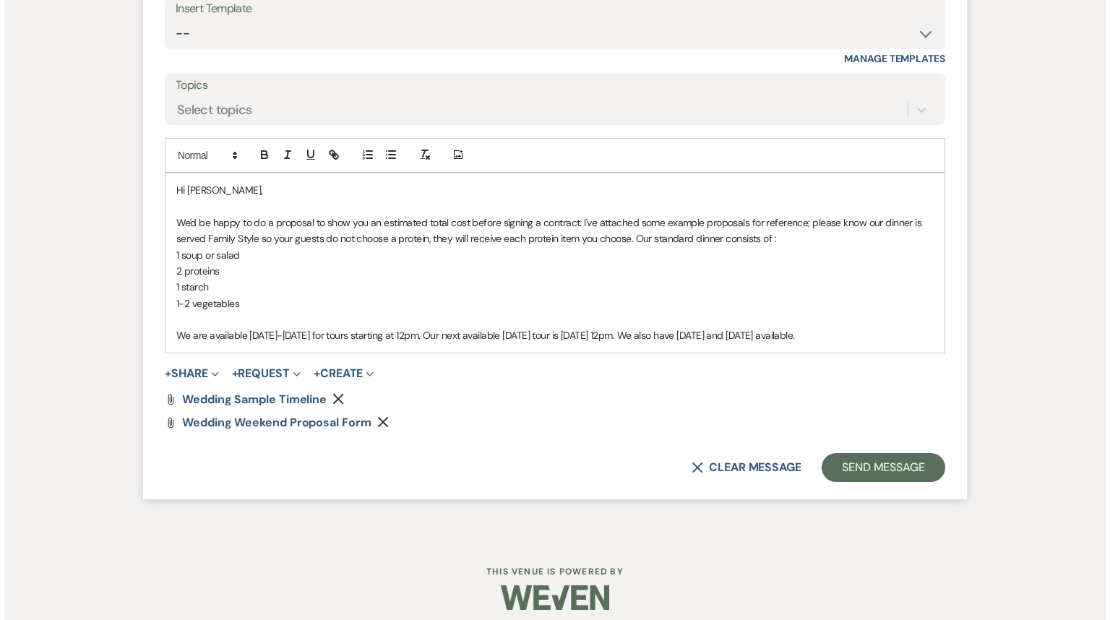
scroll to position [1425, 0]
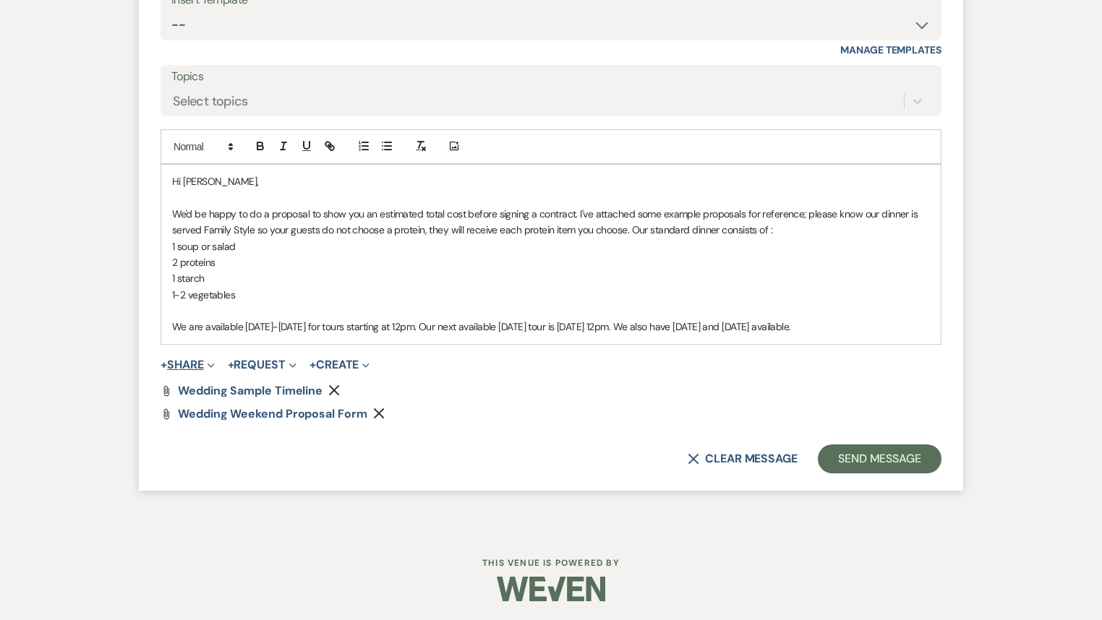
click at [191, 364] on button "+ Share Expand" at bounding box center [187, 365] width 54 height 12
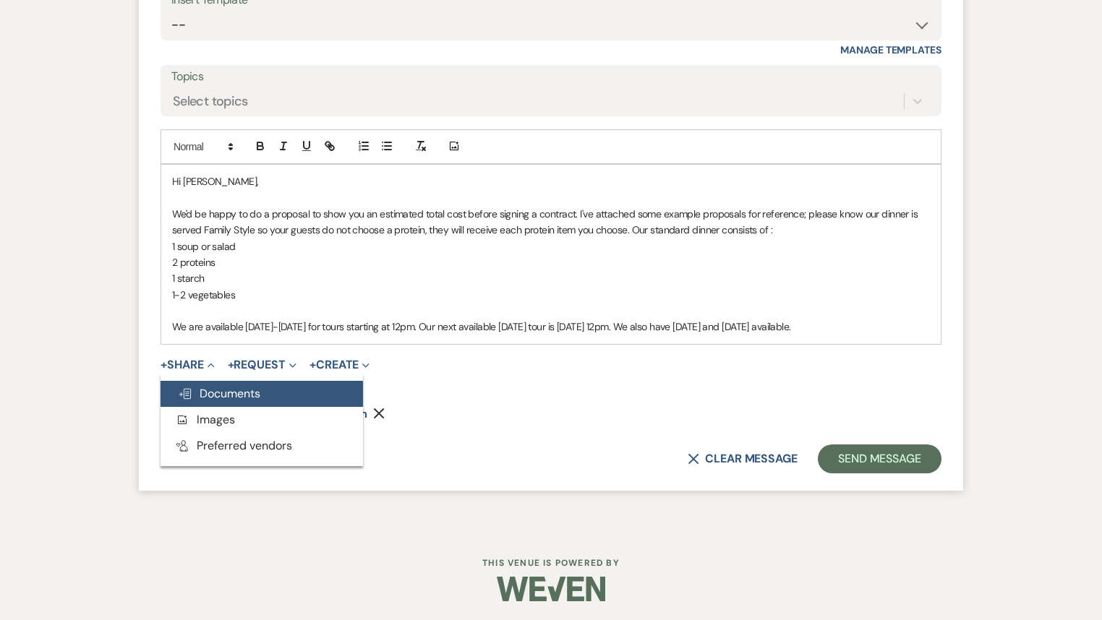
click at [215, 395] on span "Doc Upload Documents" at bounding box center [219, 393] width 82 height 15
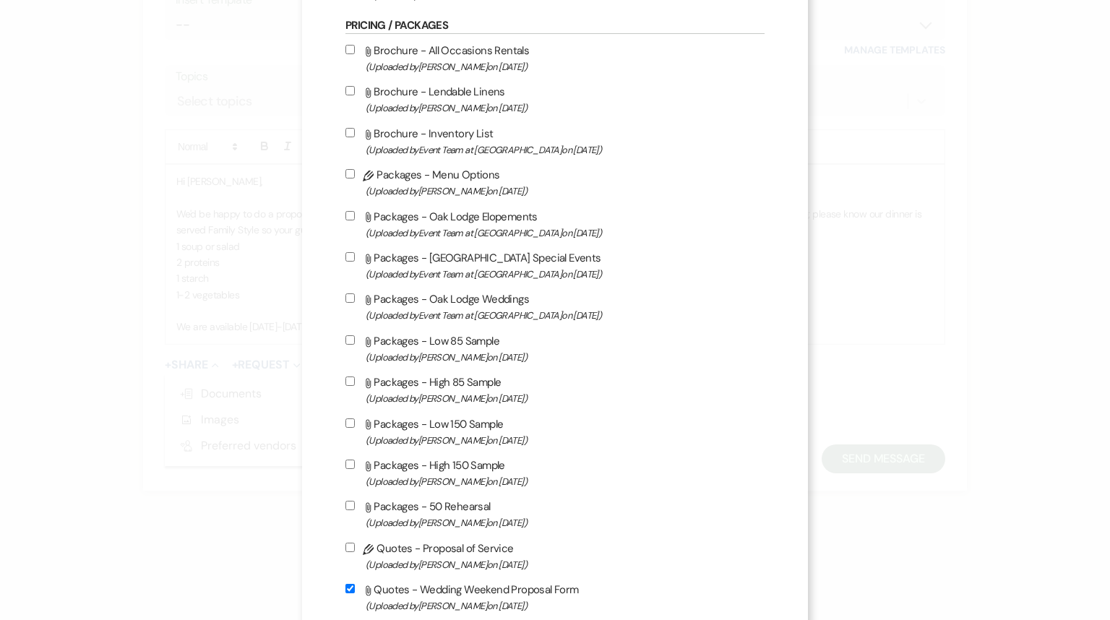
scroll to position [636, 0]
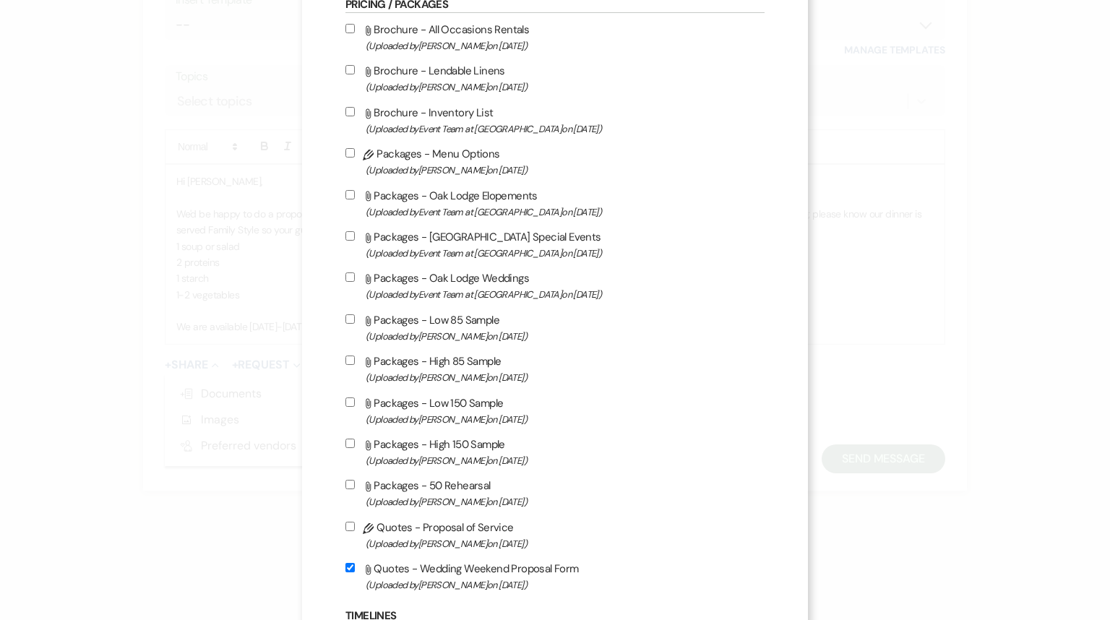
click at [347, 489] on input "Attach File Packages - 50 Rehearsal (Uploaded by [PERSON_NAME] on [DATE] )" at bounding box center [350, 484] width 9 height 9
checkbox input "true"
click at [363, 325] on icon "Attach File" at bounding box center [368, 321] width 11 height 11
click at [355, 324] on input "Attach File Packages - Low 85 Sample (Uploaded by [PERSON_NAME] on [DATE] )" at bounding box center [350, 318] width 9 height 9
checkbox input "true"
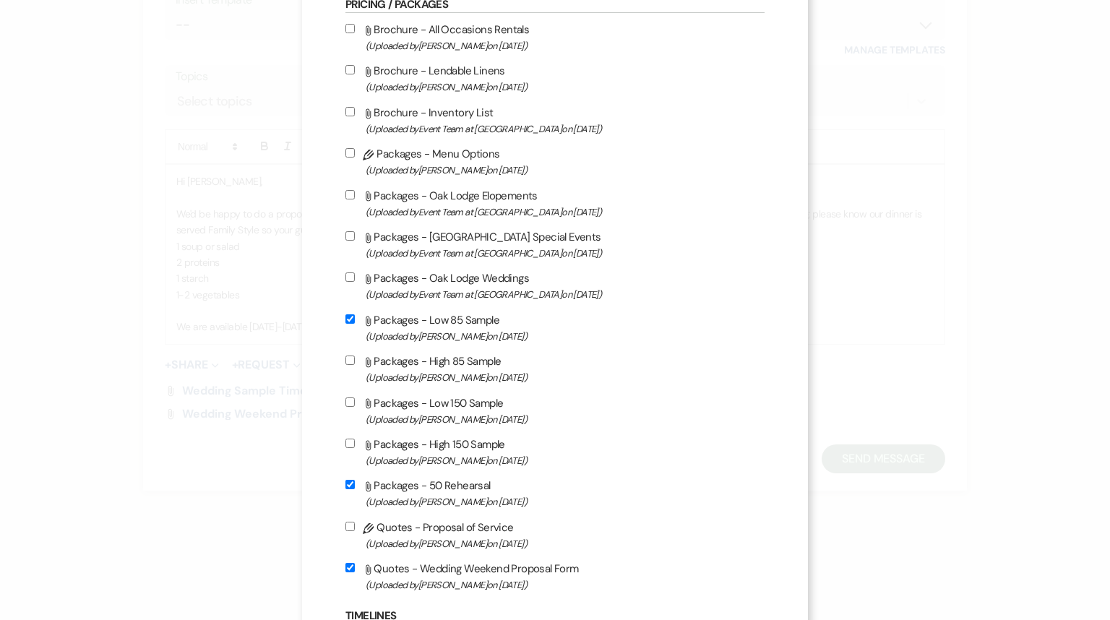
click at [346, 365] on input "Attach File Packages - High 85 Sample (Uploaded by [PERSON_NAME] on [DATE] )" at bounding box center [350, 360] width 9 height 9
checkbox input "true"
click at [349, 407] on input "Attach File Packages - Low 150 Sample (Uploaded by [PERSON_NAME] on [DATE] )" at bounding box center [350, 402] width 9 height 9
checkbox input "true"
click at [347, 448] on input "Attach File Packages - High 150 Sample (Uploaded by [PERSON_NAME] on [DATE] )" at bounding box center [350, 443] width 9 height 9
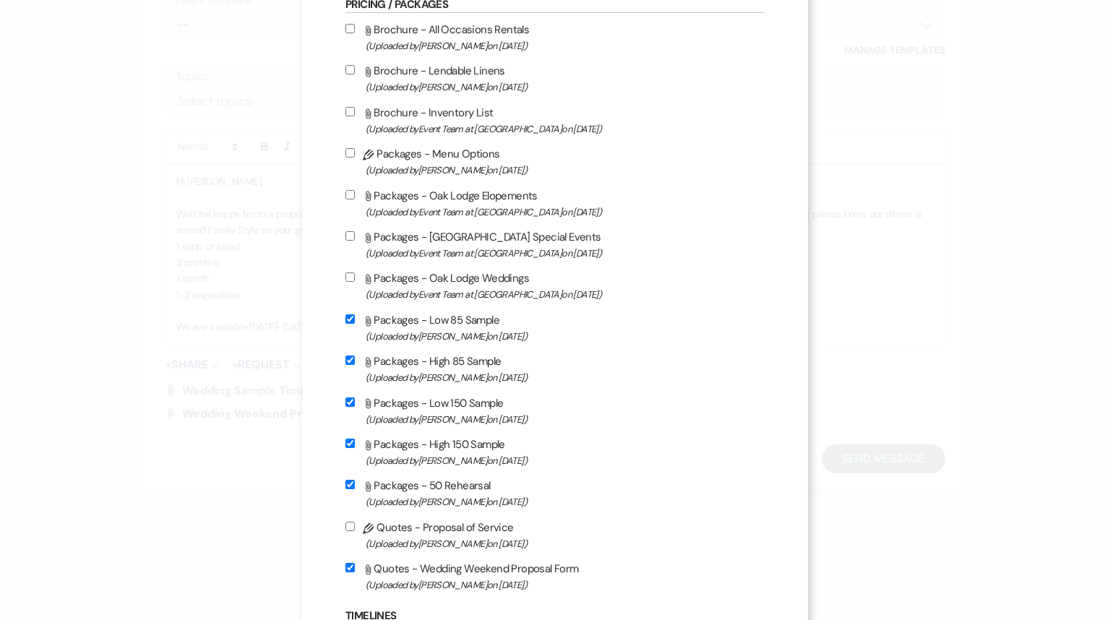
checkbox input "true"
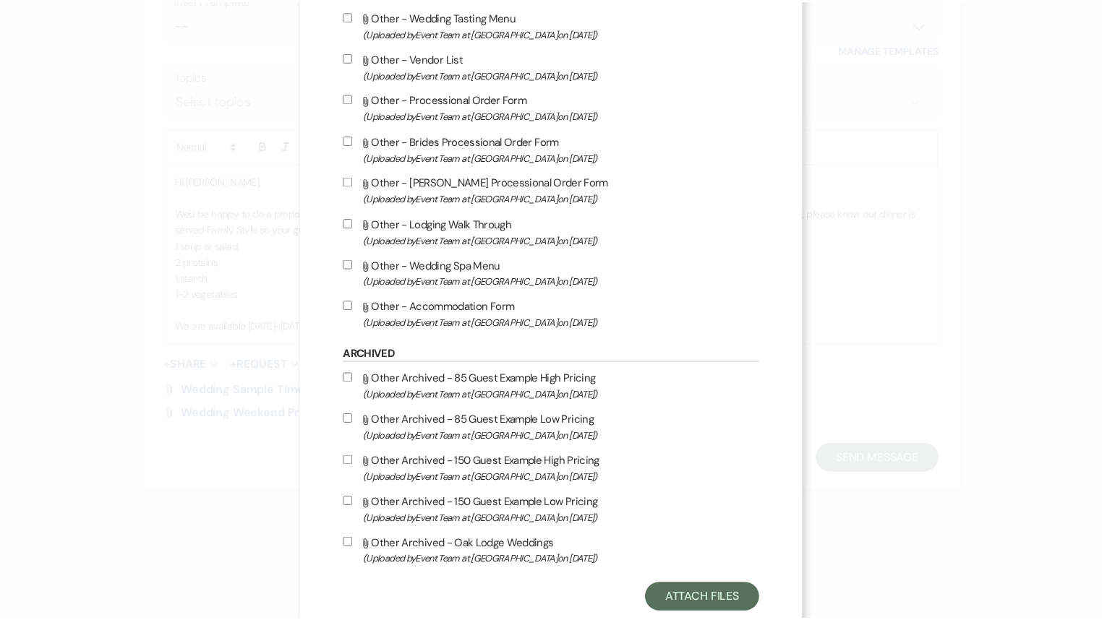
scroll to position [1671, 0]
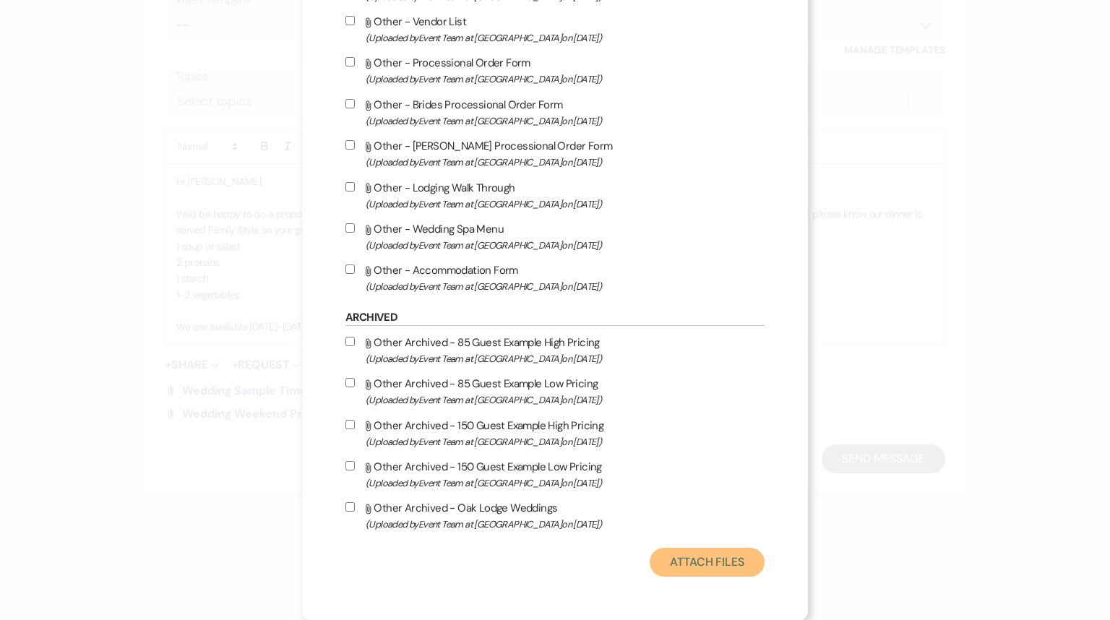
click at [697, 557] on button "Attach Files" at bounding box center [707, 562] width 115 height 29
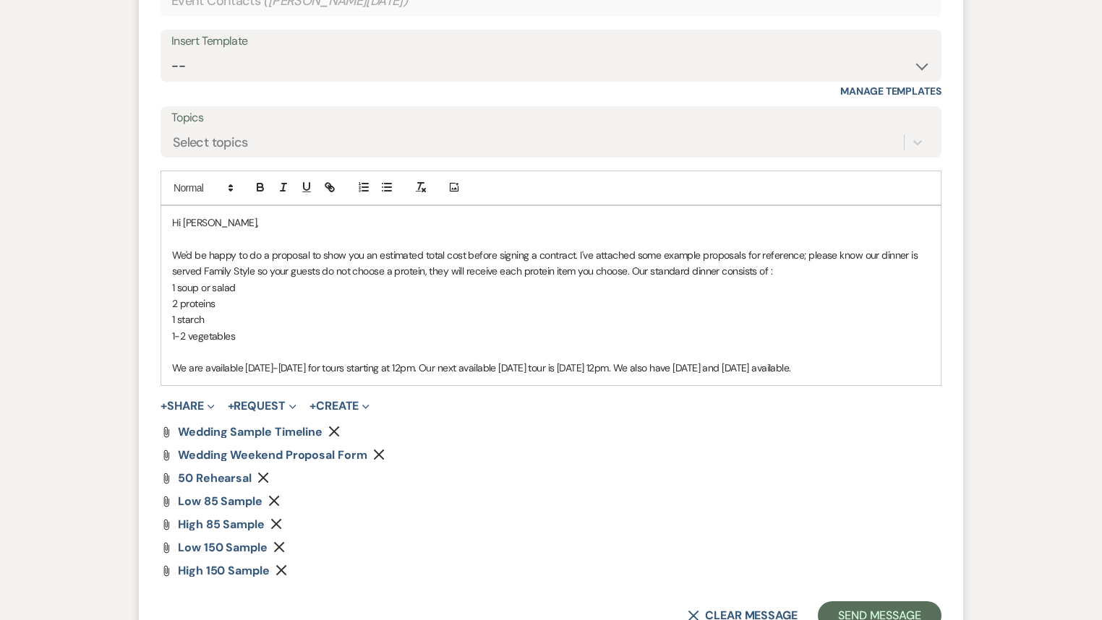
scroll to position [1541, 0]
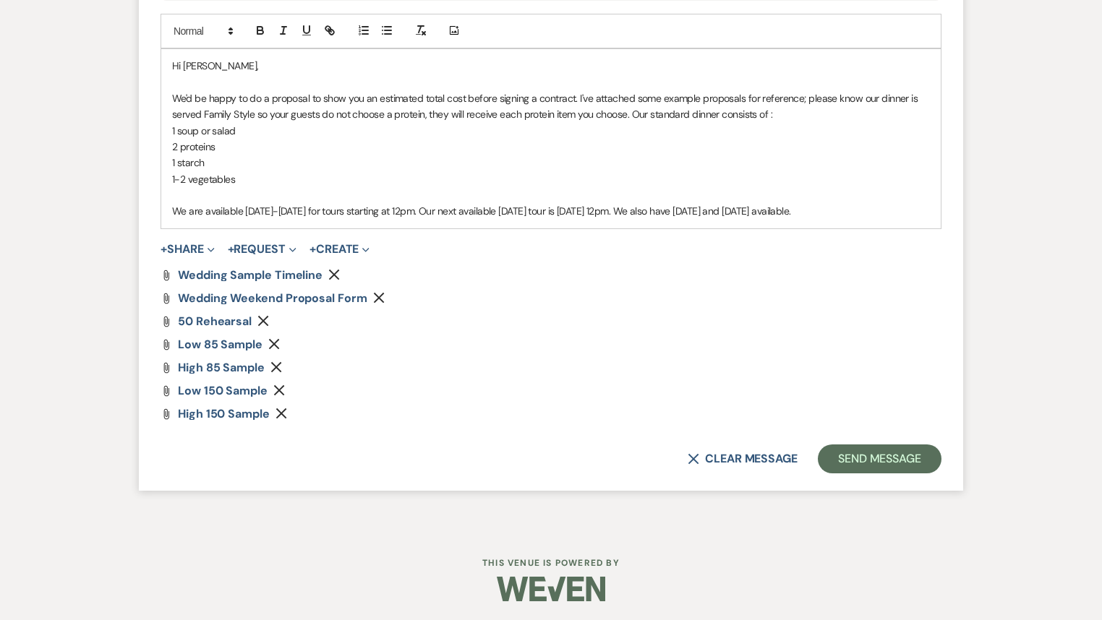
click at [893, 203] on p "We are available [DATE]-[DATE] for tours starting at 12pm. Our next available […" at bounding box center [551, 211] width 758 height 16
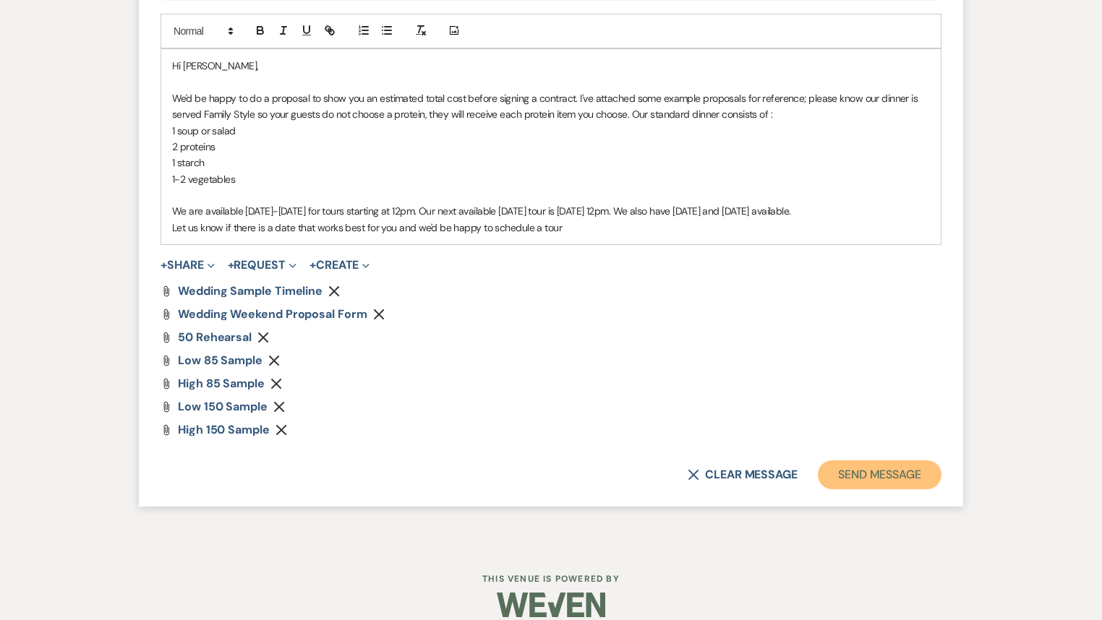
click at [866, 484] on button "Send Message" at bounding box center [880, 474] width 124 height 29
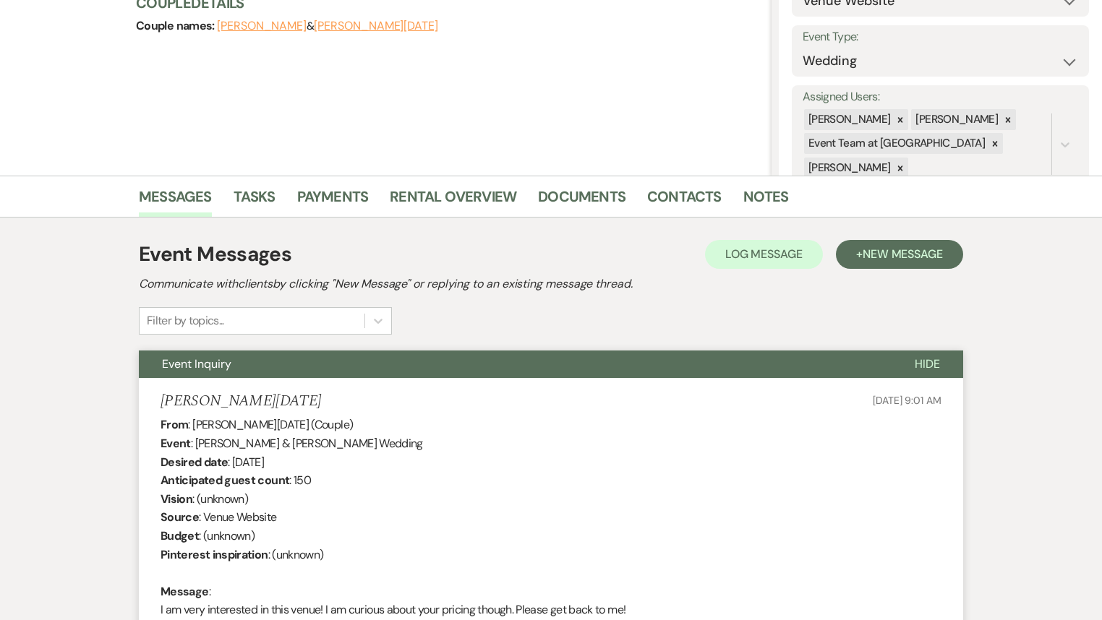
scroll to position [0, 0]
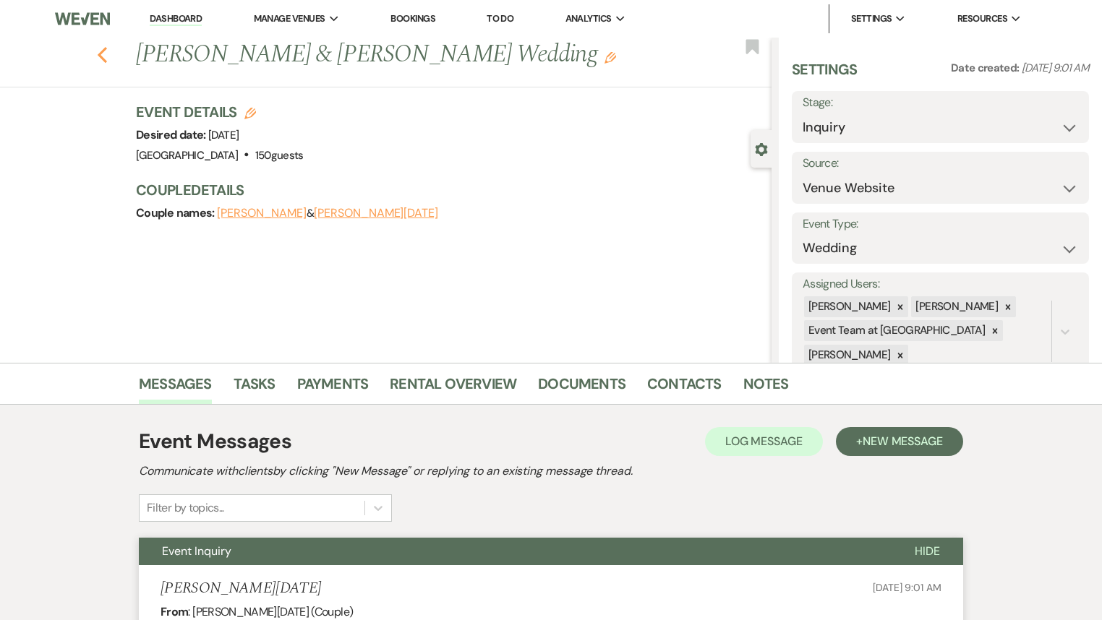
click at [106, 56] on use "button" at bounding box center [102, 55] width 9 height 16
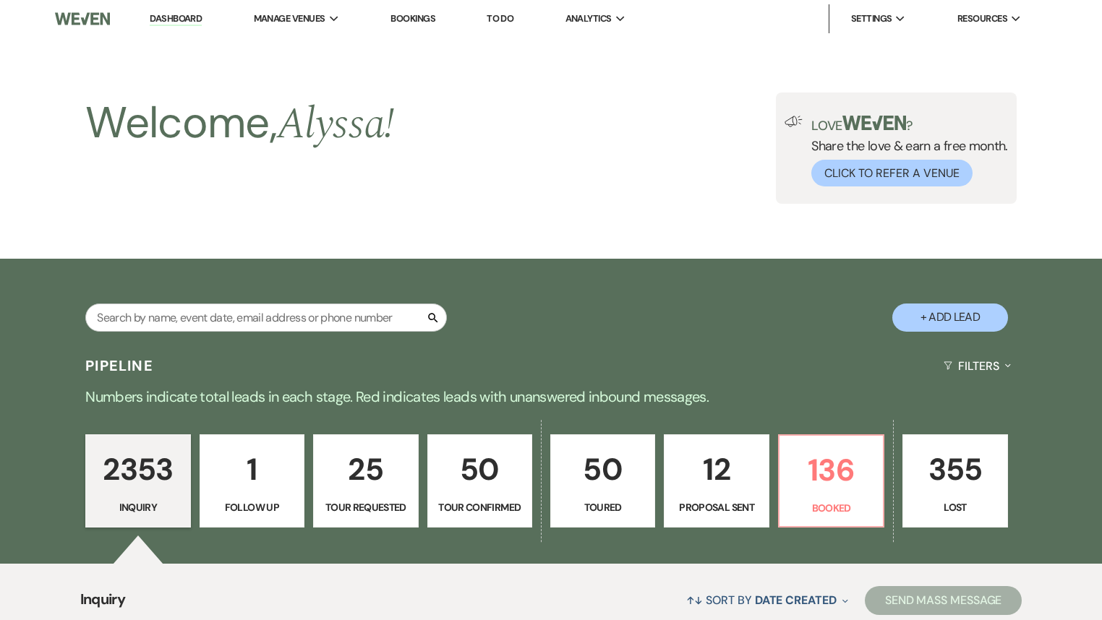
scroll to position [347, 0]
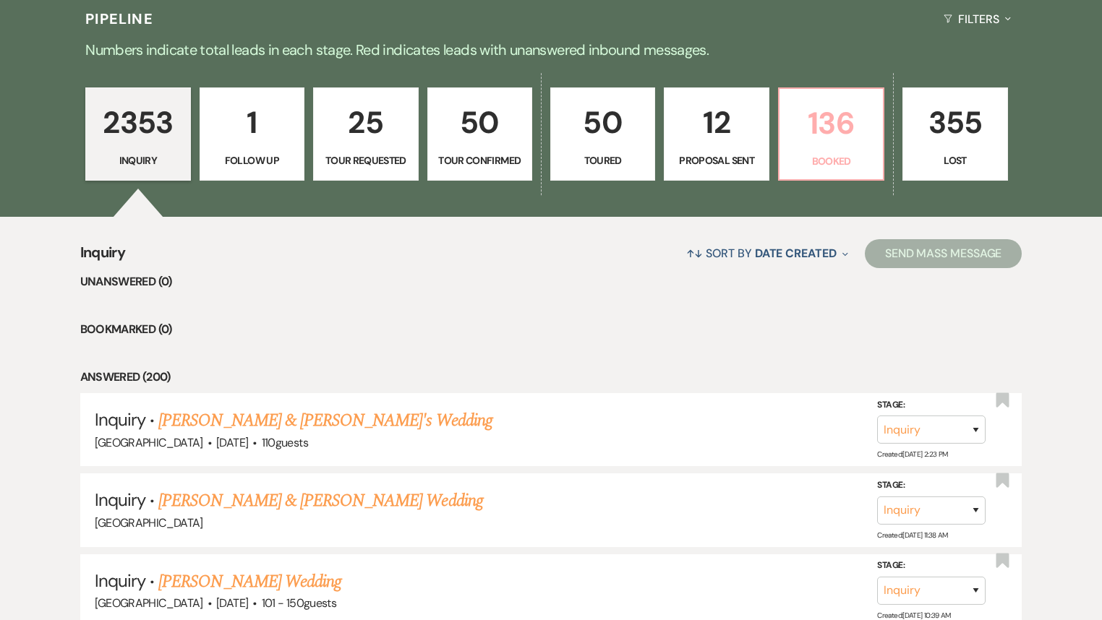
click at [844, 145] on p "136" at bounding box center [831, 123] width 86 height 48
select select "7"
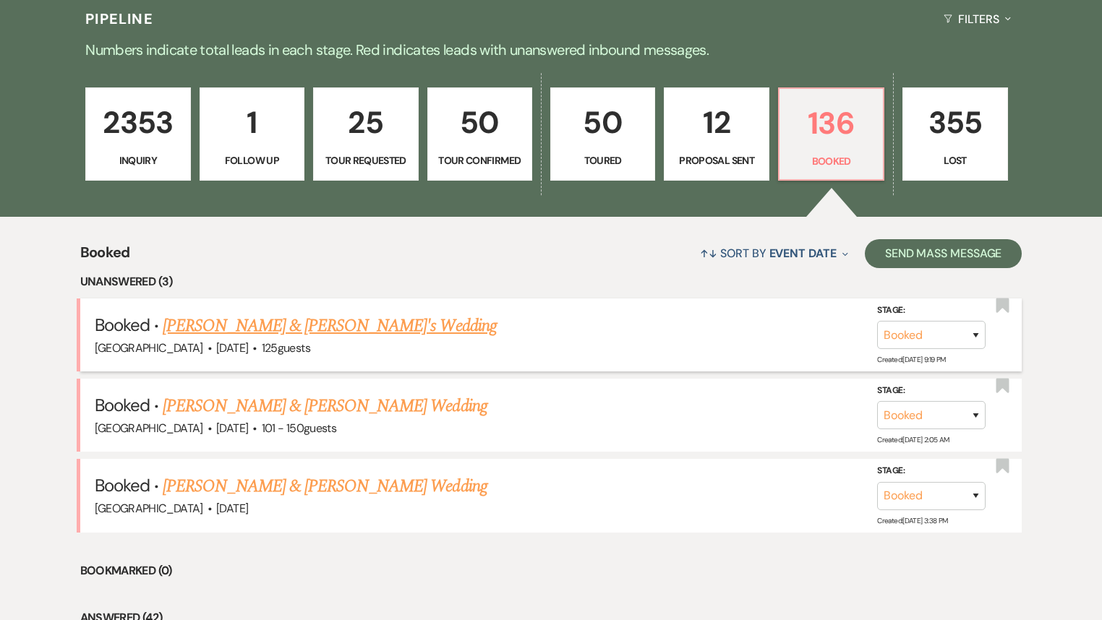
click at [317, 324] on link "[PERSON_NAME] & [PERSON_NAME]'s Wedding" at bounding box center [330, 326] width 334 height 26
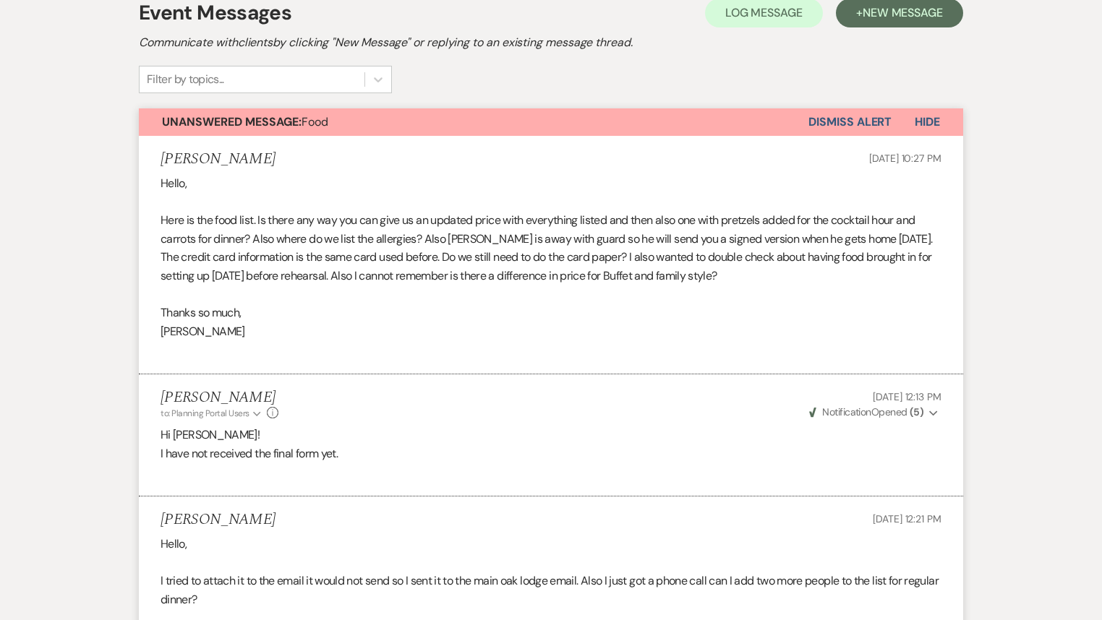
scroll to position [174, 0]
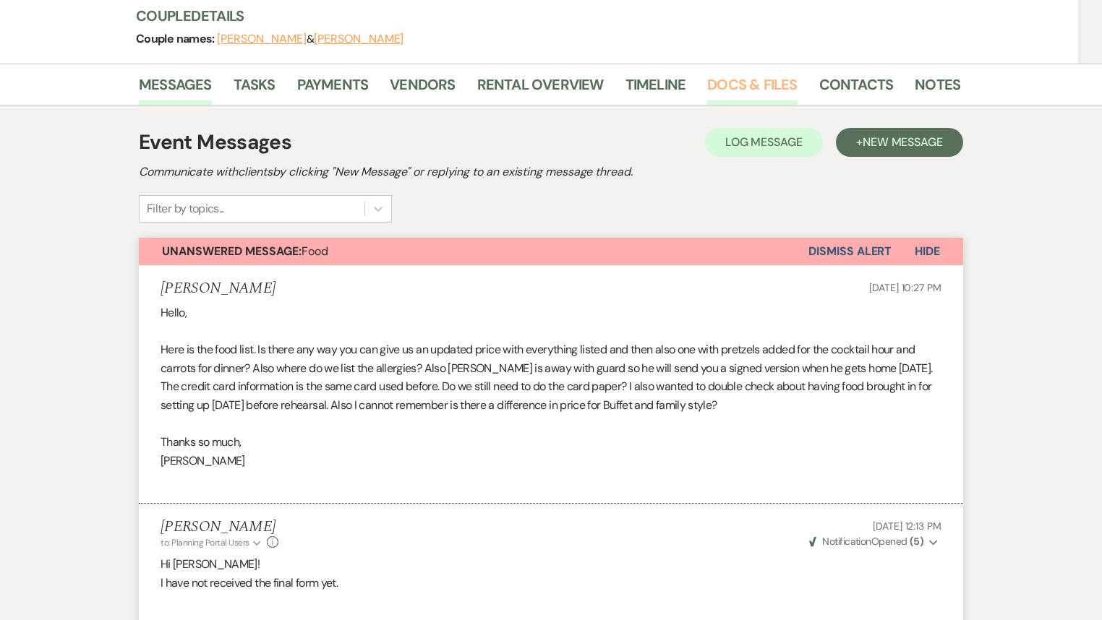
click at [740, 92] on link "Docs & Files" at bounding box center [752, 89] width 90 height 32
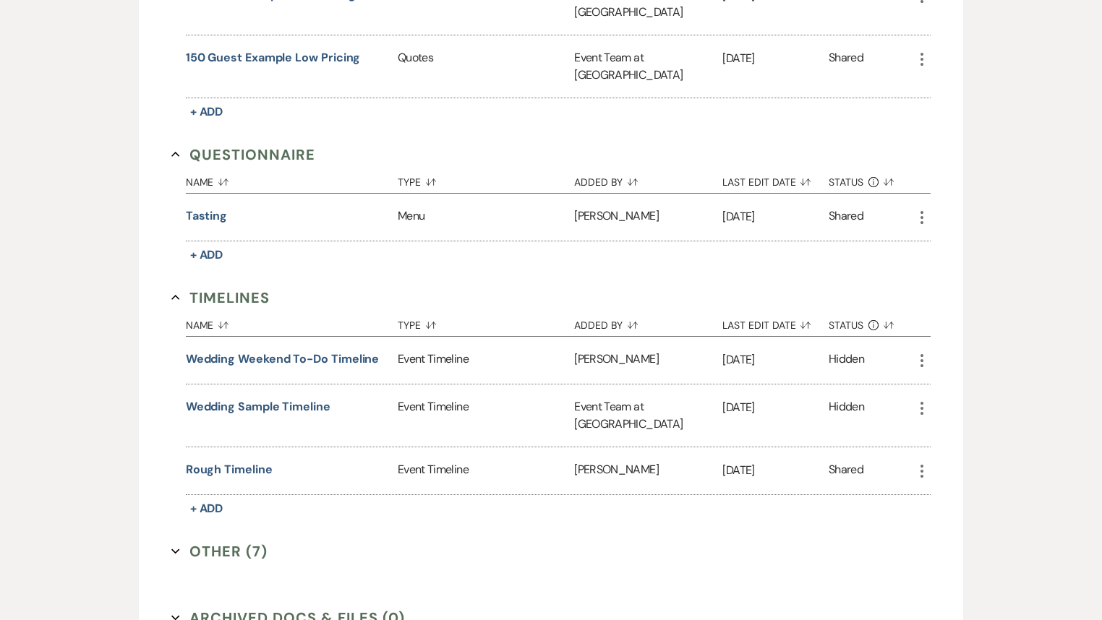
scroll to position [1706, 0]
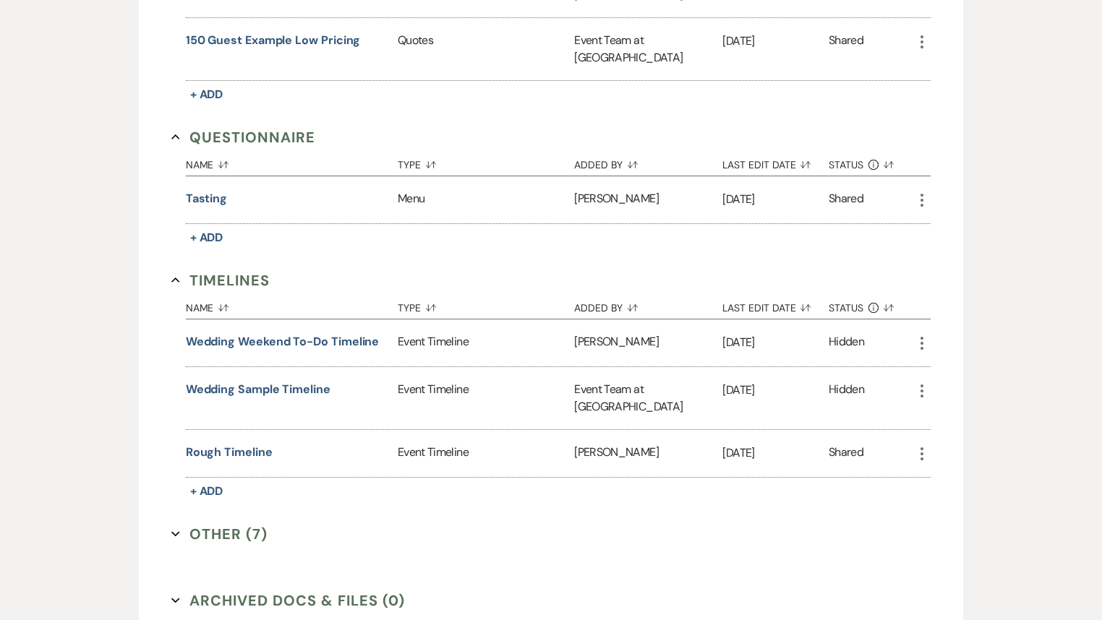
click at [211, 523] on button "Other (7) Expand" at bounding box center [219, 534] width 96 height 22
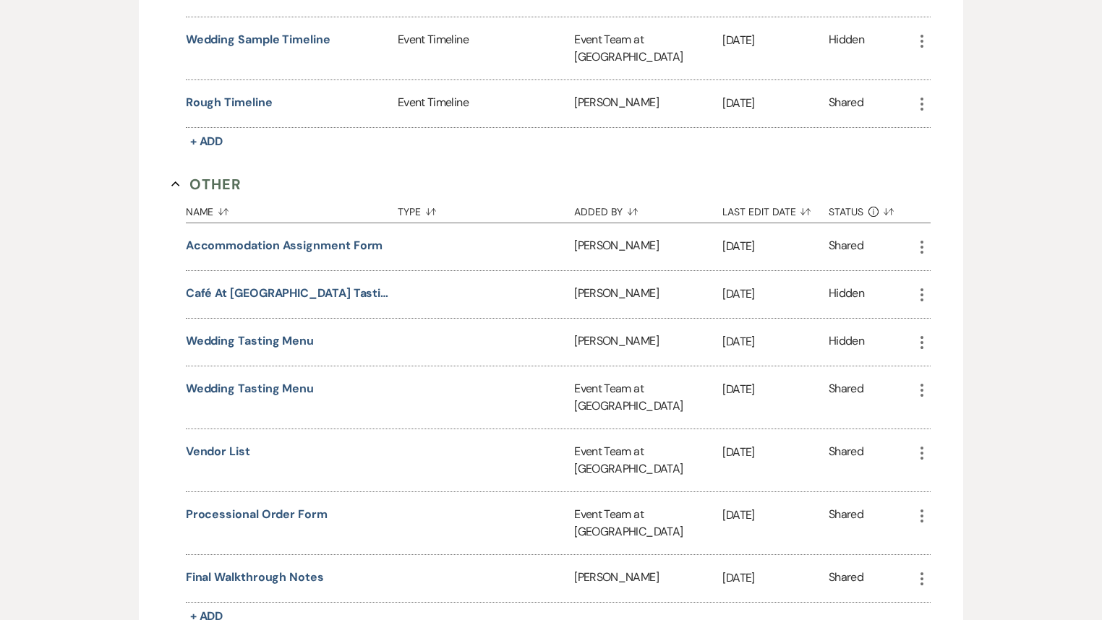
scroll to position [2088, 0]
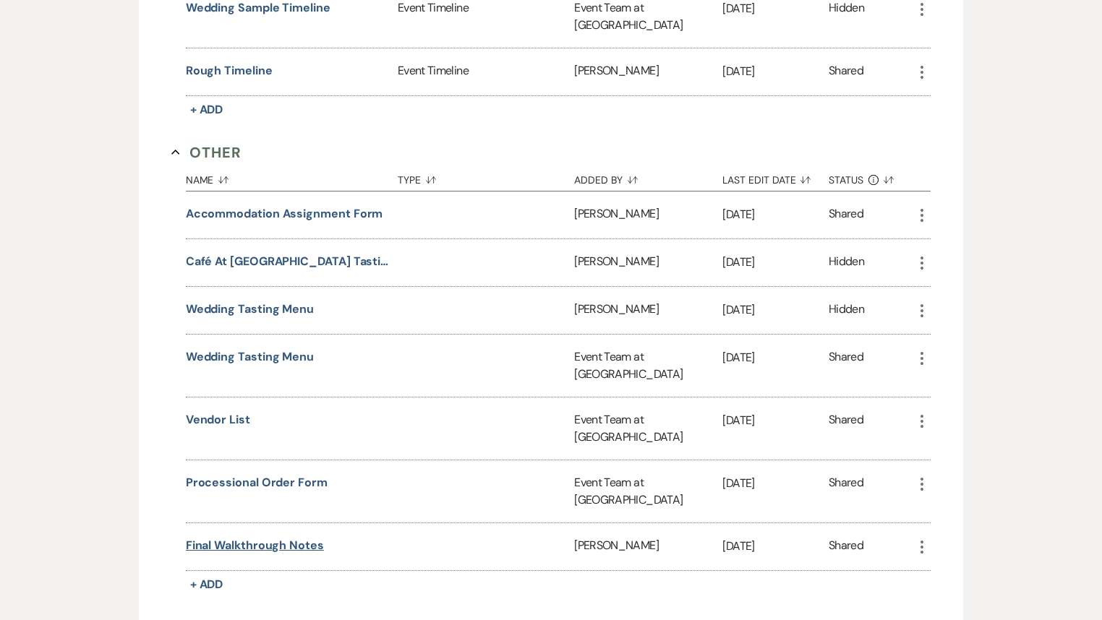
click at [252, 537] on button "Final Walkthrough Notes" at bounding box center [255, 545] width 138 height 17
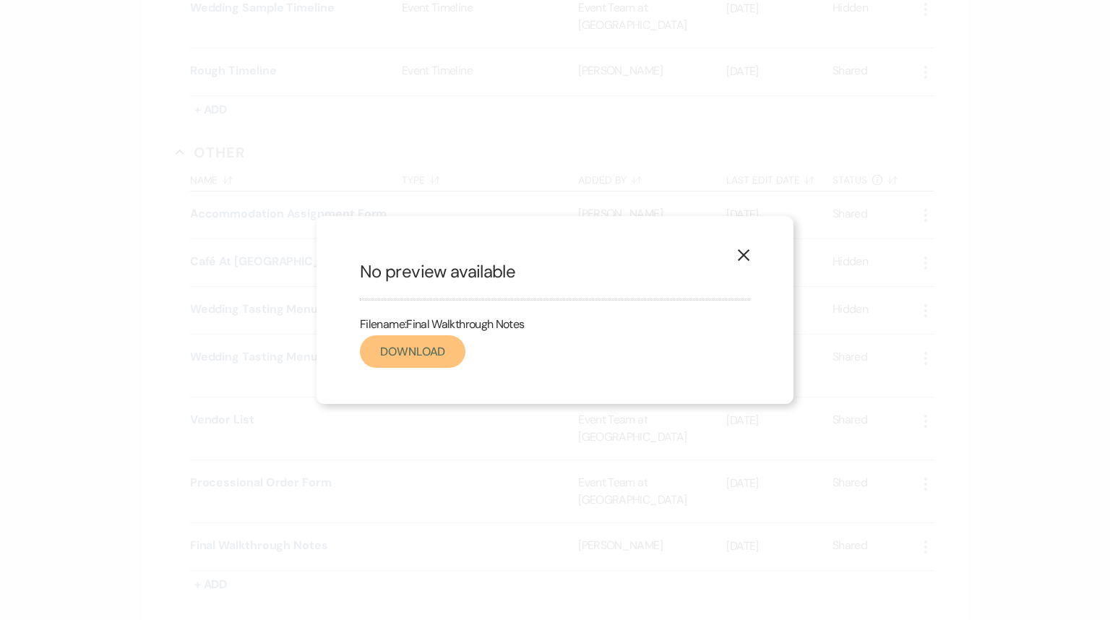
click at [384, 356] on link "Download" at bounding box center [413, 351] width 106 height 33
click at [748, 260] on use "button" at bounding box center [744, 255] width 12 height 12
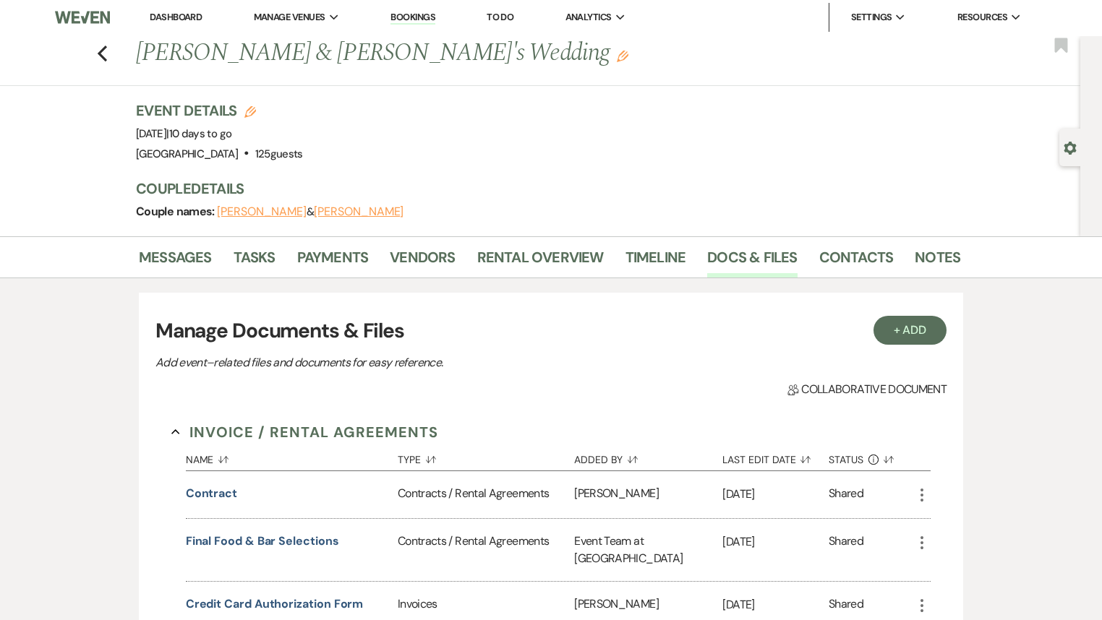
scroll to position [0, 0]
click at [103, 55] on use "button" at bounding box center [102, 55] width 9 height 16
select select "7"
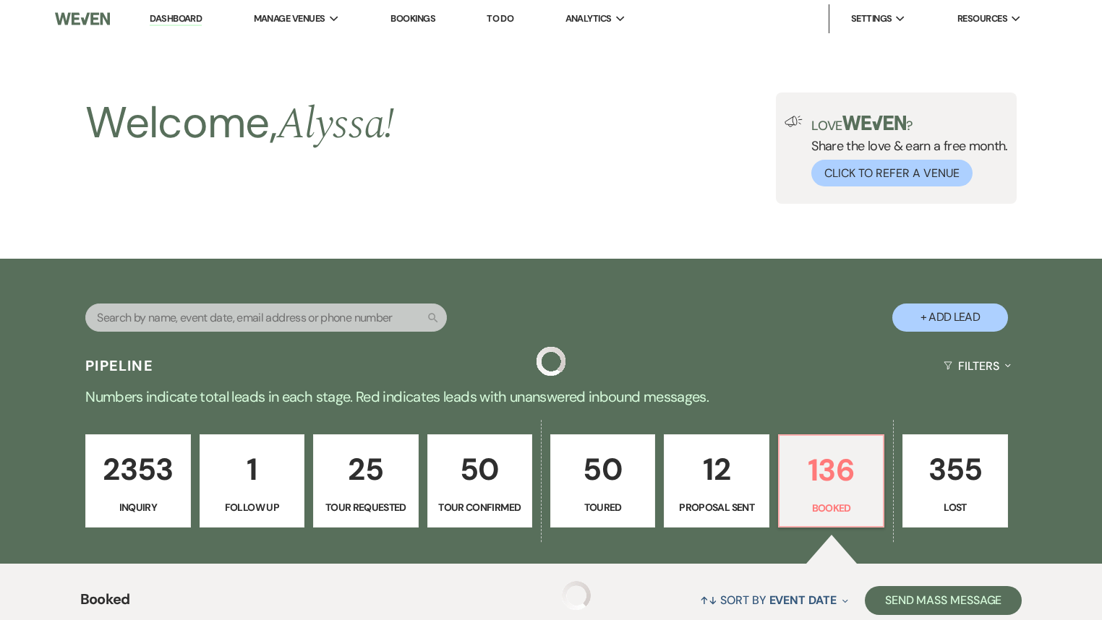
scroll to position [347, 0]
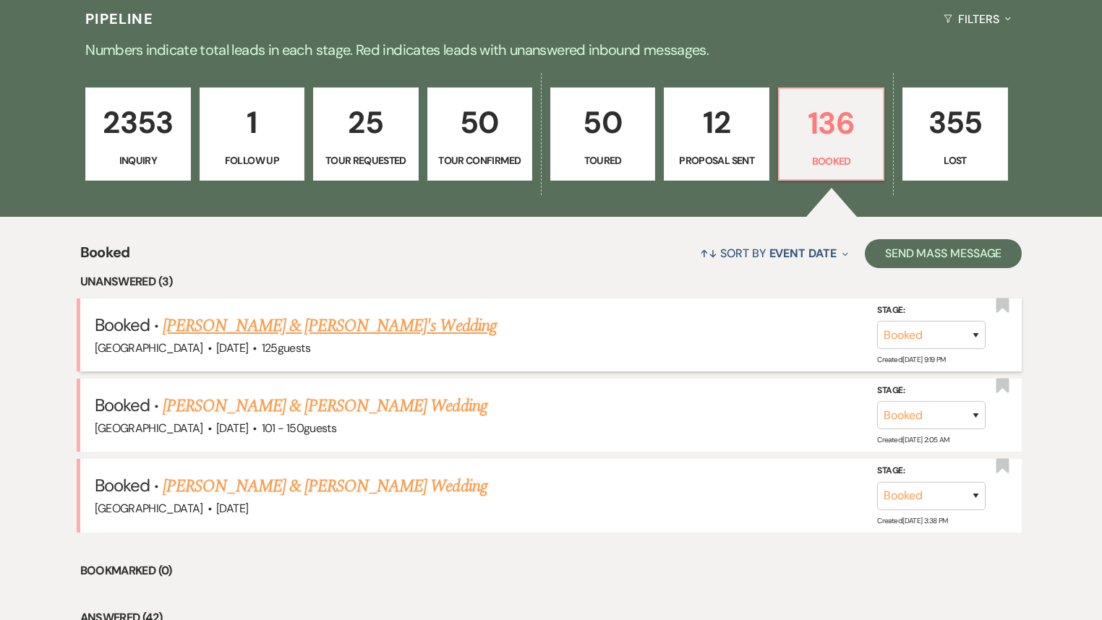
click at [356, 330] on link "[PERSON_NAME] & [PERSON_NAME]'s Wedding" at bounding box center [330, 326] width 334 height 26
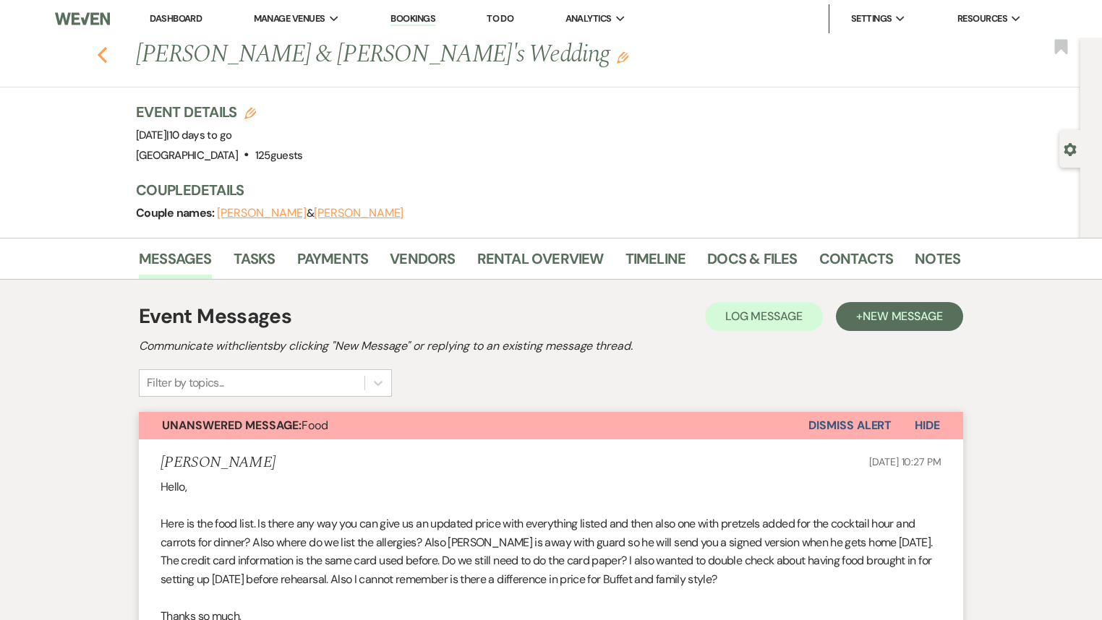
click at [106, 55] on icon "Previous" at bounding box center [102, 54] width 11 height 17
select select "7"
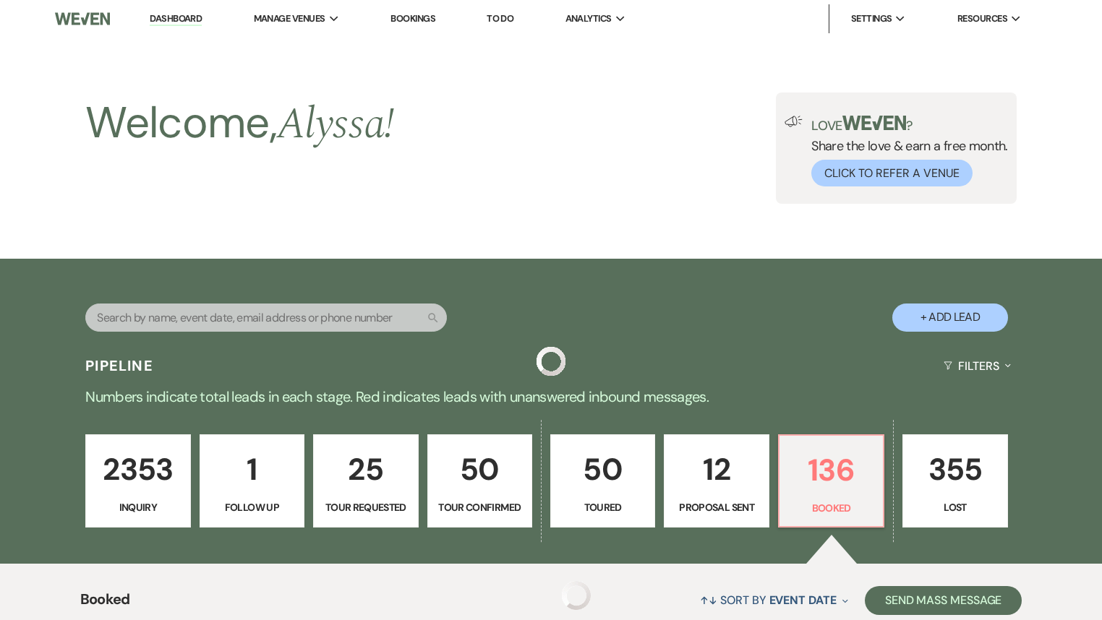
scroll to position [347, 0]
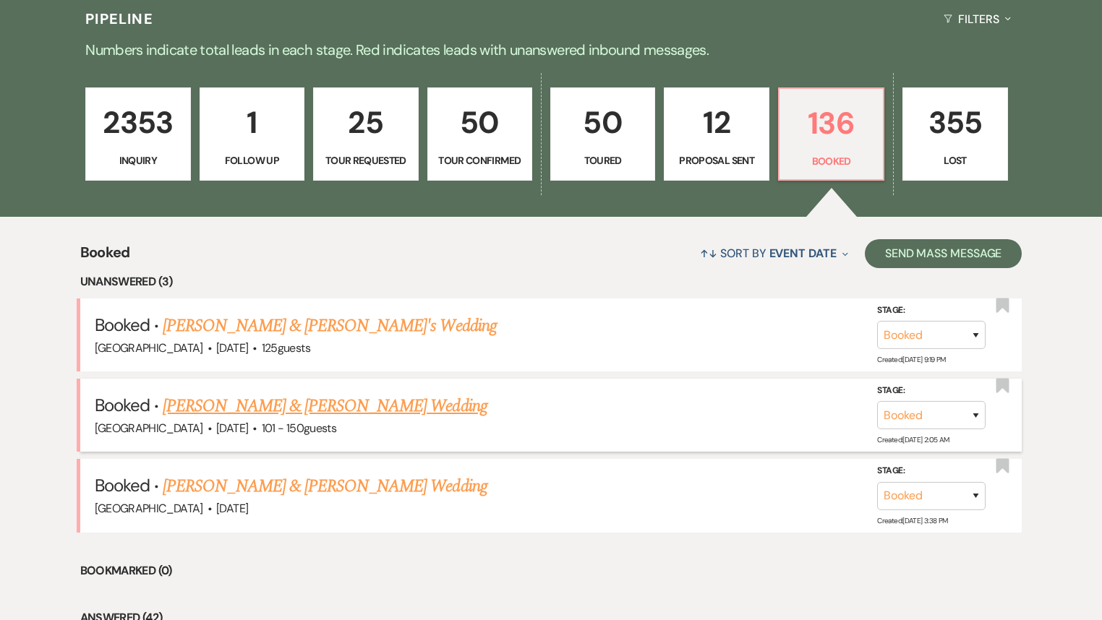
click at [242, 409] on link "[PERSON_NAME] & [PERSON_NAME] Wedding" at bounding box center [325, 406] width 324 height 26
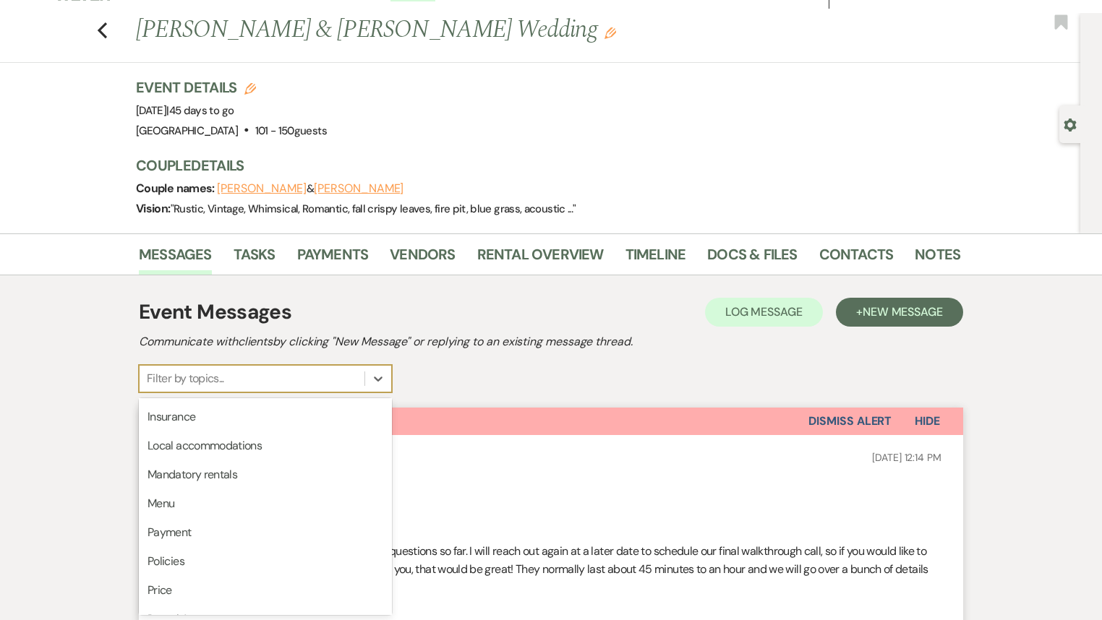
scroll to position [367, 0]
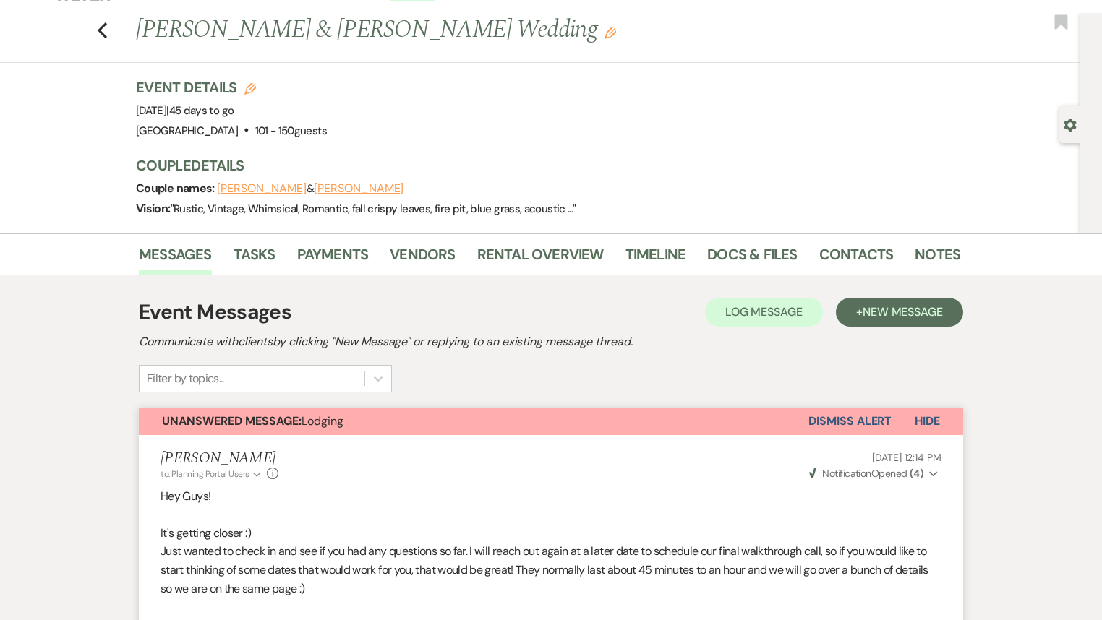
click at [726, 376] on div "Event Messages Log Log Message + New Message Communicate with clients by clicki…" at bounding box center [551, 344] width 824 height 95
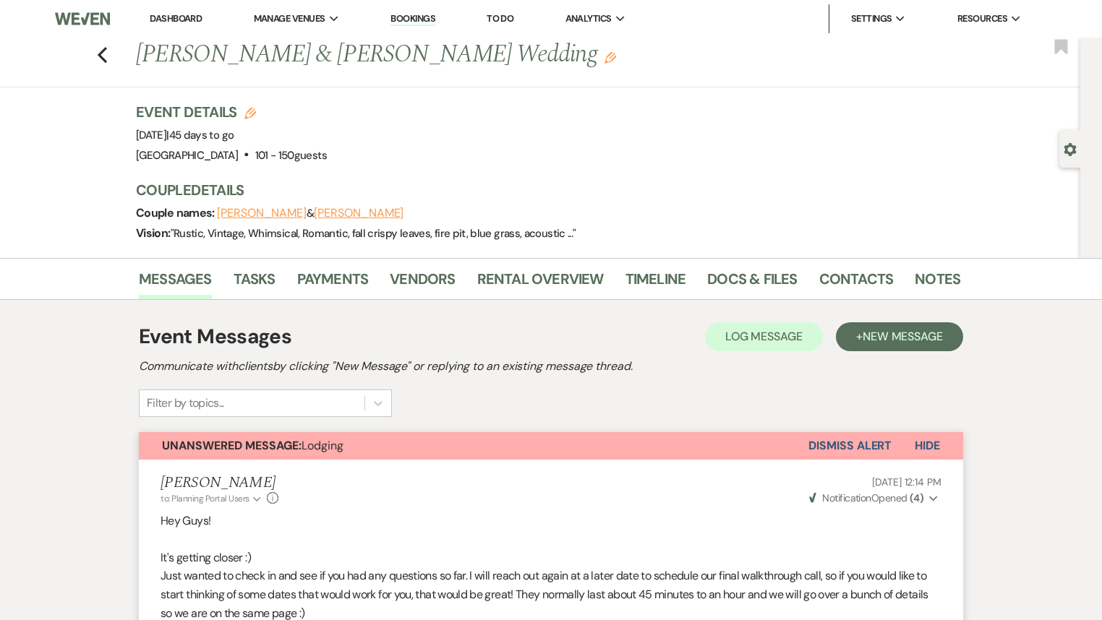
scroll to position [0, 0]
click at [105, 53] on use "button" at bounding box center [102, 55] width 9 height 16
select select "7"
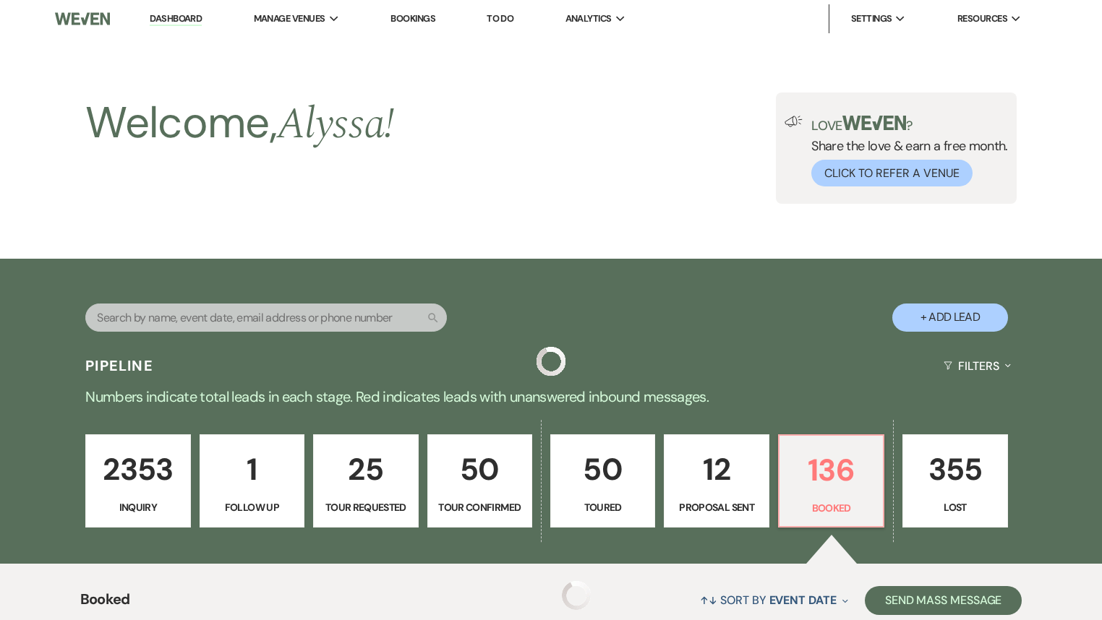
scroll to position [347, 0]
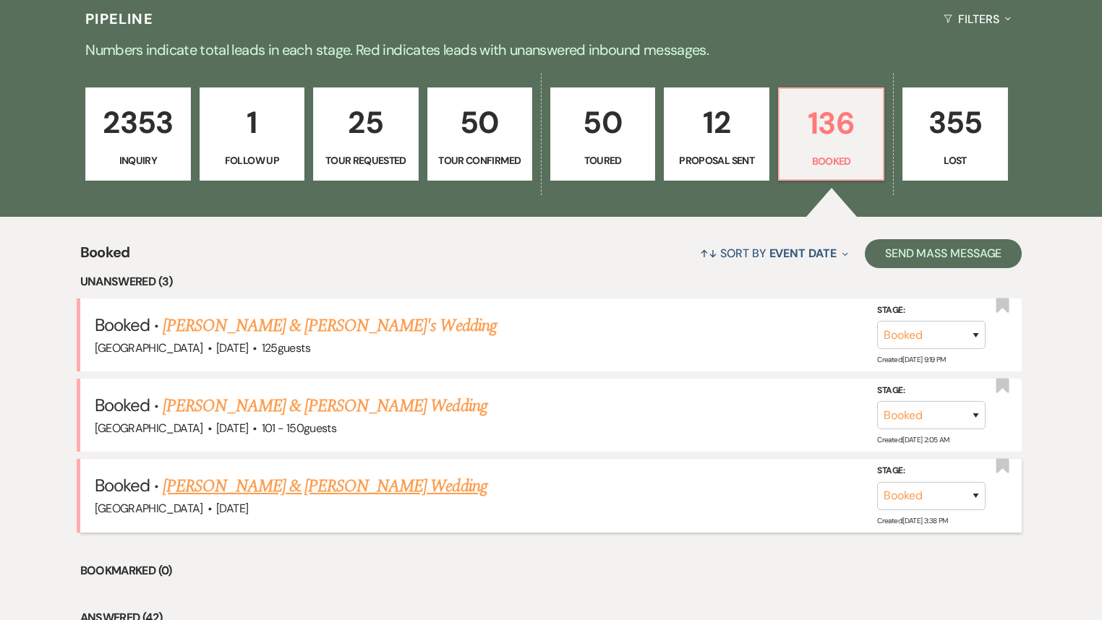
click at [317, 492] on link "[PERSON_NAME] & [PERSON_NAME] Wedding" at bounding box center [325, 487] width 324 height 26
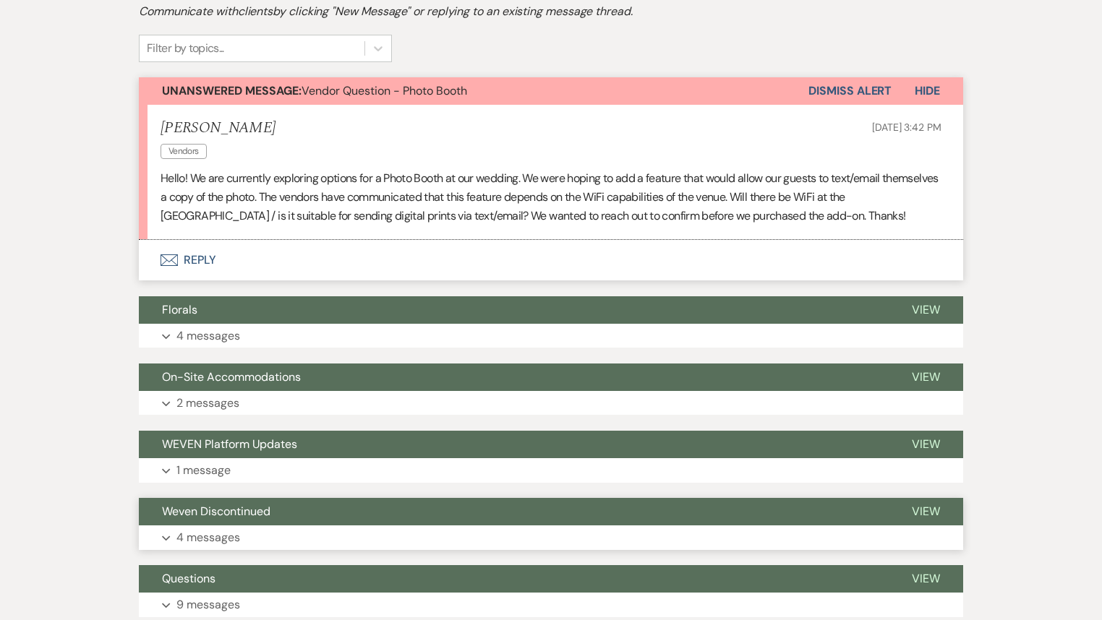
scroll to position [347, 0]
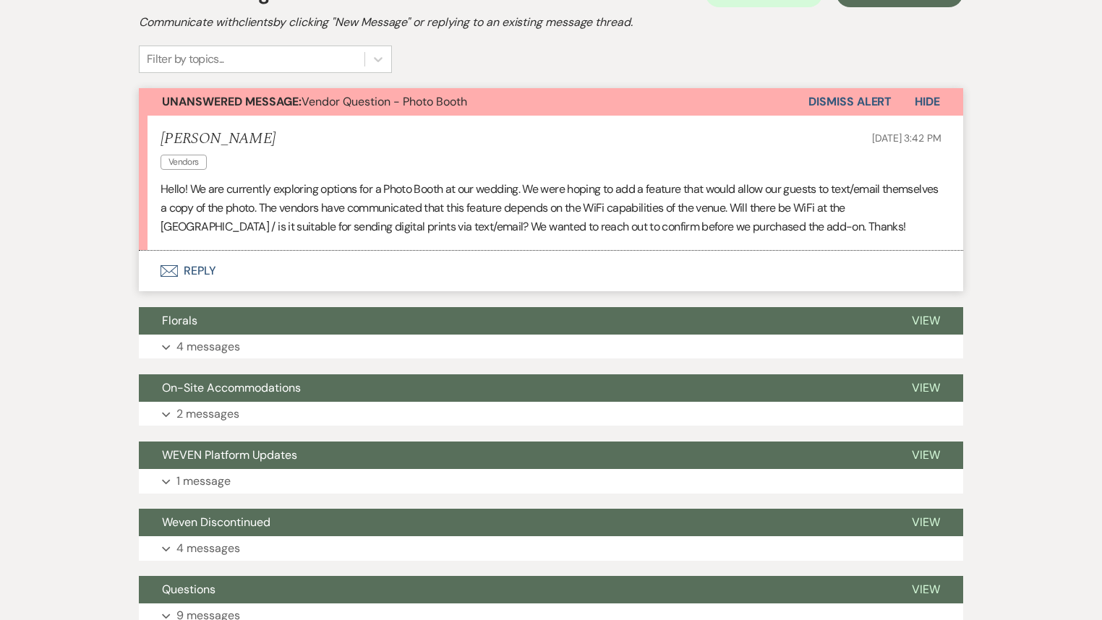
click at [196, 274] on button "Envelope Reply" at bounding box center [551, 271] width 824 height 40
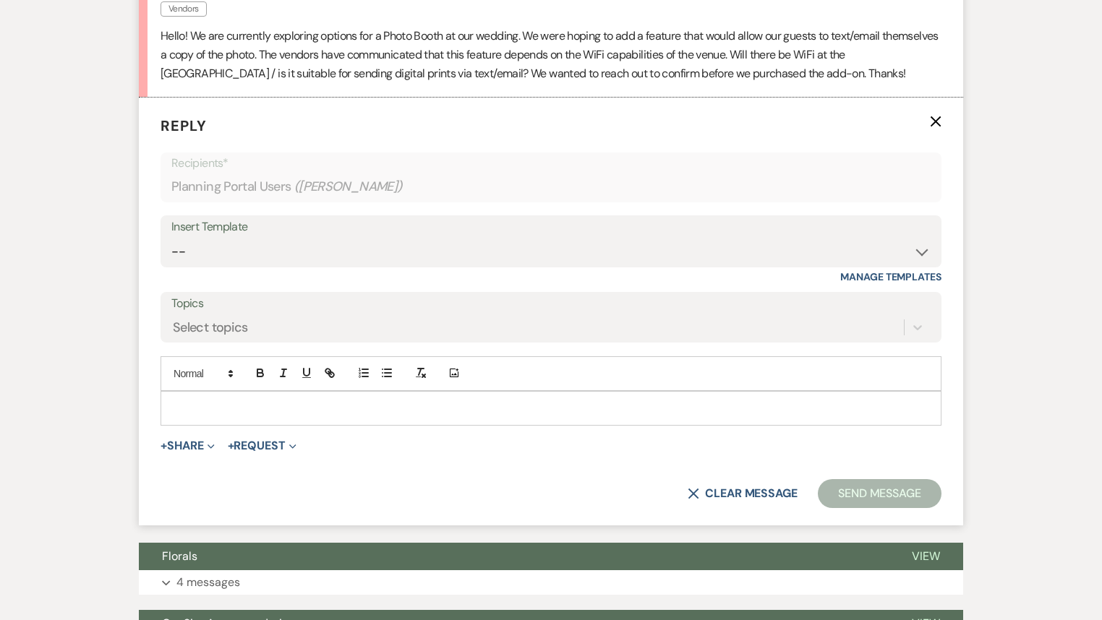
scroll to position [500, 0]
click at [205, 414] on p at bounding box center [551, 408] width 758 height 16
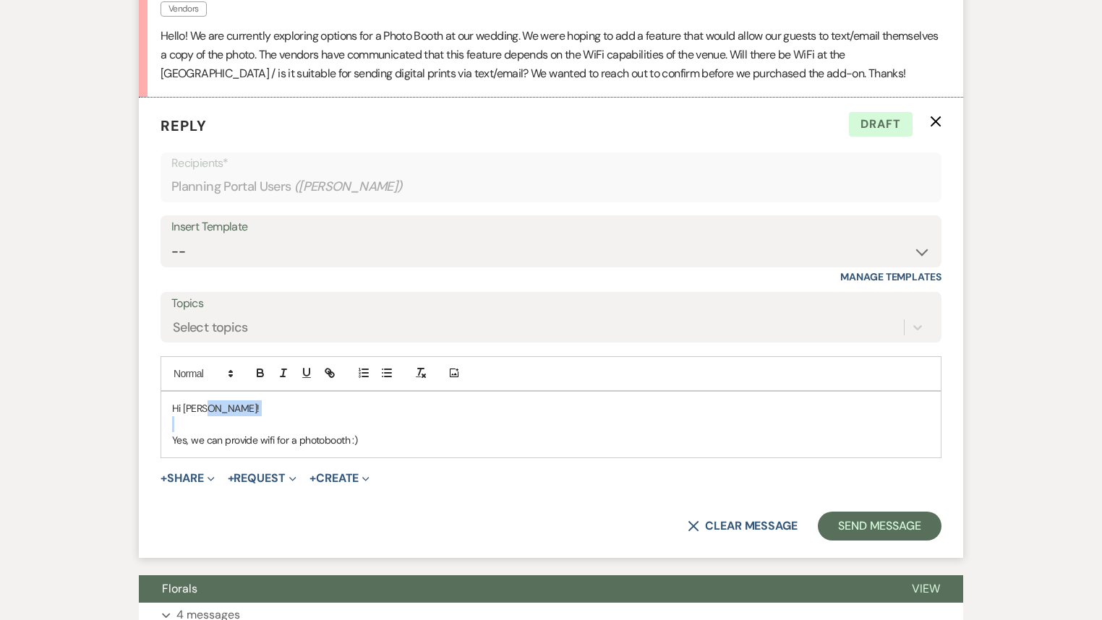
drag, startPoint x: 260, startPoint y: 407, endPoint x: 364, endPoint y: 451, distance: 113.1
click at [308, 437] on div "Hi [PERSON_NAME]! Yes, we can provide wifi for a photobooth :)" at bounding box center [550, 425] width 779 height 66
drag, startPoint x: 464, startPoint y: 442, endPoint x: 454, endPoint y: 449, distance: 12.0
click at [454, 449] on div "Hi [PERSON_NAME]! Yes, we can provide wifi for a photobooth :)" at bounding box center [550, 425] width 779 height 66
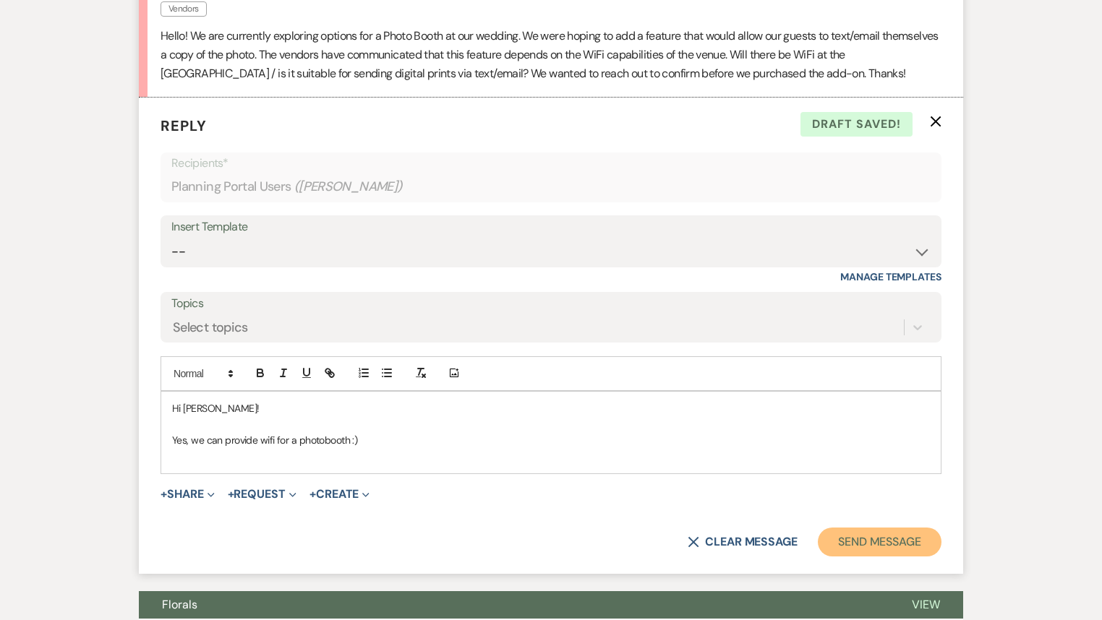
drag, startPoint x: 863, startPoint y: 536, endPoint x: 870, endPoint y: 533, distance: 7.8
click at [867, 536] on button "Send Message" at bounding box center [880, 542] width 124 height 29
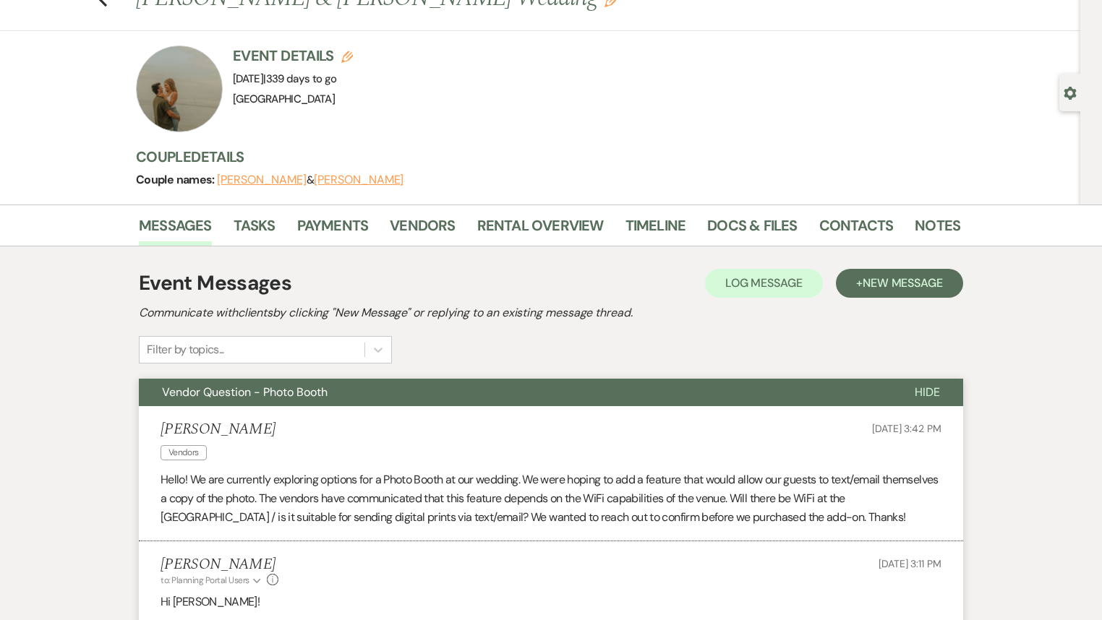
scroll to position [0, 0]
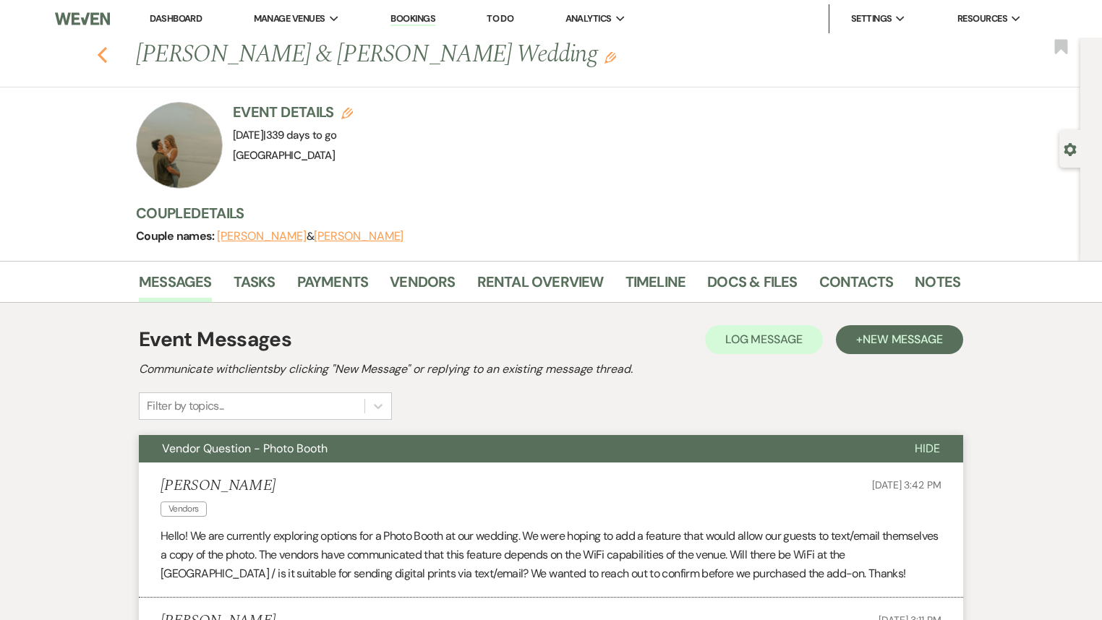
click at [107, 55] on icon "Previous" at bounding box center [102, 54] width 11 height 17
select select "7"
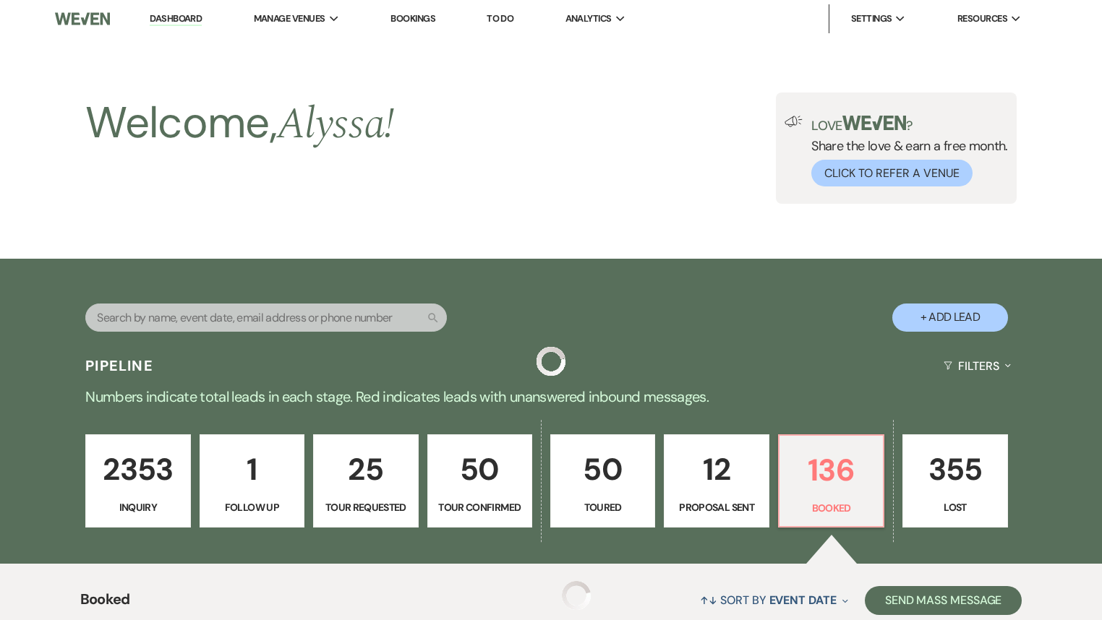
scroll to position [347, 0]
